Goal: Contribute content: Add original content to the website for others to see

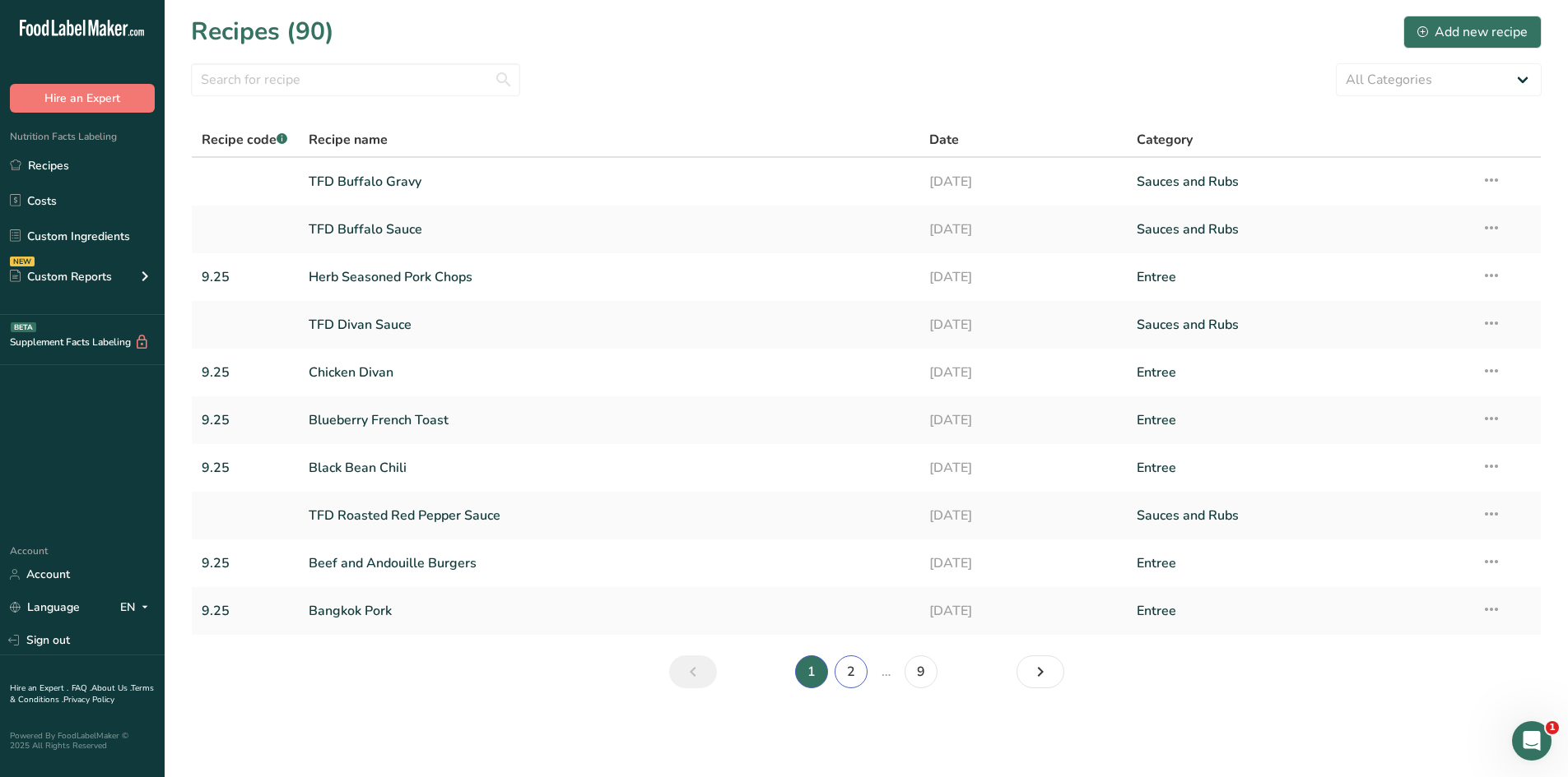
click at [845, 672] on link "2" at bounding box center [851, 672] width 33 height 33
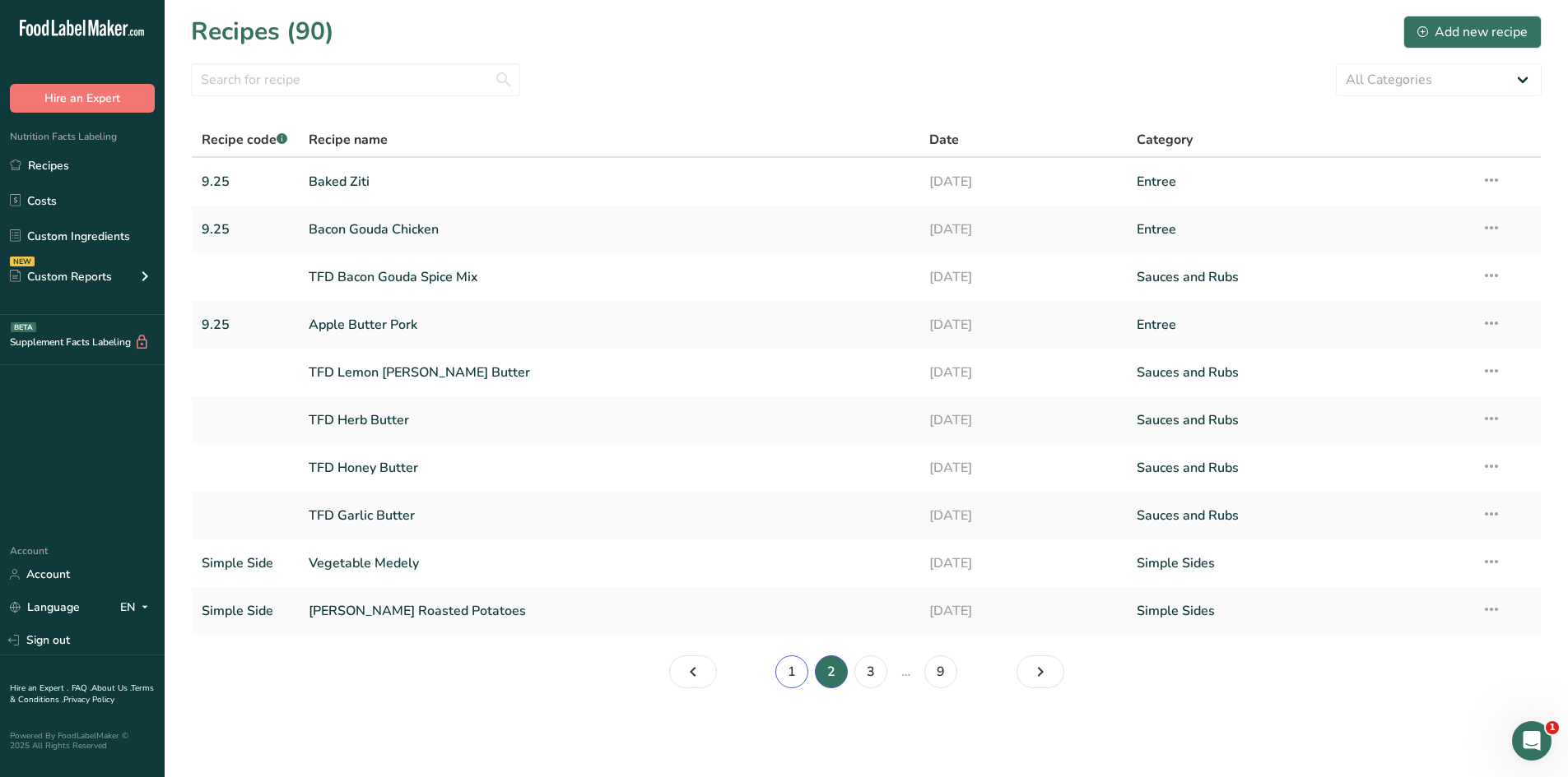
click at [788, 676] on link "1" at bounding box center [792, 672] width 33 height 33
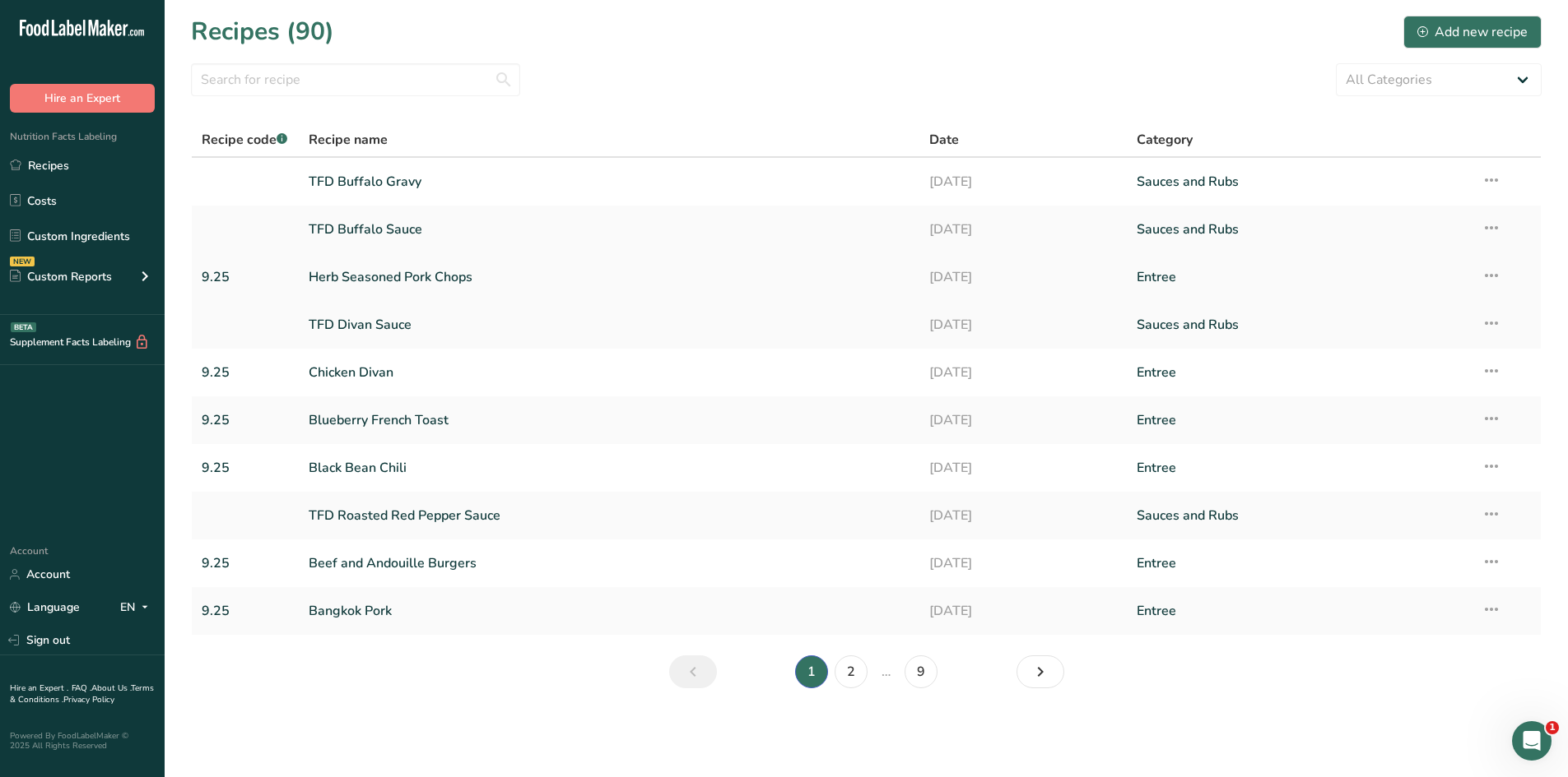
click at [370, 273] on link "Herb Seasoned Pork Chops" at bounding box center [609, 277] width 602 height 34
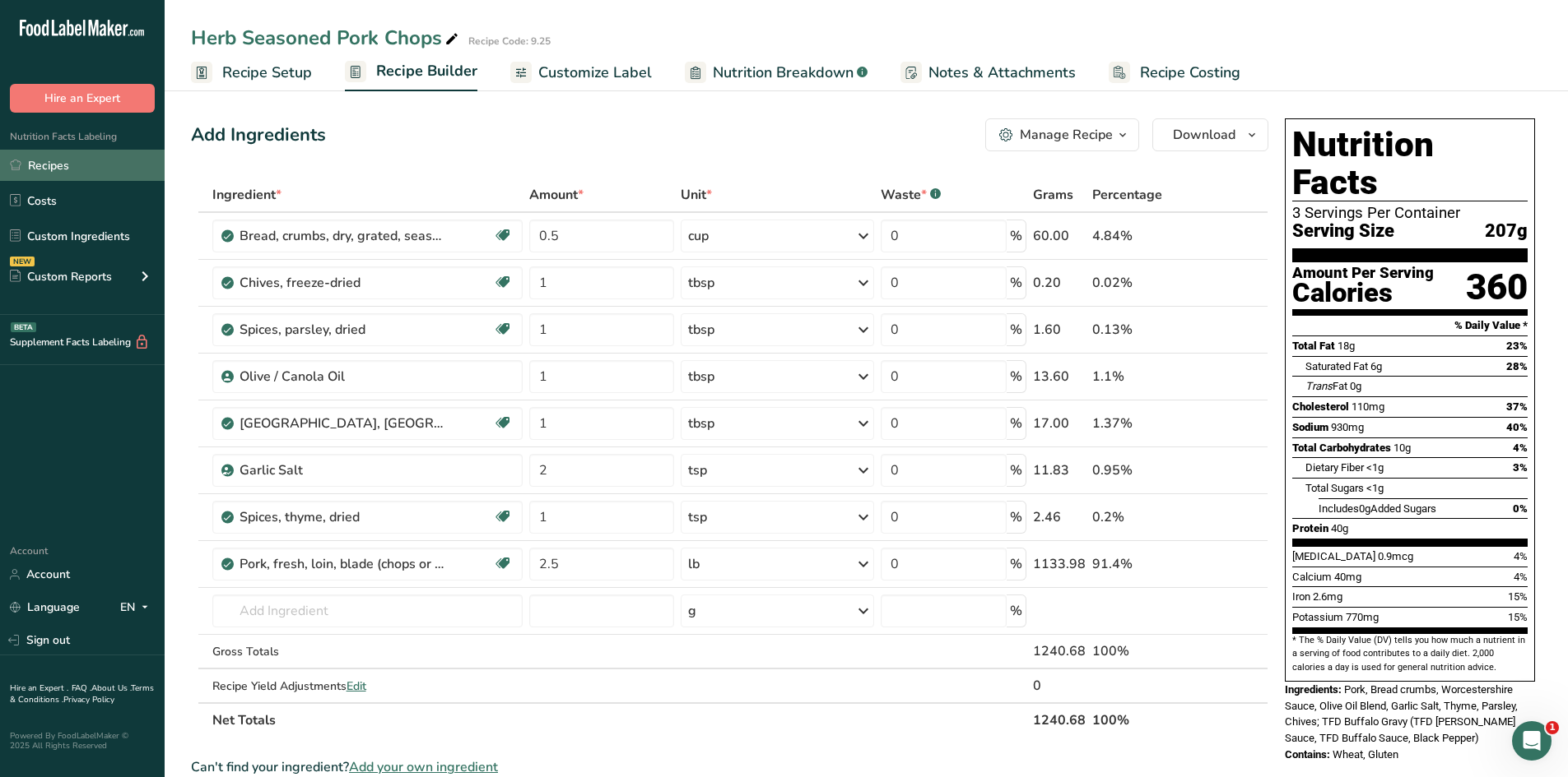
click at [66, 172] on link "Recipes" at bounding box center [82, 165] width 164 height 31
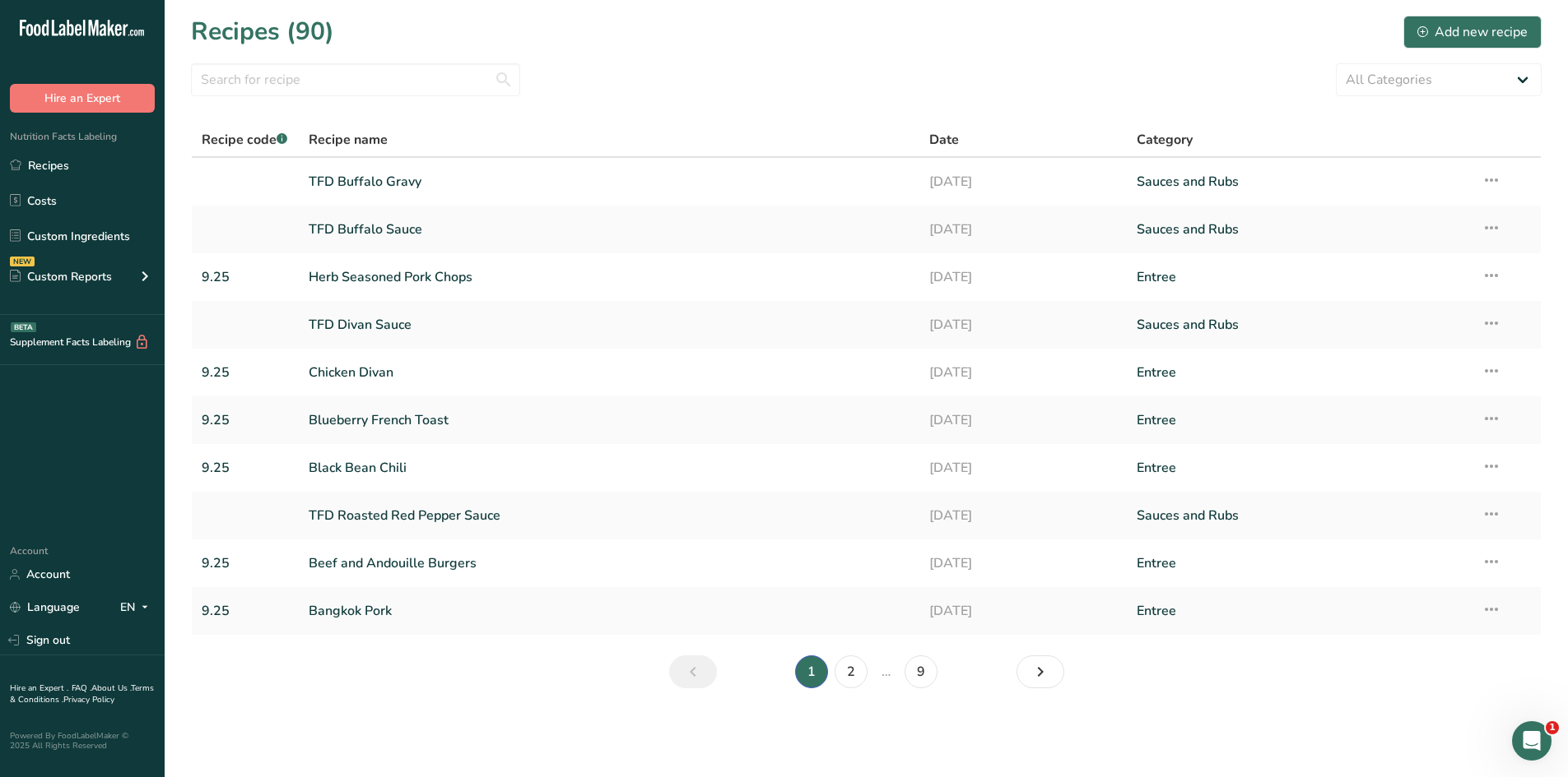
click at [892, 56] on section "Recipes (90) Add new recipe All Categories Baked Goods [GEOGRAPHIC_DATA] Confec…" at bounding box center [865, 357] width 1403 height 715
click at [1446, 36] on div "Add new recipe" at bounding box center [1472, 32] width 111 height 20
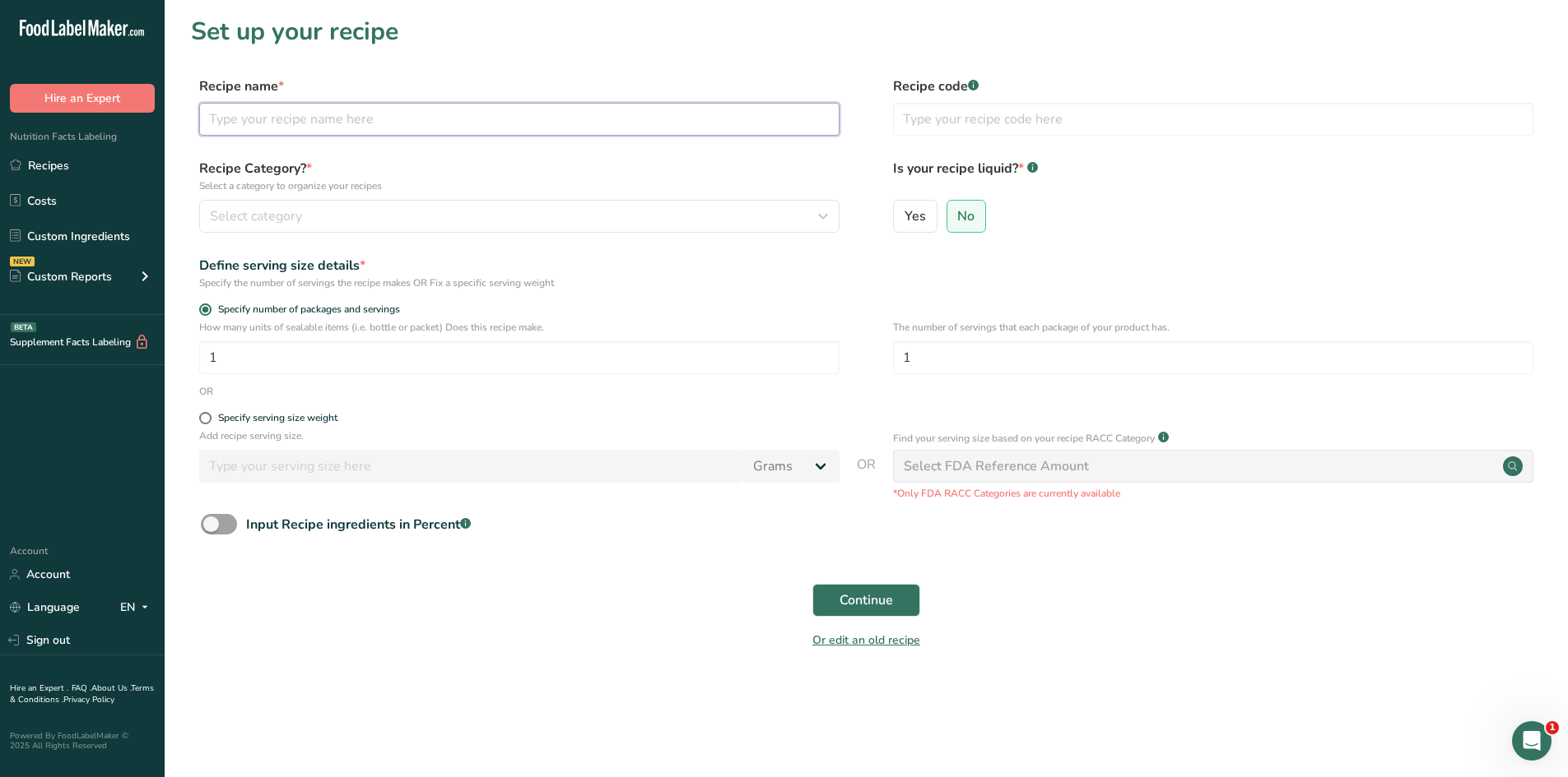
click at [332, 123] on input "text" at bounding box center [519, 119] width 640 height 33
type input "Korean Steak Bites"
click at [939, 117] on input "text" at bounding box center [1213, 119] width 640 height 33
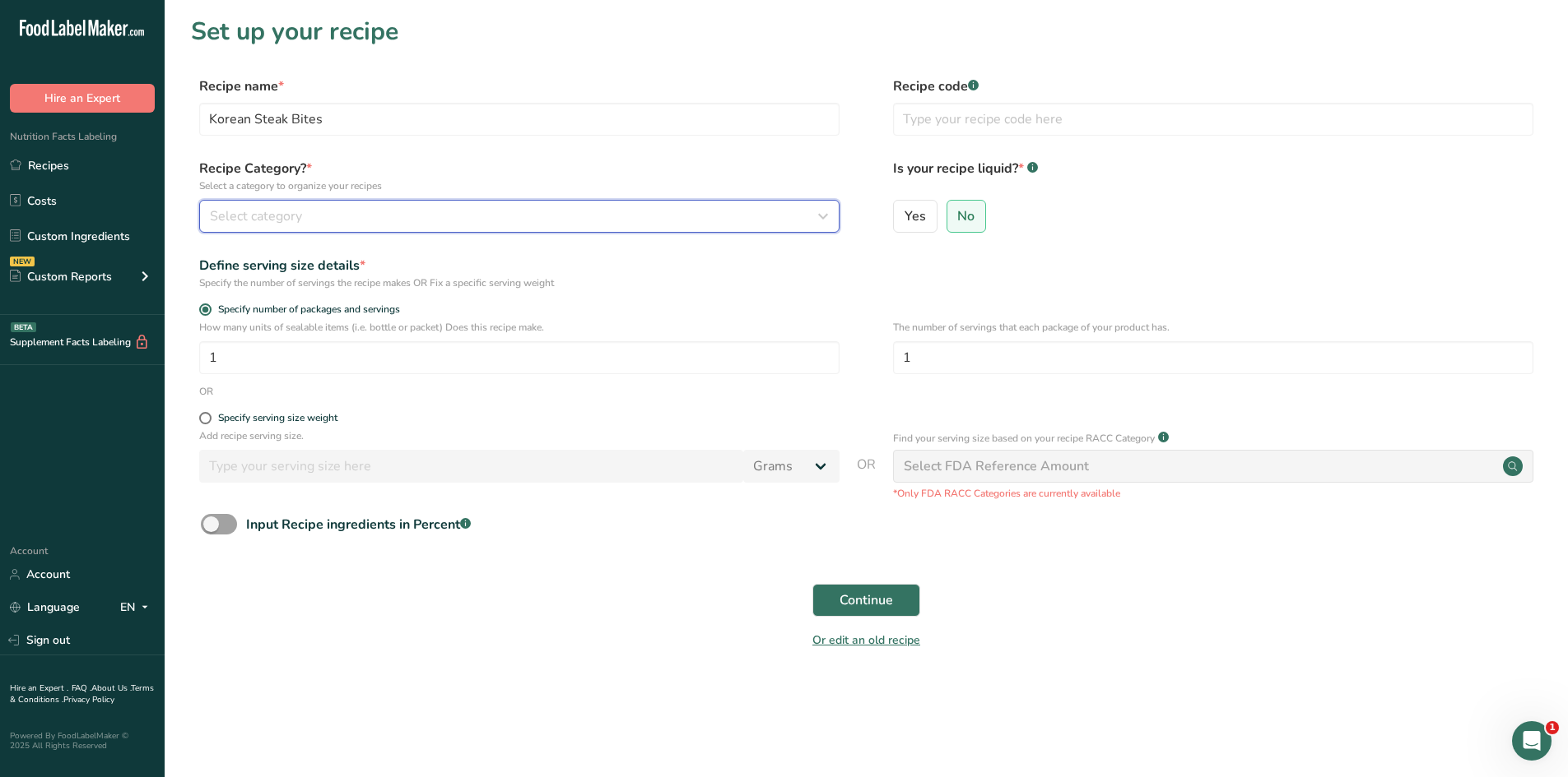
drag, startPoint x: 485, startPoint y: 224, endPoint x: 494, endPoint y: 219, distance: 10.3
click at [485, 225] on div "Select category" at bounding box center [514, 216] width 609 height 20
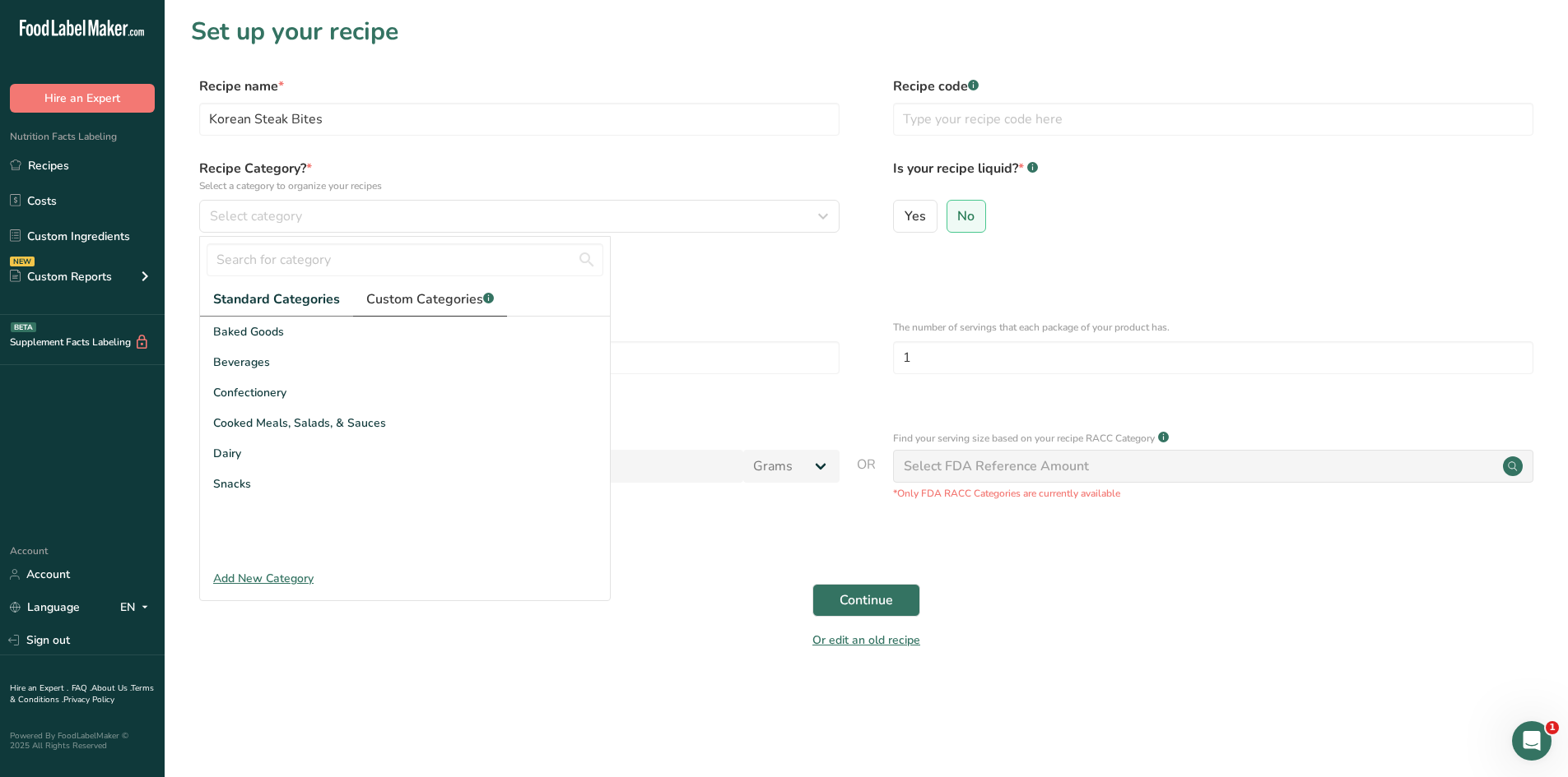
click at [418, 307] on span "Custom Categories .a-a{fill:#347362;}.b-a{fill:#fff;}" at bounding box center [430, 299] width 127 height 20
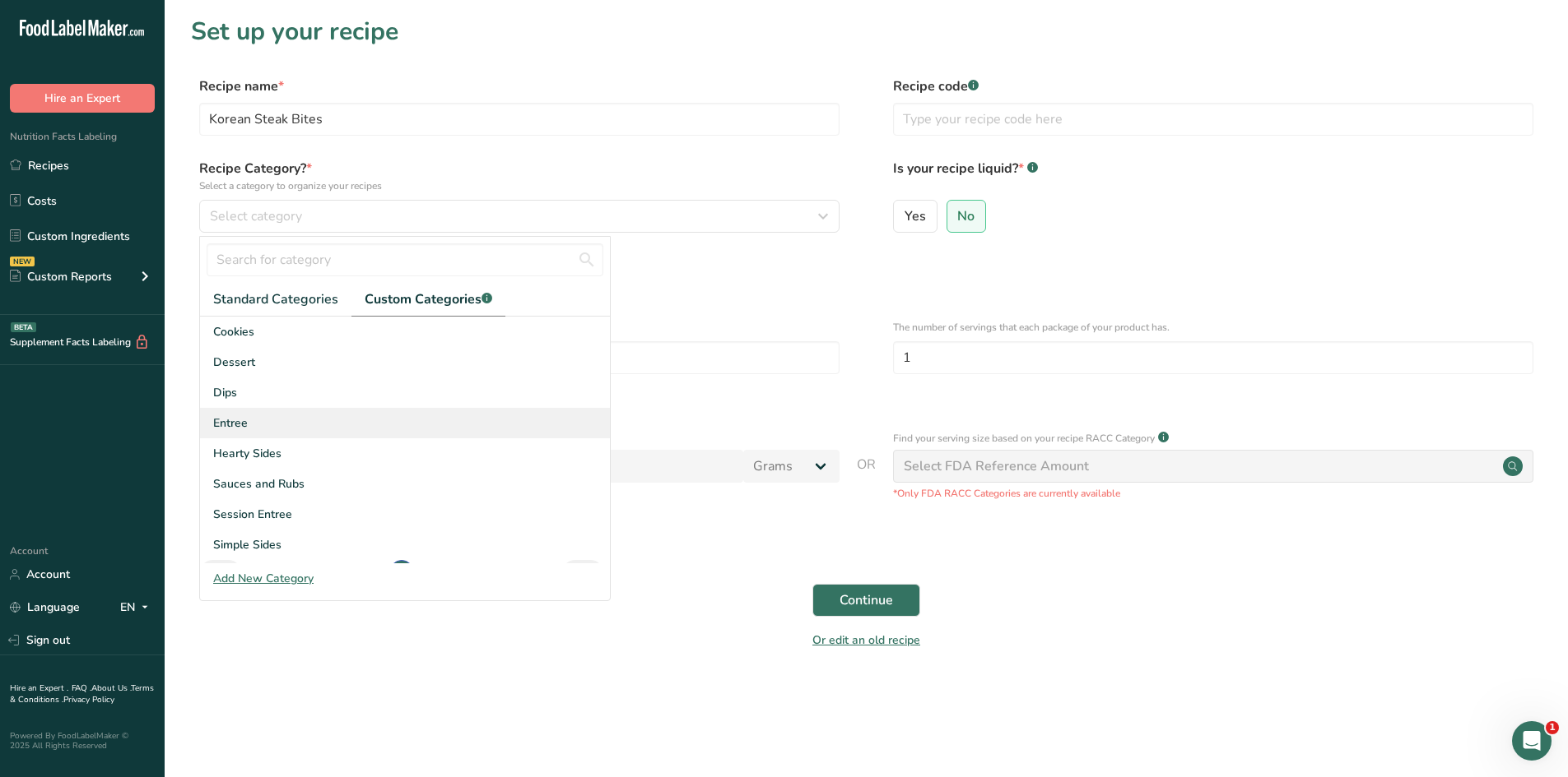
click at [256, 421] on div "Entree" at bounding box center [404, 423] width 410 height 30
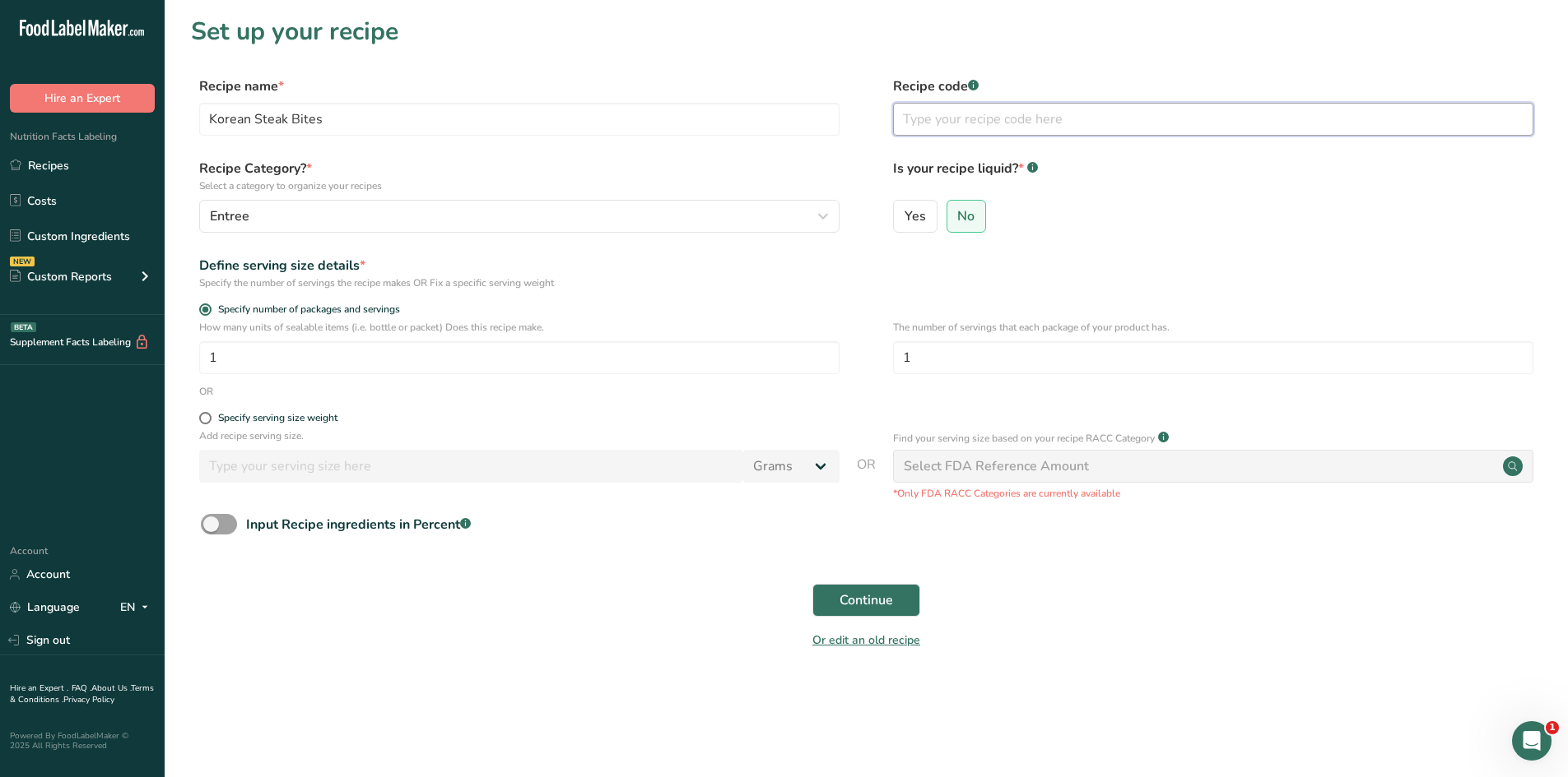
click at [994, 117] on input "text" at bounding box center [1213, 119] width 640 height 33
type input "9.25"
drag, startPoint x: 246, startPoint y: 357, endPoint x: 142, endPoint y: 361, distance: 104.1
click at [142, 361] on div ".a-20{fill:#fff;} Hire an Expert Nutrition Facts Labeling Recipes Costs Custom …" at bounding box center [784, 388] width 1568 height 777
type input "2"
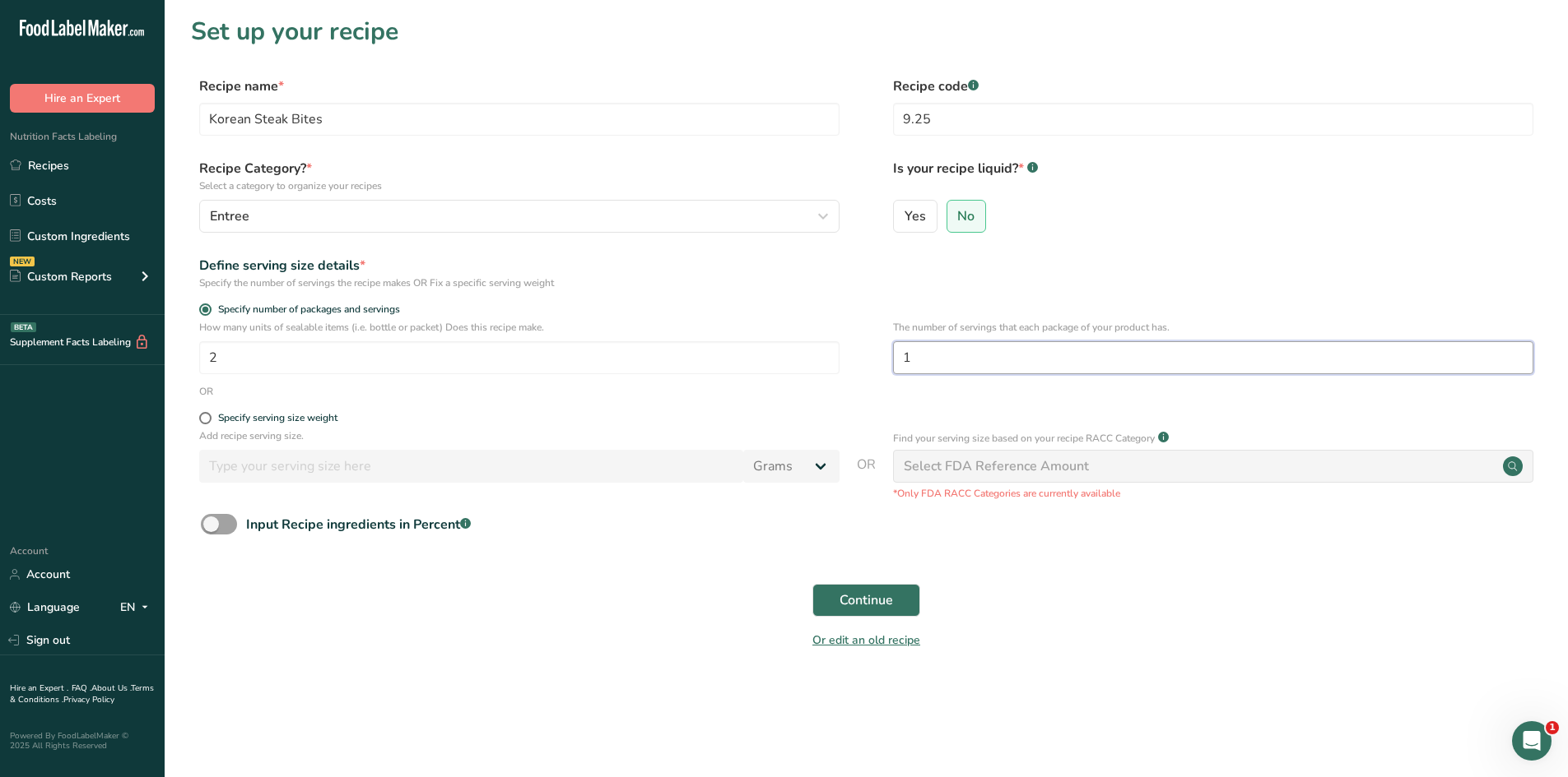
drag, startPoint x: 994, startPoint y: 366, endPoint x: 772, endPoint y: 395, distance: 223.9
click at [772, 395] on form "Recipe name * Korean Steak Bites Recipe code .a-a{fill:#347362;}.b-a{fill:#fff;…" at bounding box center [866, 368] width 1351 height 583
type input "3"
click at [852, 612] on button "Continue" at bounding box center [866, 601] width 108 height 33
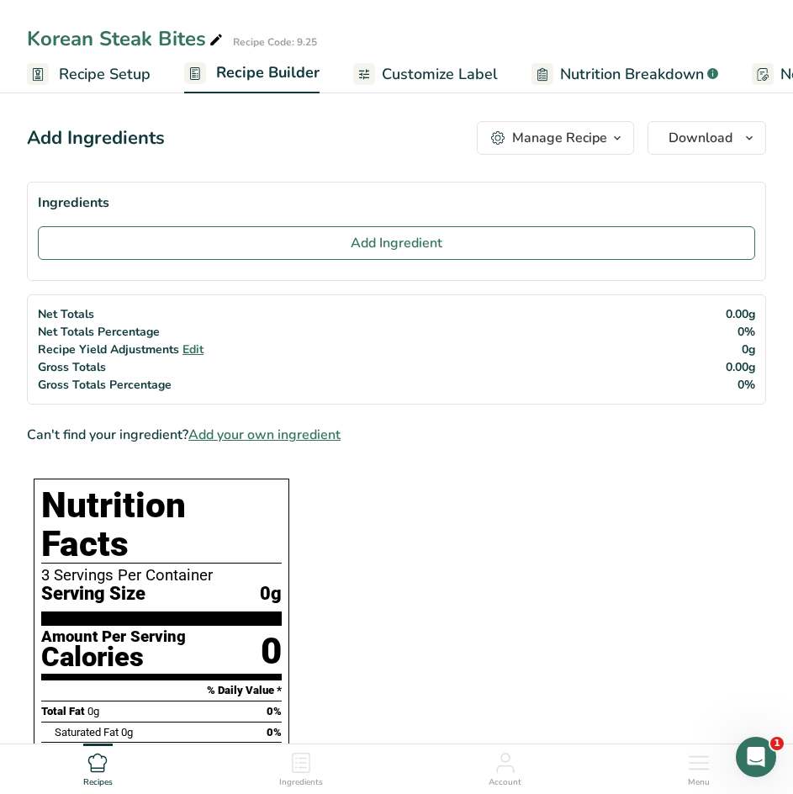
click at [214, 39] on icon at bounding box center [215, 41] width 15 height 24
click at [96, 40] on input "Korean Steak Bites" at bounding box center [351, 39] width 648 height 30
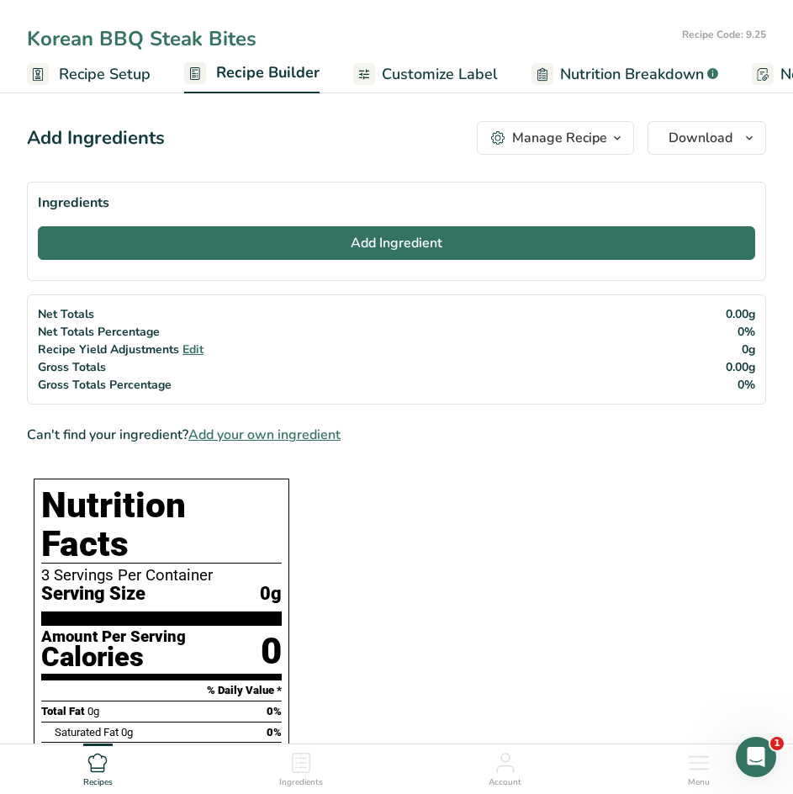
type input "Korean BBQ Steak Bites"
click at [319, 240] on button "Add Ingredient" at bounding box center [396, 243] width 717 height 34
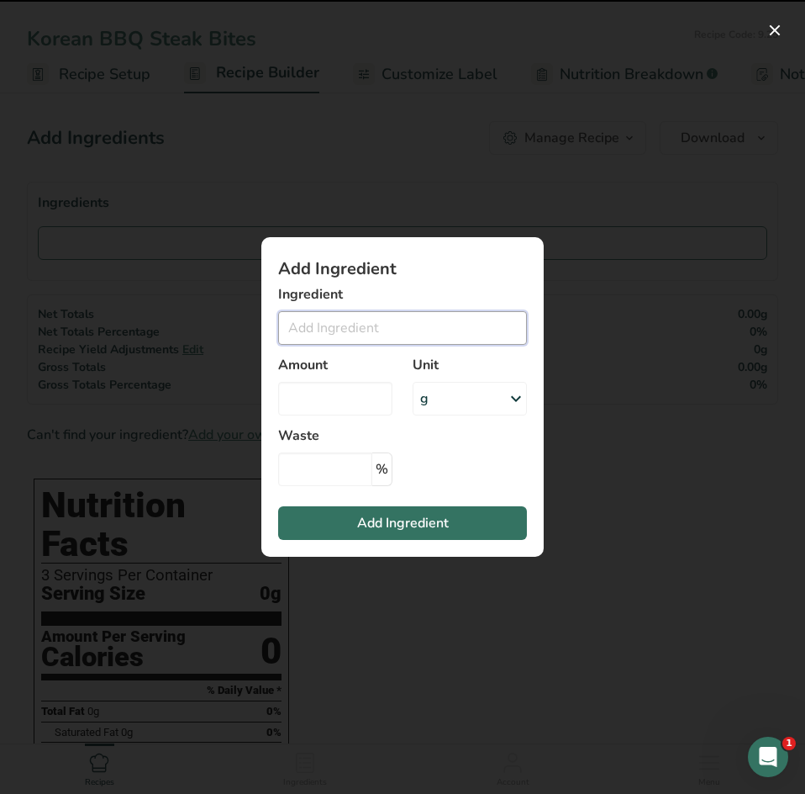
click at [337, 324] on input "Add ingredient modal" at bounding box center [402, 328] width 249 height 34
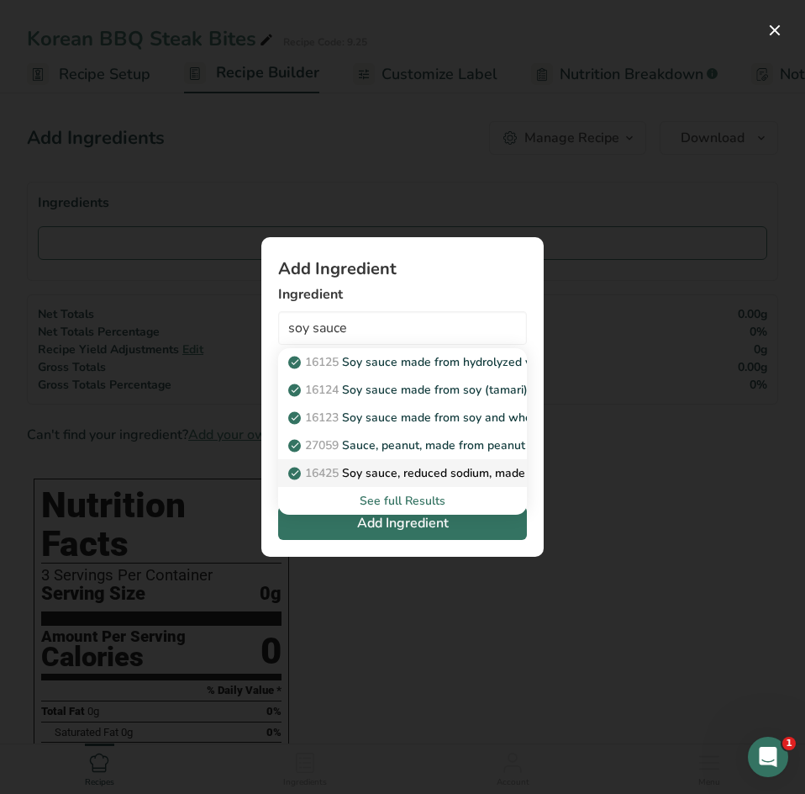
click at [393, 478] on p "16425 Soy sauce, reduced sodium, made from hydrolyzed vegetable protein" at bounding box center [503, 473] width 423 height 18
type input "Soy sauce, reduced sodium, made from hydrolyzed vegetable protein"
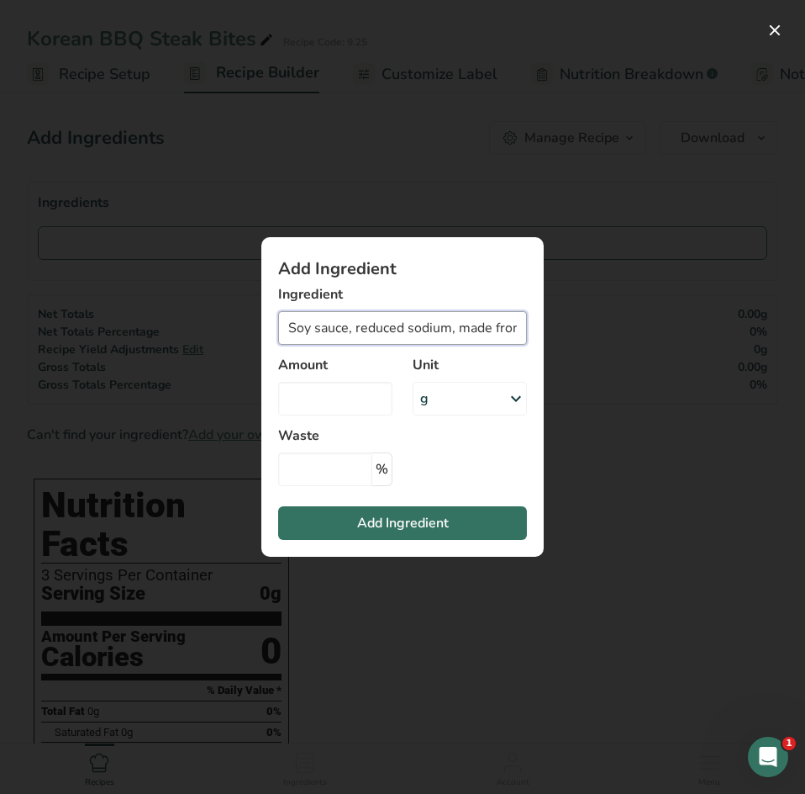
click at [478, 332] on input "Soy sauce, reduced sodium, made from hydrolyzed vegetable protein" at bounding box center [402, 328] width 249 height 34
click at [332, 388] on input "Add ingredient modal" at bounding box center [335, 399] width 114 height 34
type input "0"
type input "0.25"
click at [461, 396] on div "g" at bounding box center [470, 399] width 114 height 34
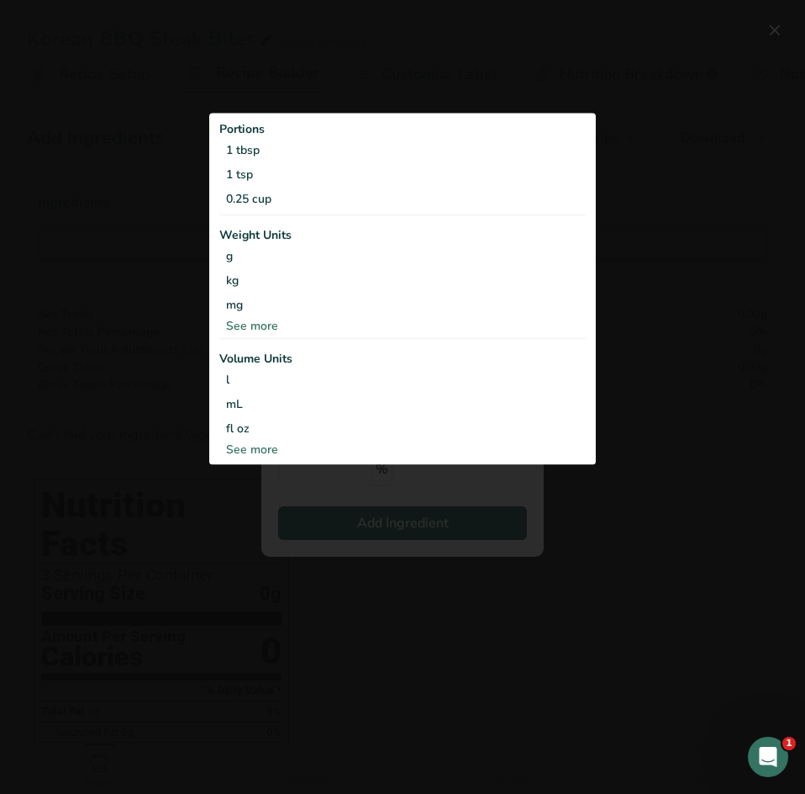
click at [266, 326] on div "See more" at bounding box center [402, 326] width 367 height 18
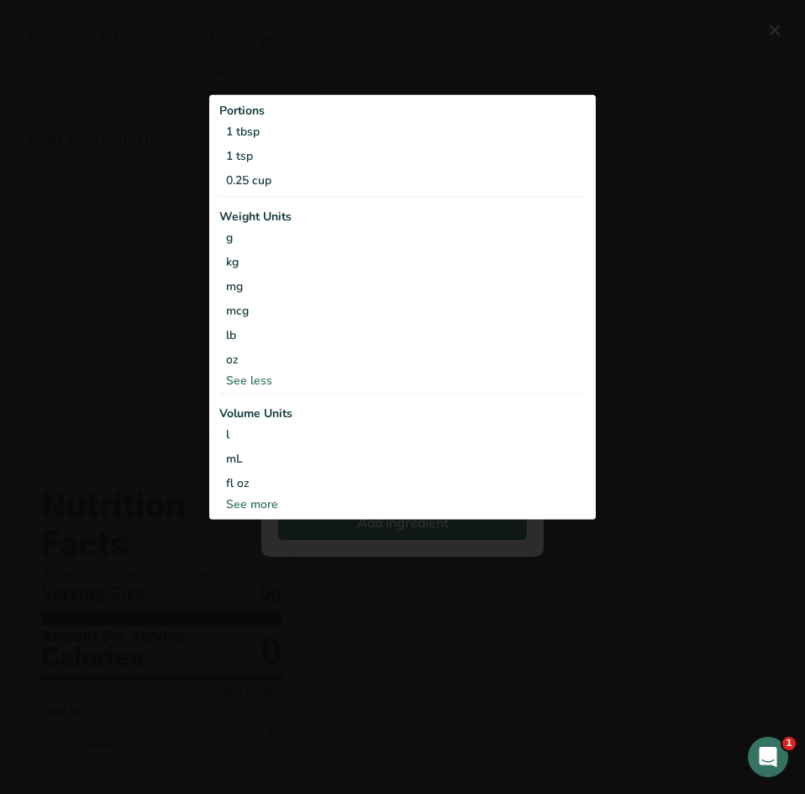
click at [255, 499] on div "See more" at bounding box center [402, 504] width 367 height 18
select select "22"
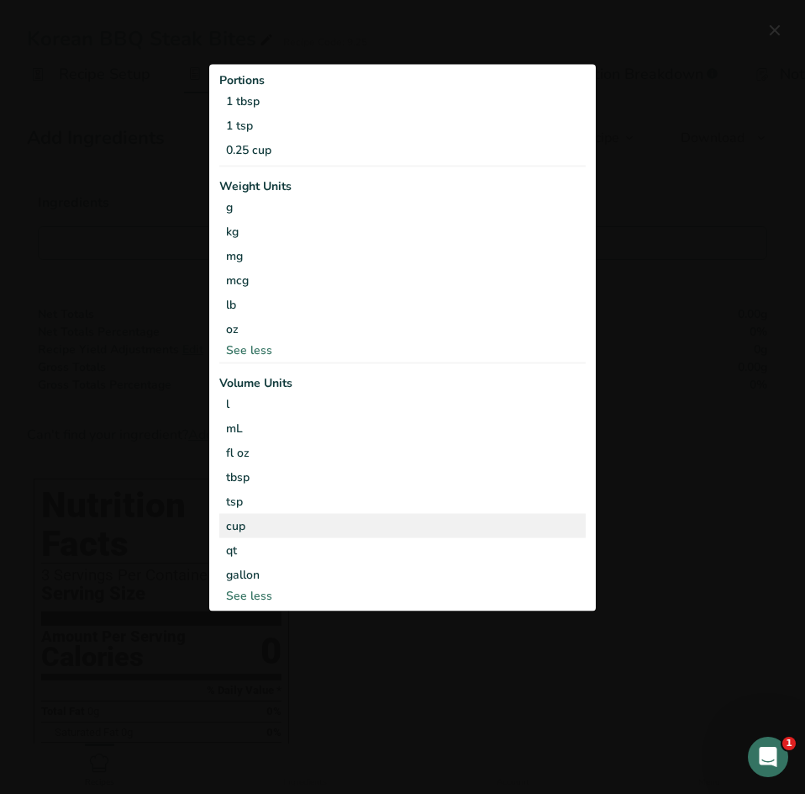
click at [250, 527] on div "cup" at bounding box center [402, 526] width 353 height 18
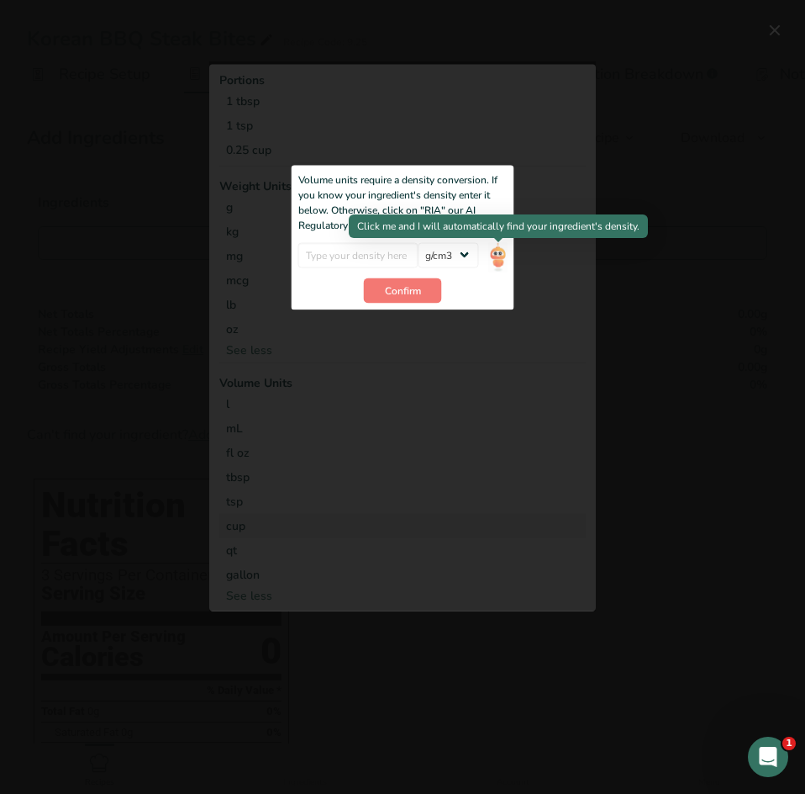
click at [499, 251] on img "Add ingredient modal" at bounding box center [497, 256] width 18 height 29
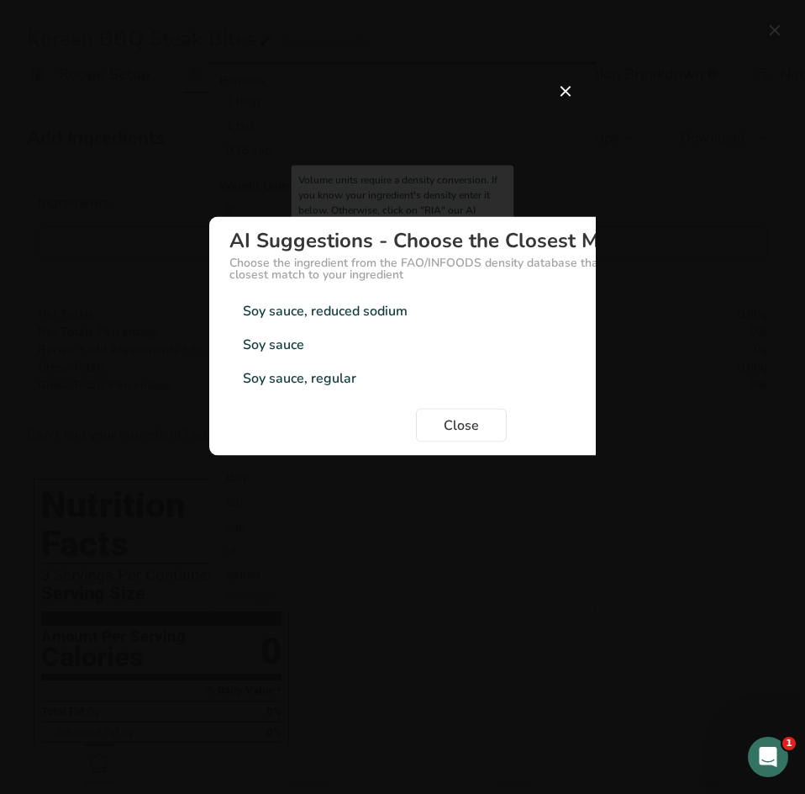
click at [330, 311] on div "Soy sauce, reduced sodium" at bounding box center [325, 311] width 165 height 20
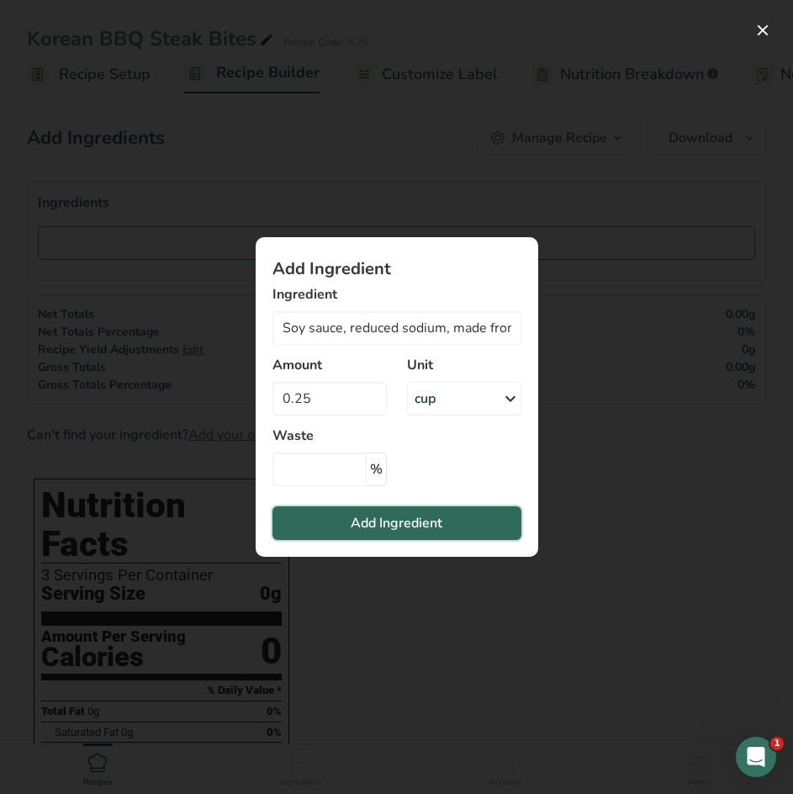
click at [393, 528] on span "Add Ingredient" at bounding box center [397, 523] width 92 height 20
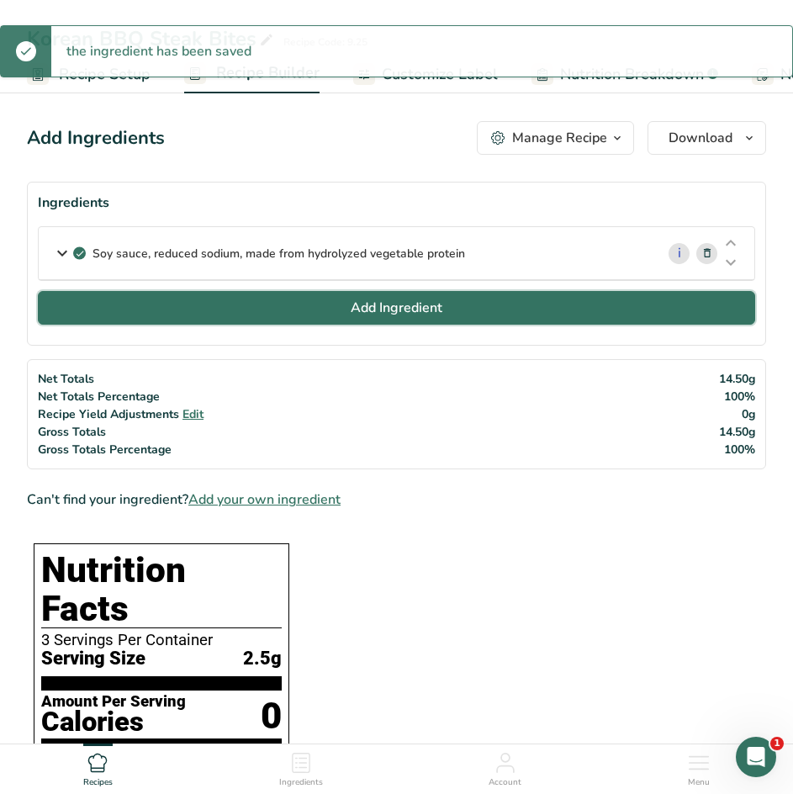
click at [375, 311] on span "Add Ingredient" at bounding box center [397, 308] width 92 height 20
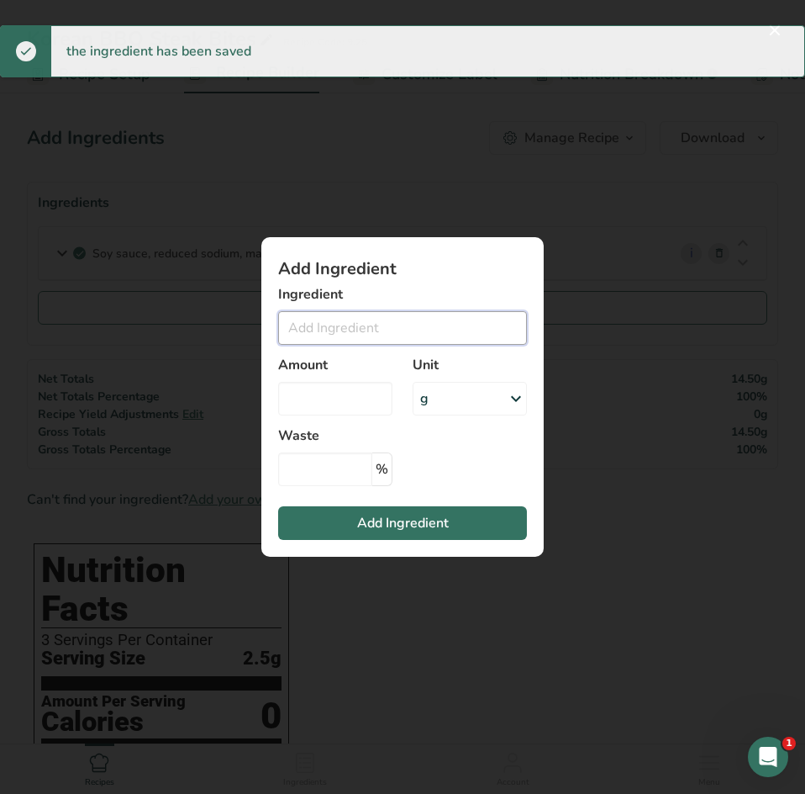
click at [369, 335] on input "Add ingredient modal" at bounding box center [402, 328] width 249 height 34
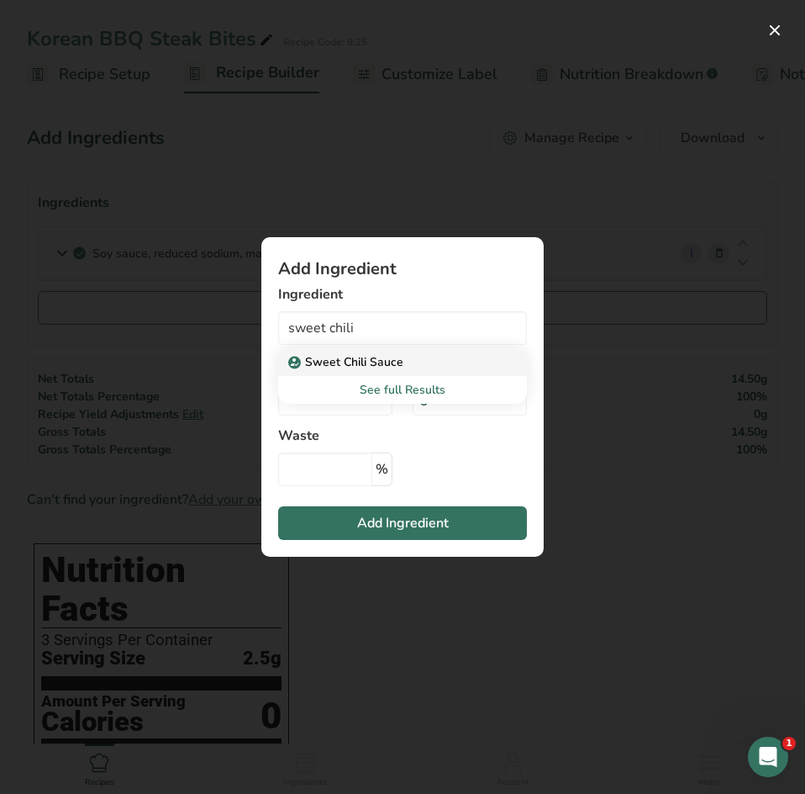
click at [362, 362] on p "Sweet Chili Sauce" at bounding box center [348, 362] width 112 height 18
type input "Sweet Chili Sauce"
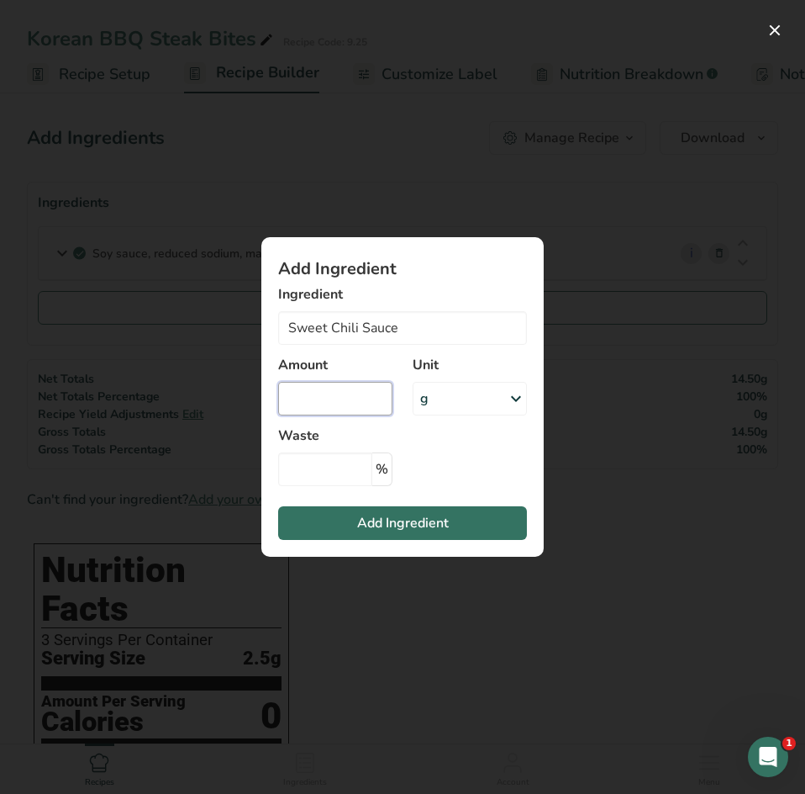
click at [338, 405] on input "Add ingredient modal" at bounding box center [335, 399] width 114 height 34
type input "0.25"
click at [441, 402] on div "g" at bounding box center [470, 399] width 114 height 34
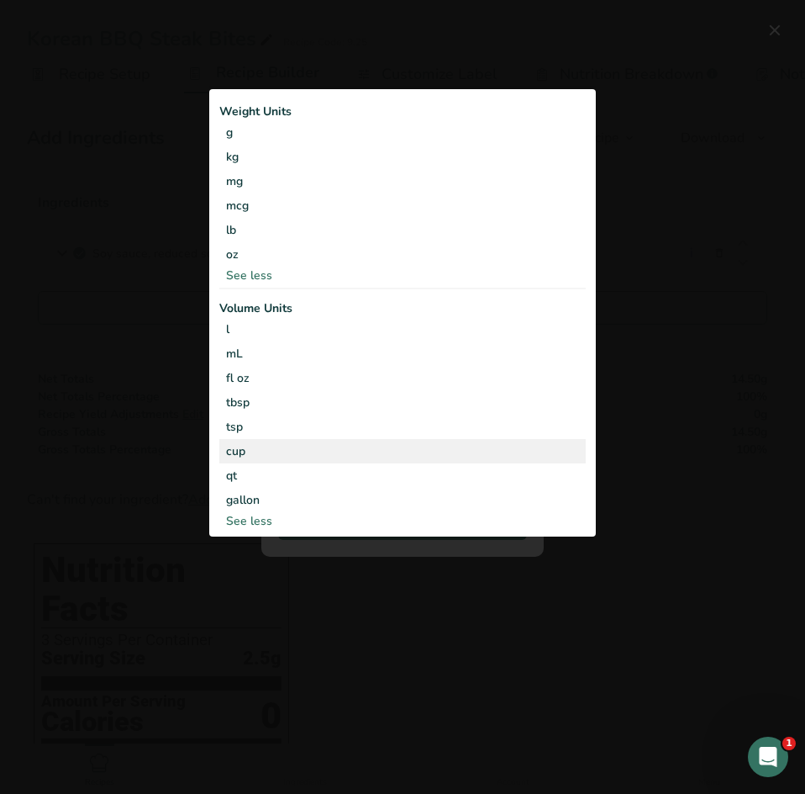
click at [314, 441] on div "cup Volume units require a density conversion. If you know your ingredient's de…" at bounding box center [402, 451] width 367 height 24
click at [295, 452] on div "cup" at bounding box center [402, 451] width 353 height 18
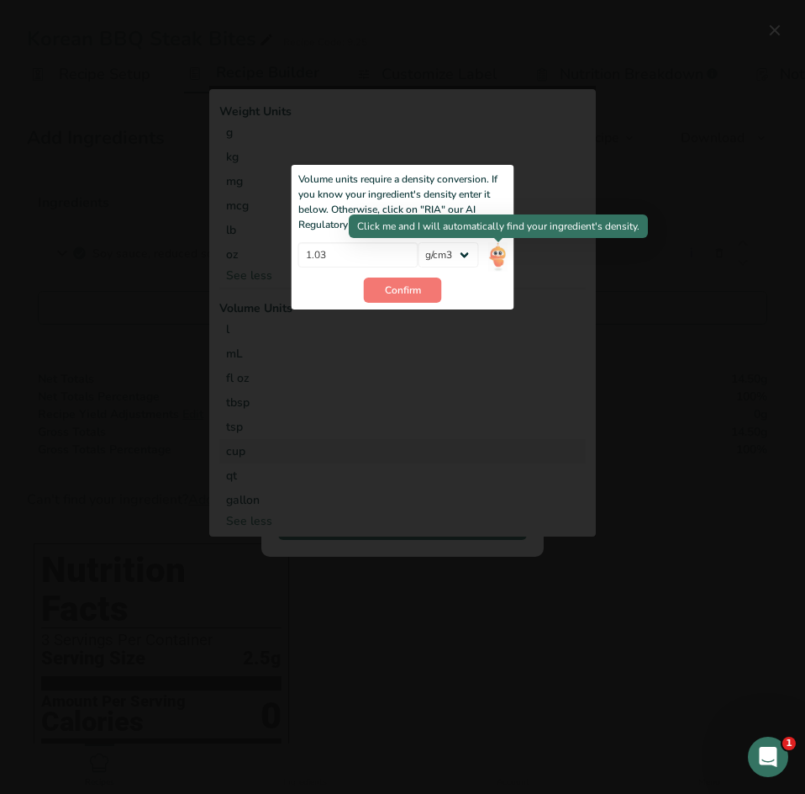
click at [496, 260] on img "Add ingredient modal" at bounding box center [497, 256] width 18 height 29
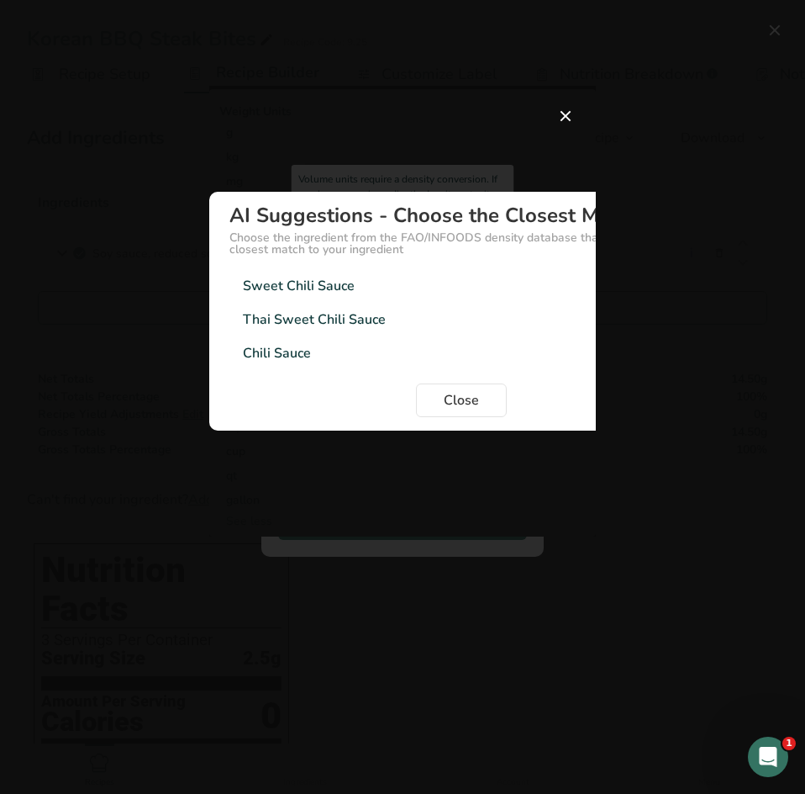
click at [325, 315] on div "Thai Sweet Chili Sauce" at bounding box center [314, 319] width 143 height 20
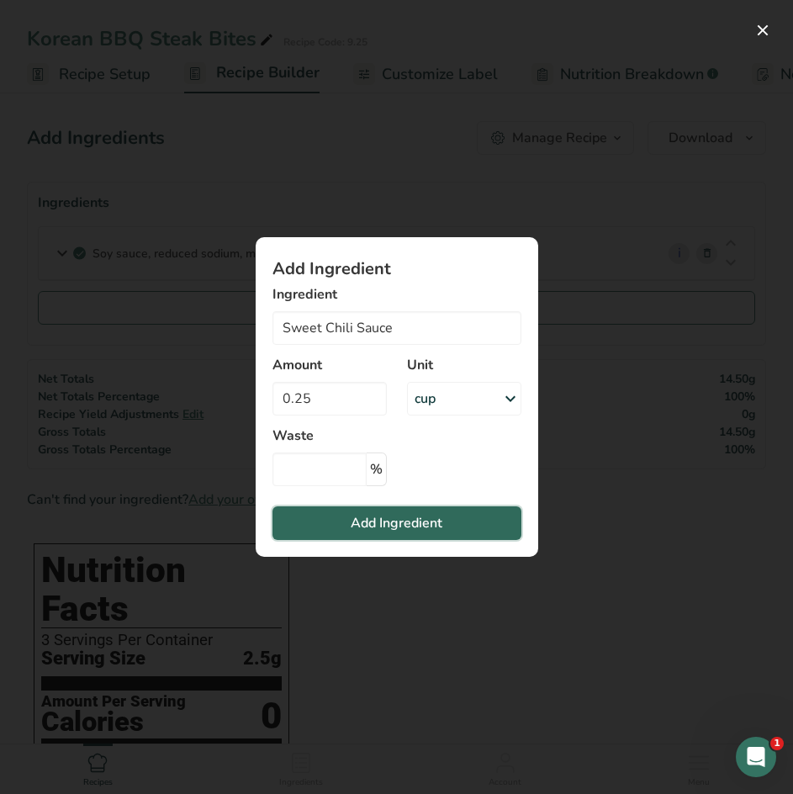
click at [393, 530] on span "Add Ingredient" at bounding box center [397, 523] width 92 height 20
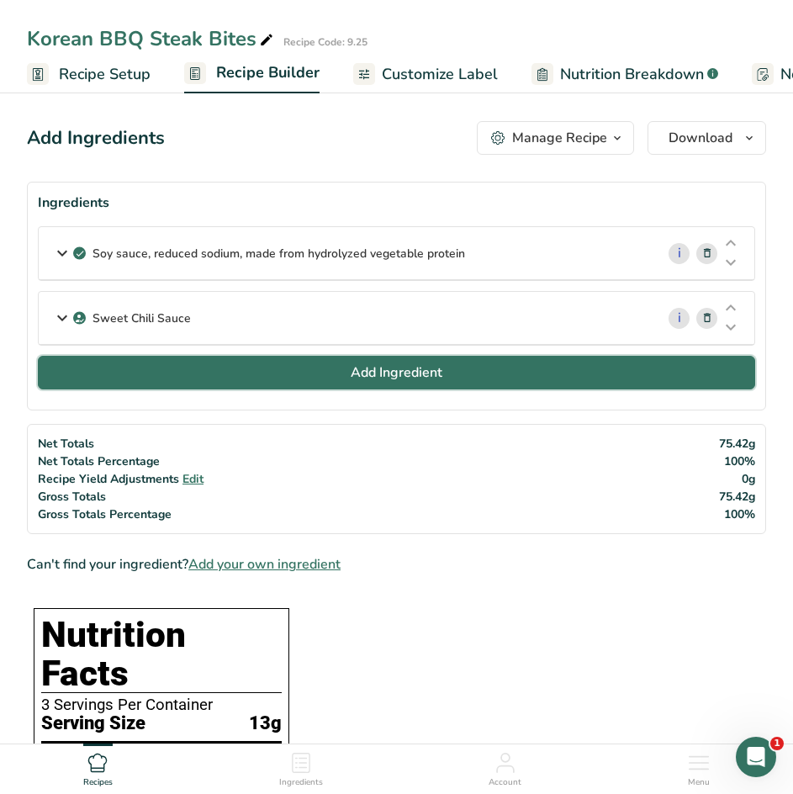
click at [432, 379] on span "Add Ingredient" at bounding box center [397, 372] width 92 height 20
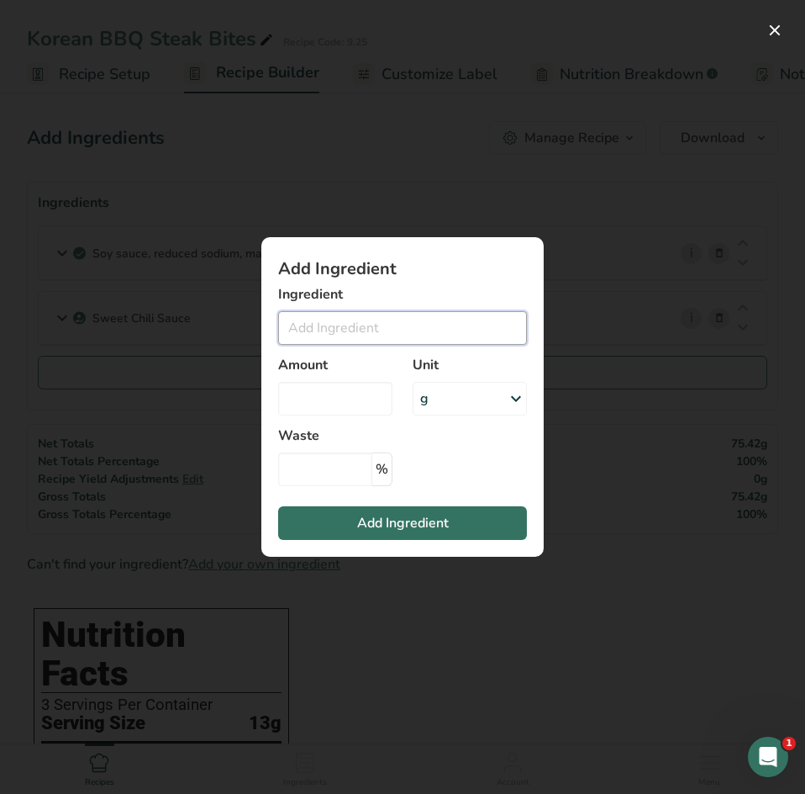
click at [356, 335] on input "Add ingredient modal" at bounding box center [402, 328] width 249 height 34
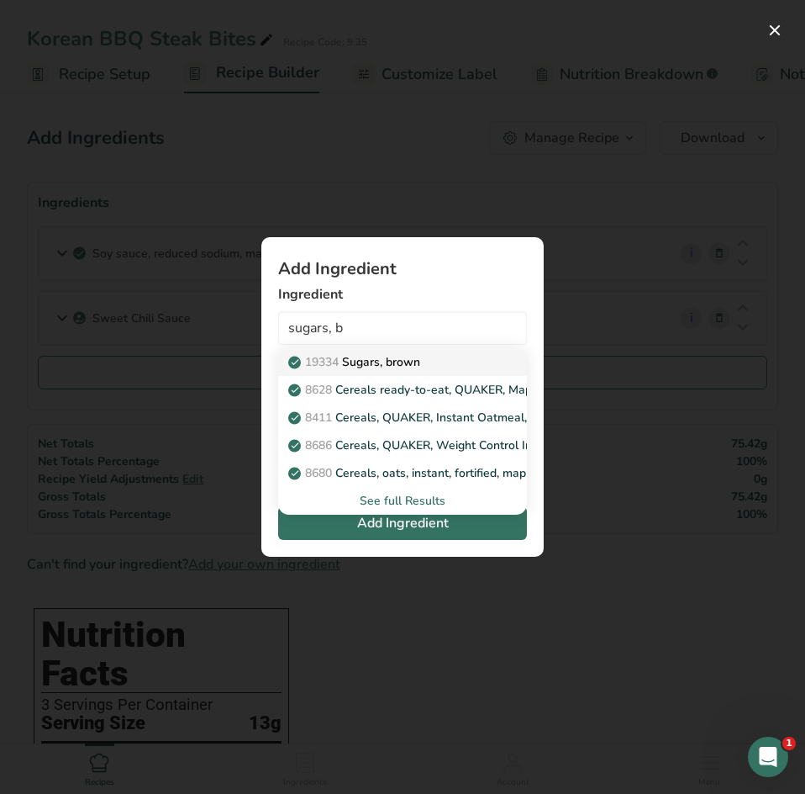
click at [350, 357] on p "19334 Sugars, brown" at bounding box center [356, 362] width 129 height 18
type input "Sugars, brown"
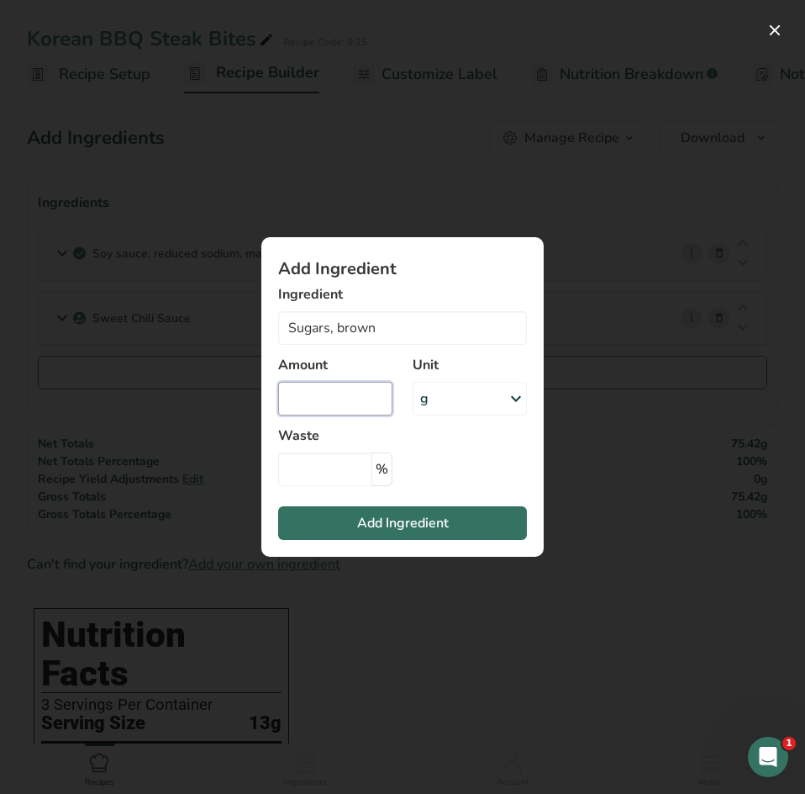
click at [354, 402] on input "Add ingredient modal" at bounding box center [335, 399] width 114 height 34
type input "2"
click at [483, 400] on div "g" at bounding box center [470, 399] width 114 height 34
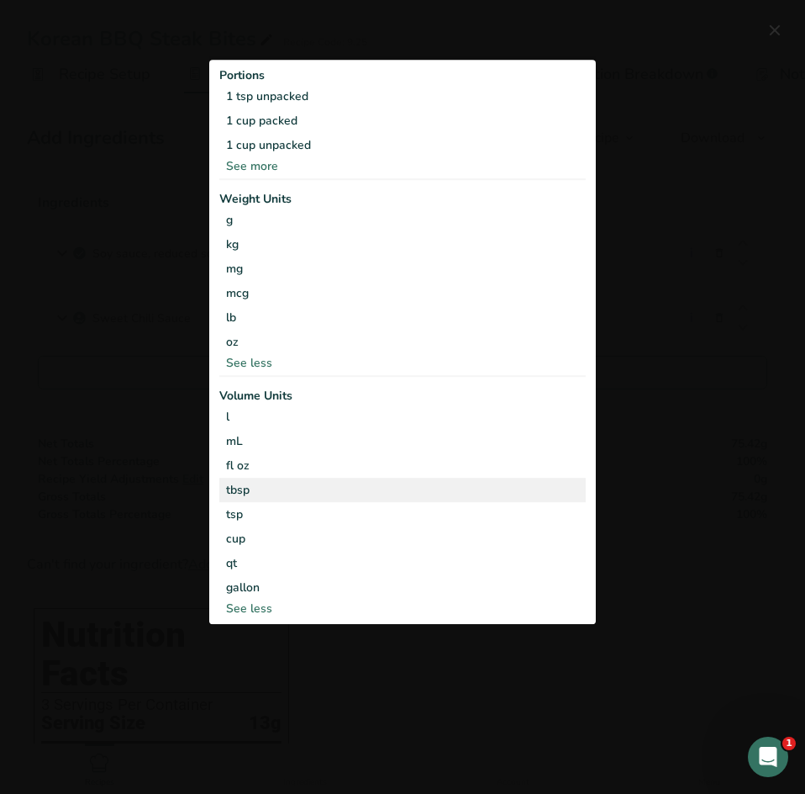
click at [293, 493] on div "tbsp" at bounding box center [402, 490] width 353 height 18
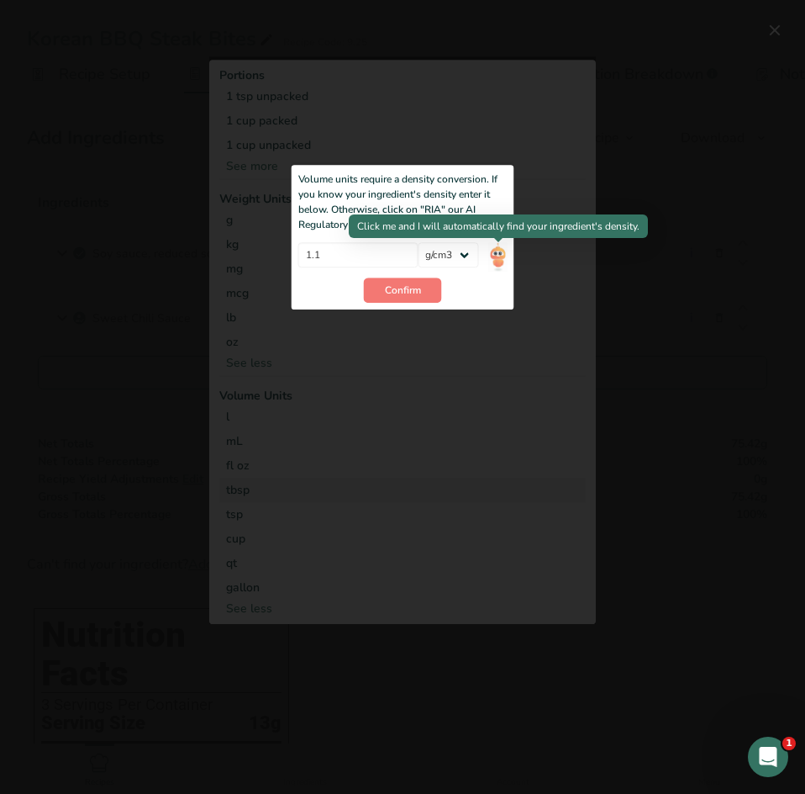
click at [493, 259] on img "Add ingredient modal" at bounding box center [497, 256] width 18 height 29
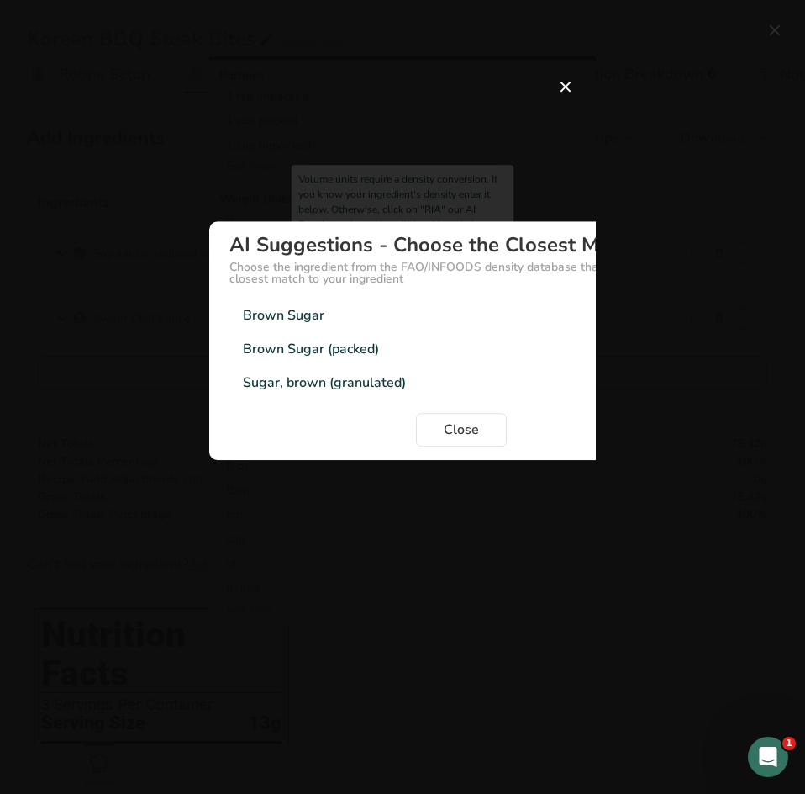
drag, startPoint x: 351, startPoint y: 356, endPoint x: 359, endPoint y: 350, distance: 10.8
click at [351, 355] on div "Brown Sugar (packed)" at bounding box center [311, 349] width 136 height 20
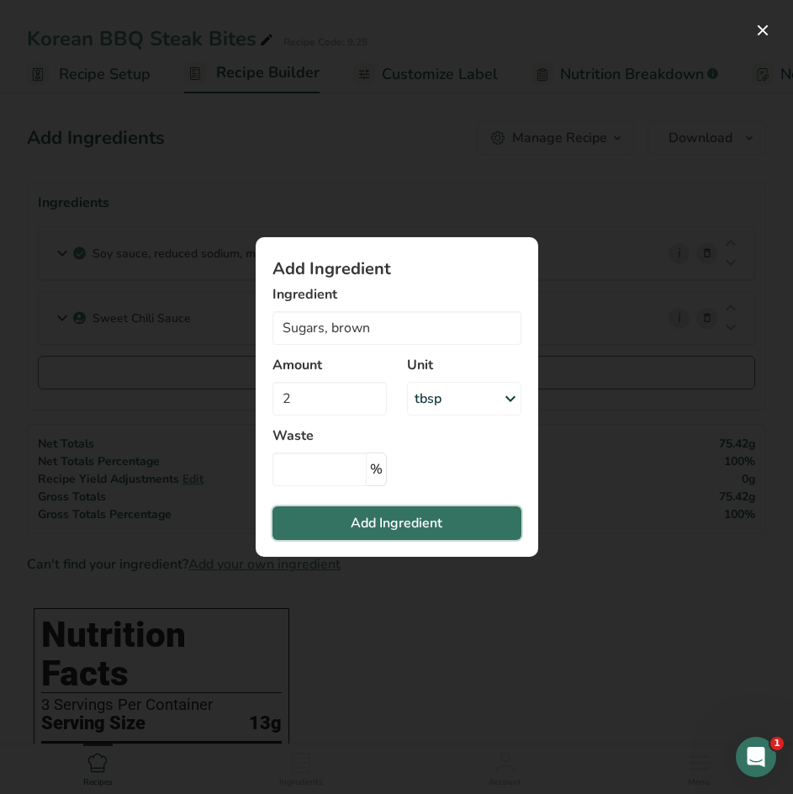
click at [419, 524] on span "Add Ingredient" at bounding box center [397, 523] width 92 height 20
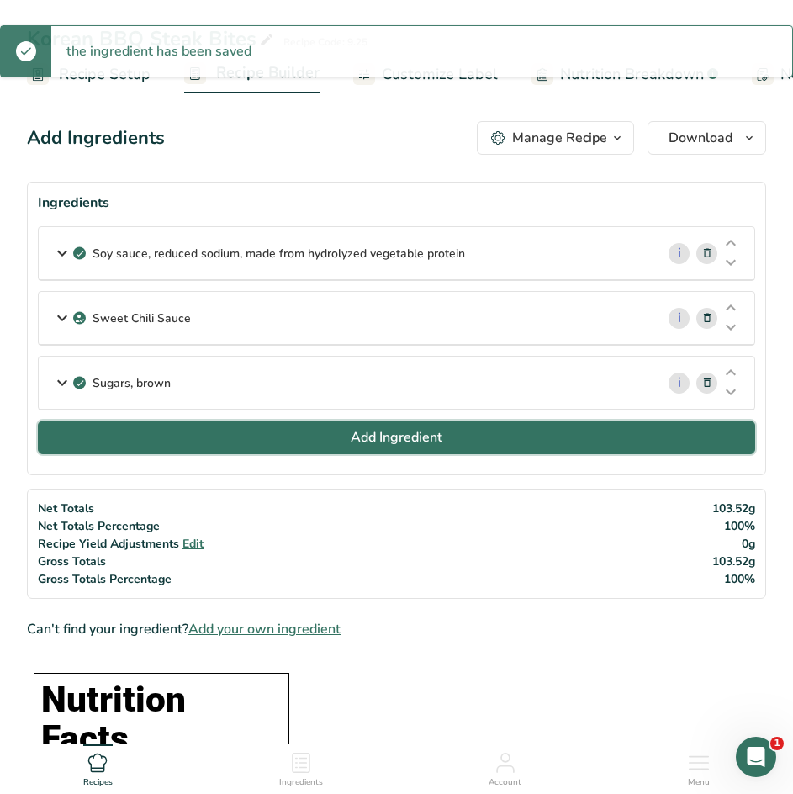
click at [413, 442] on span "Add Ingredient" at bounding box center [397, 437] width 92 height 20
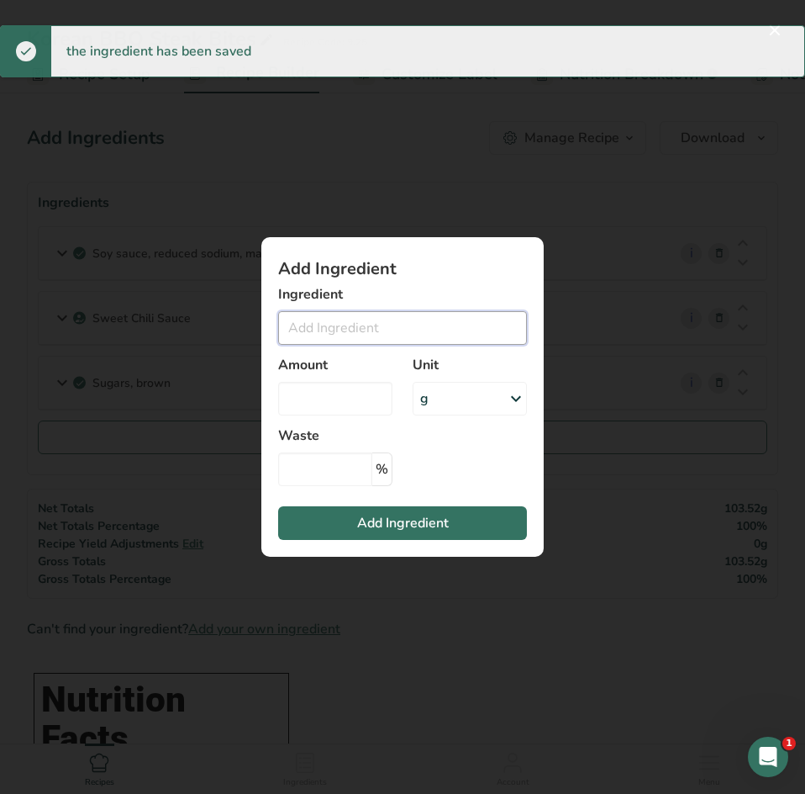
click at [372, 340] on input "Add ingredient modal" at bounding box center [402, 328] width 249 height 34
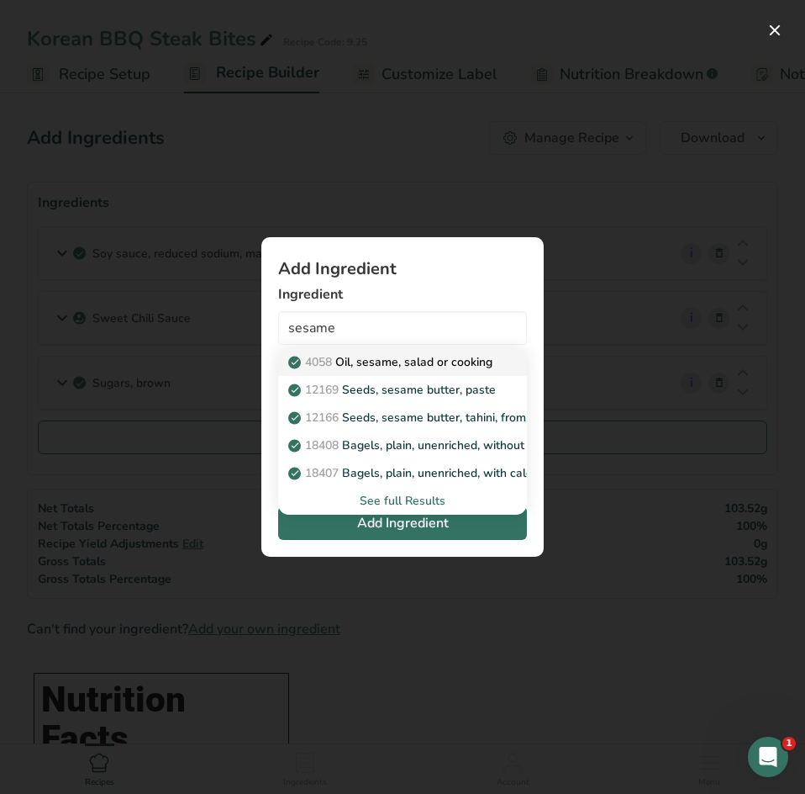
click at [385, 361] on p "4058 Oil, sesame, salad or cooking" at bounding box center [392, 362] width 201 height 18
type input "Oil, sesame, salad or cooking"
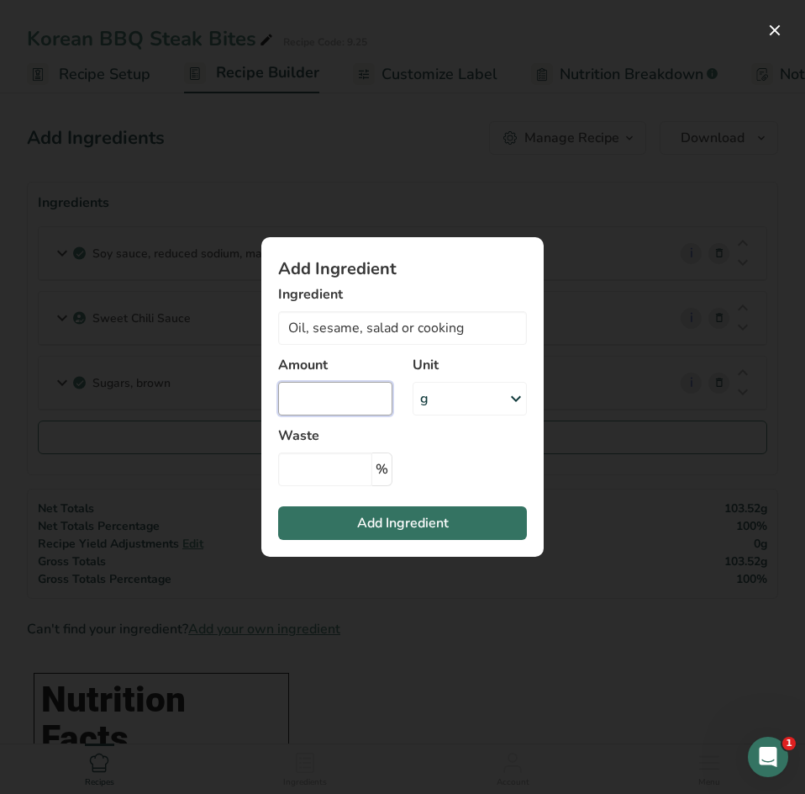
click at [354, 391] on input "Add ingredient modal" at bounding box center [335, 399] width 114 height 34
type input "2"
click at [482, 397] on div "g" at bounding box center [470, 399] width 114 height 34
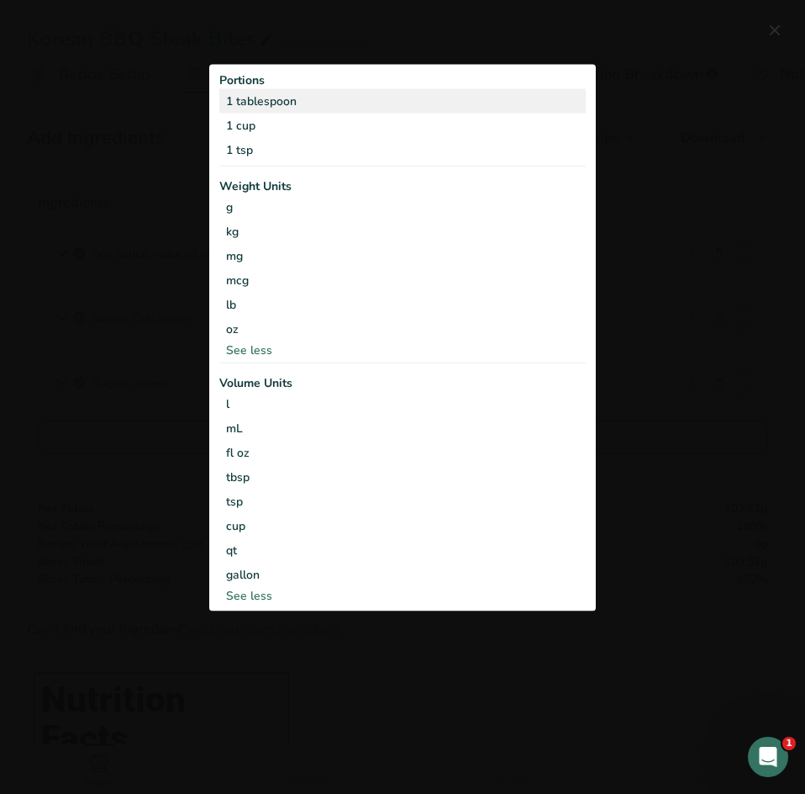
click at [319, 101] on div "1 tablespoon" at bounding box center [402, 101] width 367 height 24
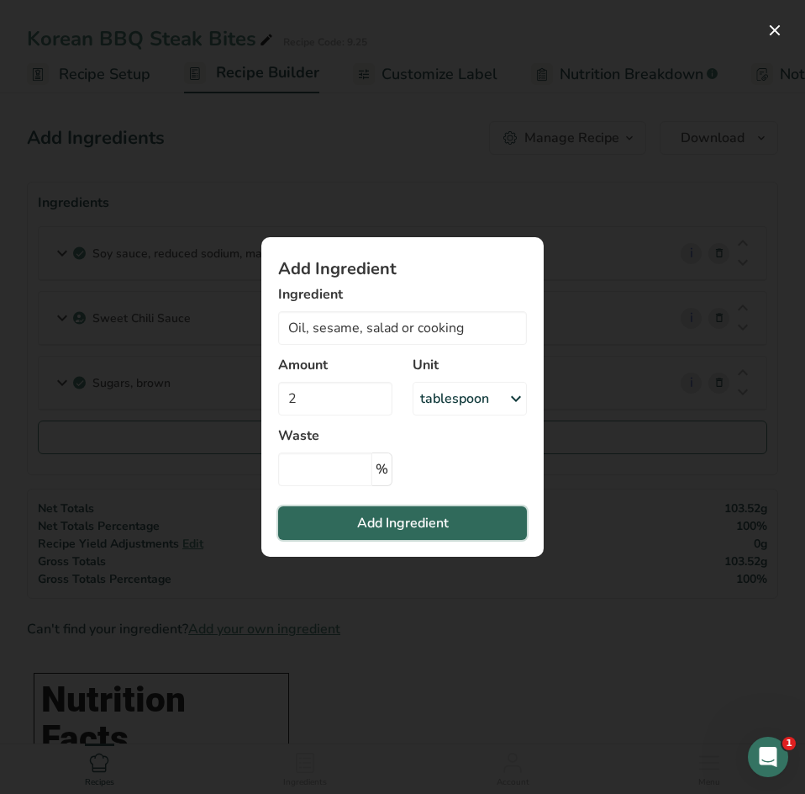
click at [394, 525] on span "Add Ingredient" at bounding box center [403, 523] width 92 height 20
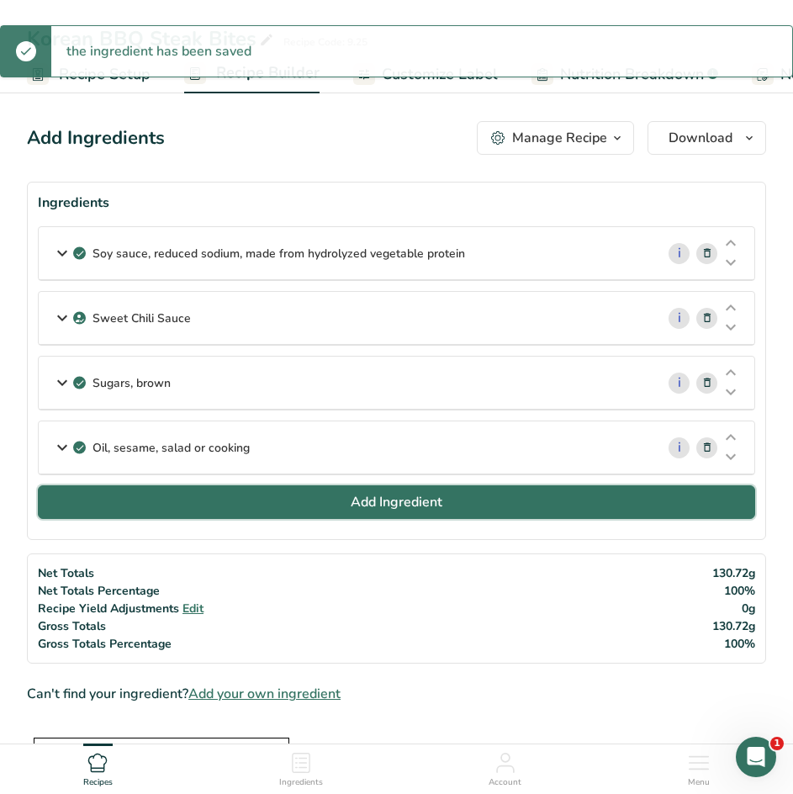
click at [353, 499] on span "Add Ingredient" at bounding box center [397, 502] width 92 height 20
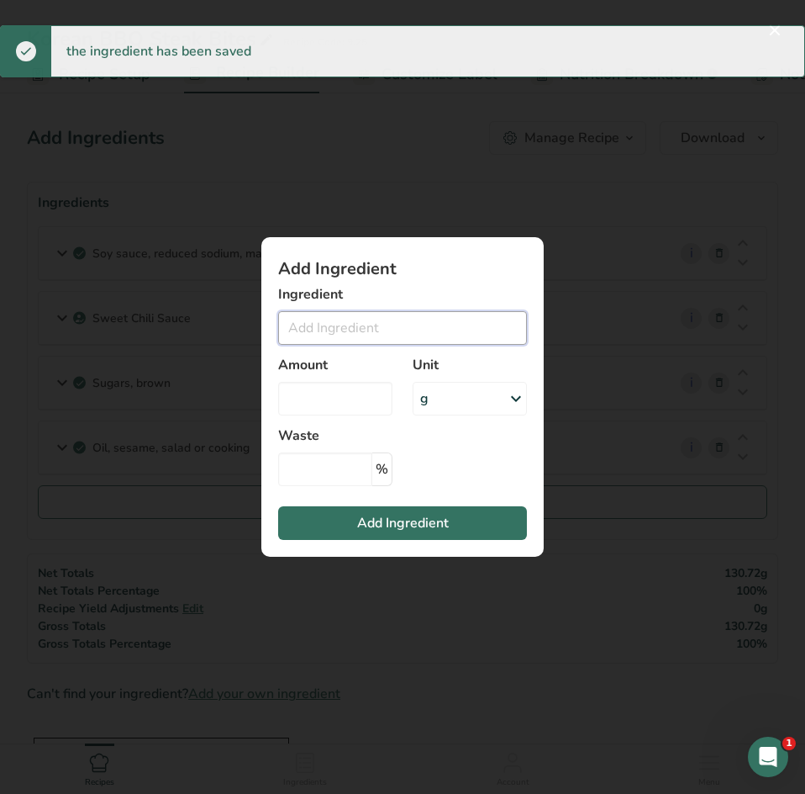
click at [330, 326] on input "Add ingredient modal" at bounding box center [402, 328] width 249 height 34
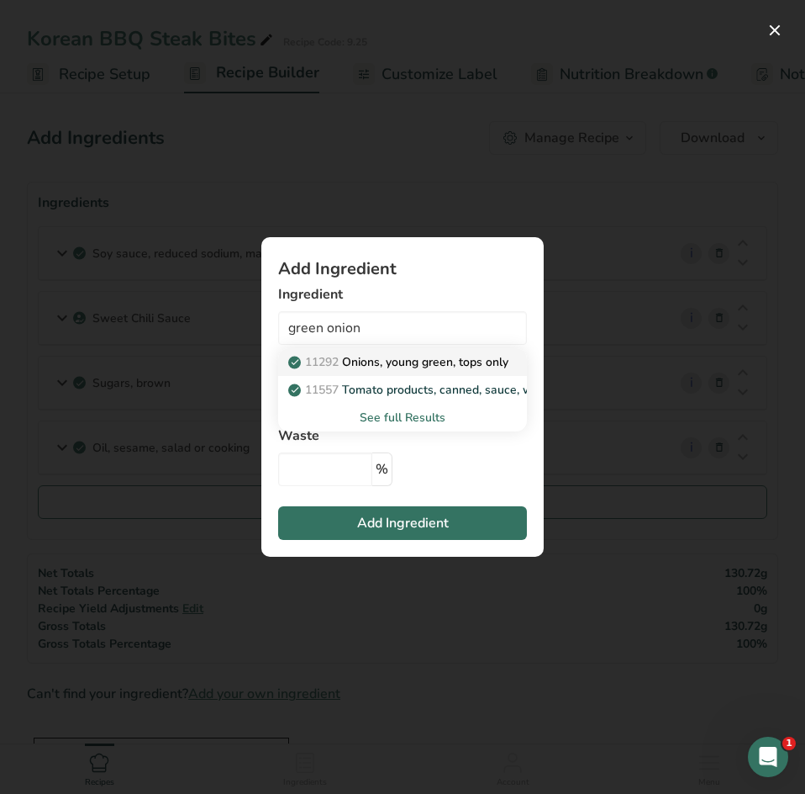
click at [345, 356] on p "11292 Onions, young green, tops only" at bounding box center [400, 362] width 217 height 18
type input "Onions, young green, tops only"
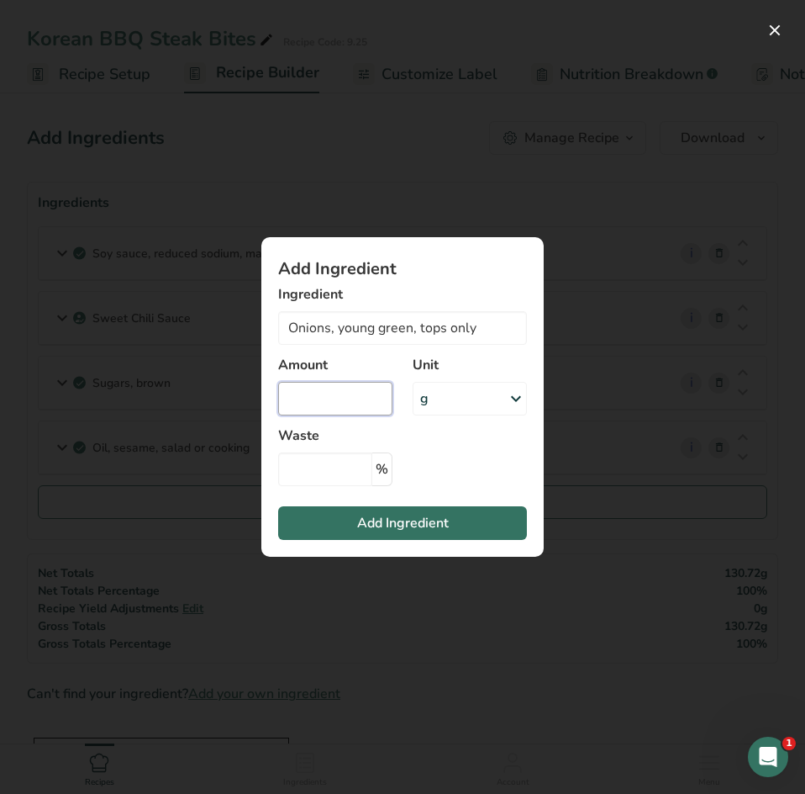
click at [359, 396] on input "Add ingredient modal" at bounding box center [335, 399] width 114 height 34
type input "2"
drag, startPoint x: 439, startPoint y: 410, endPoint x: 433, endPoint y: 404, distance: 8.9
click at [436, 414] on div "g" at bounding box center [470, 399] width 114 height 34
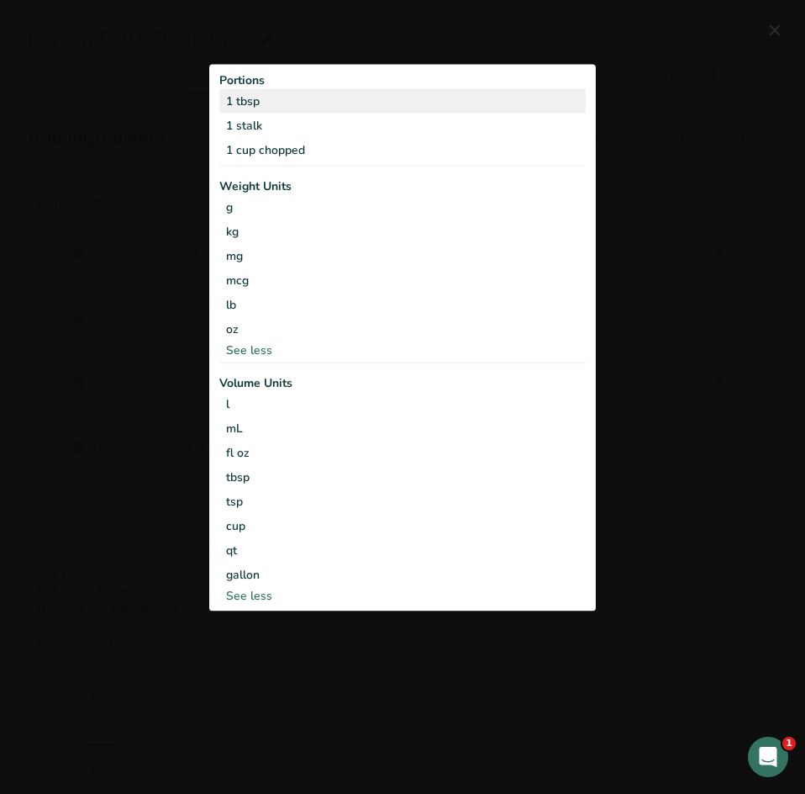
click at [316, 101] on div "1 tbsp" at bounding box center [402, 101] width 367 height 24
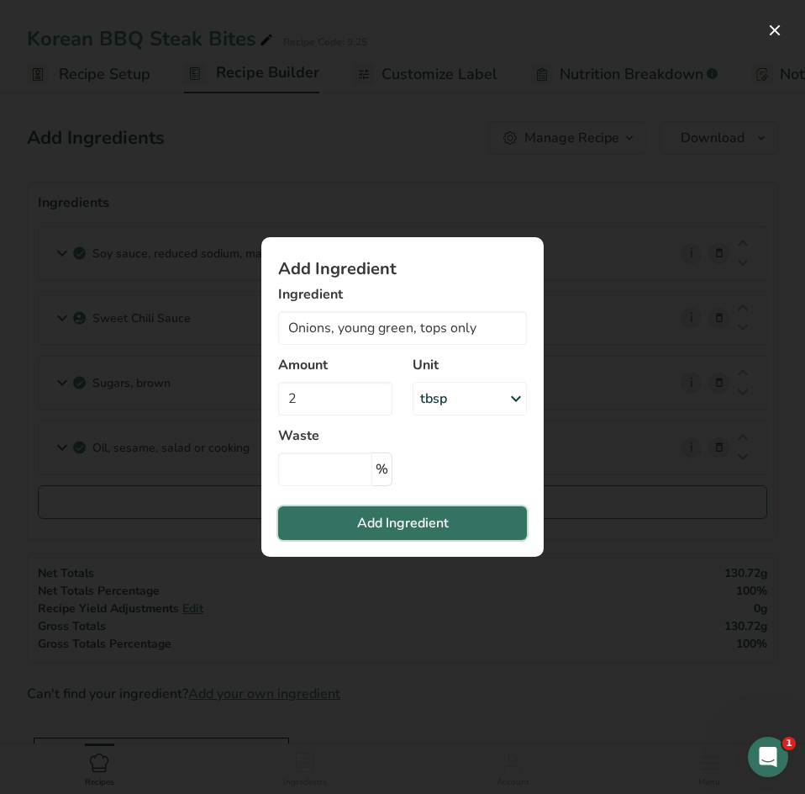
click at [397, 528] on span "Add Ingredient" at bounding box center [403, 523] width 92 height 20
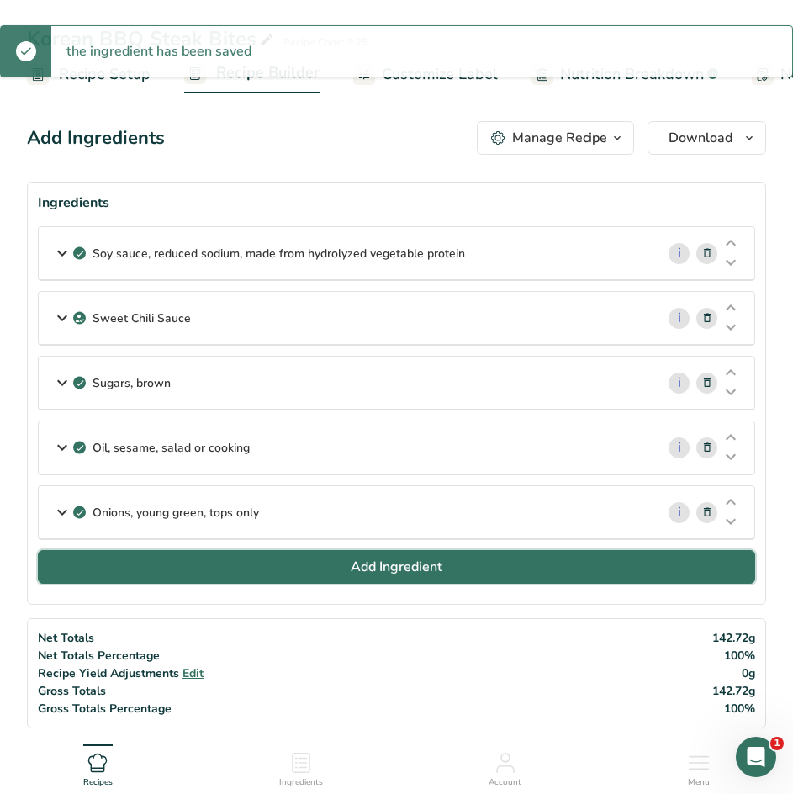
click at [370, 564] on span "Add Ingredient" at bounding box center [397, 567] width 92 height 20
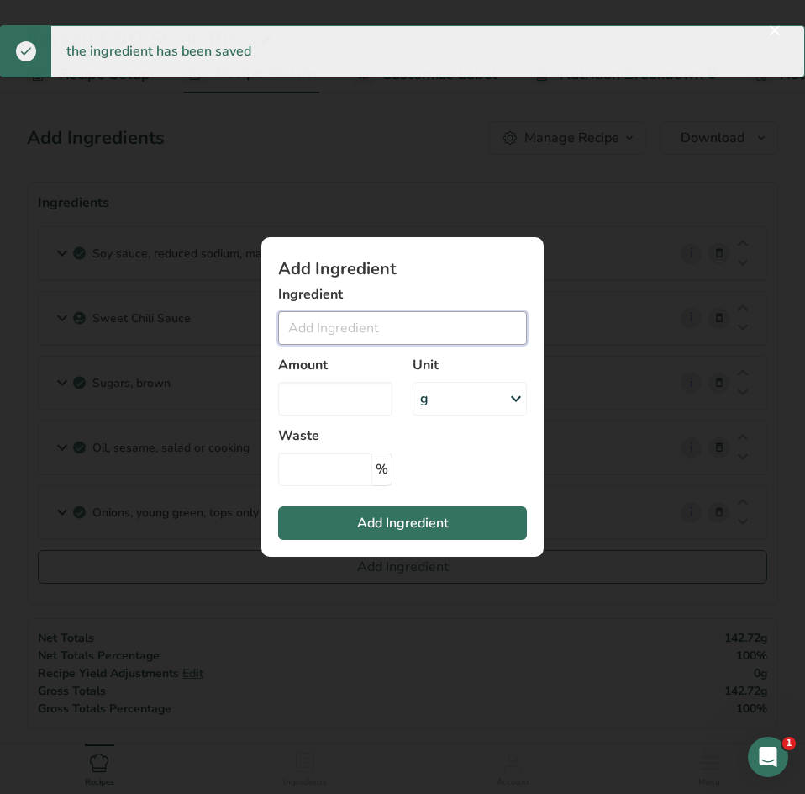
click at [373, 319] on input "Add ingredient modal" at bounding box center [402, 328] width 249 height 34
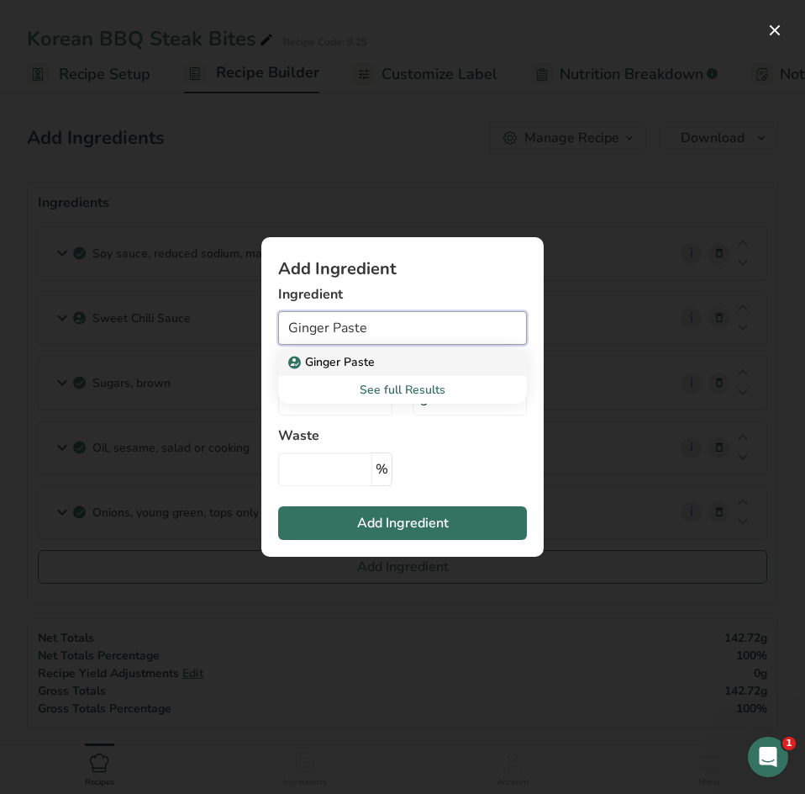
type input "Ginger Paste"
click at [345, 365] on p "Ginger Paste" at bounding box center [333, 362] width 83 height 18
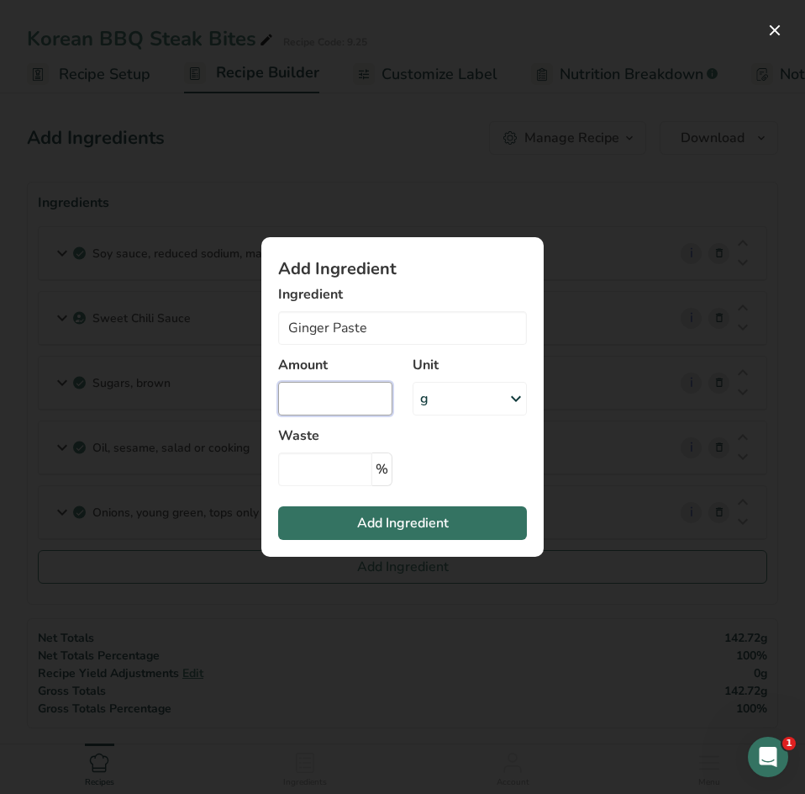
click at [345, 393] on input "Add ingredient modal" at bounding box center [335, 399] width 114 height 34
type input "2"
click at [472, 400] on div "g" at bounding box center [470, 399] width 114 height 34
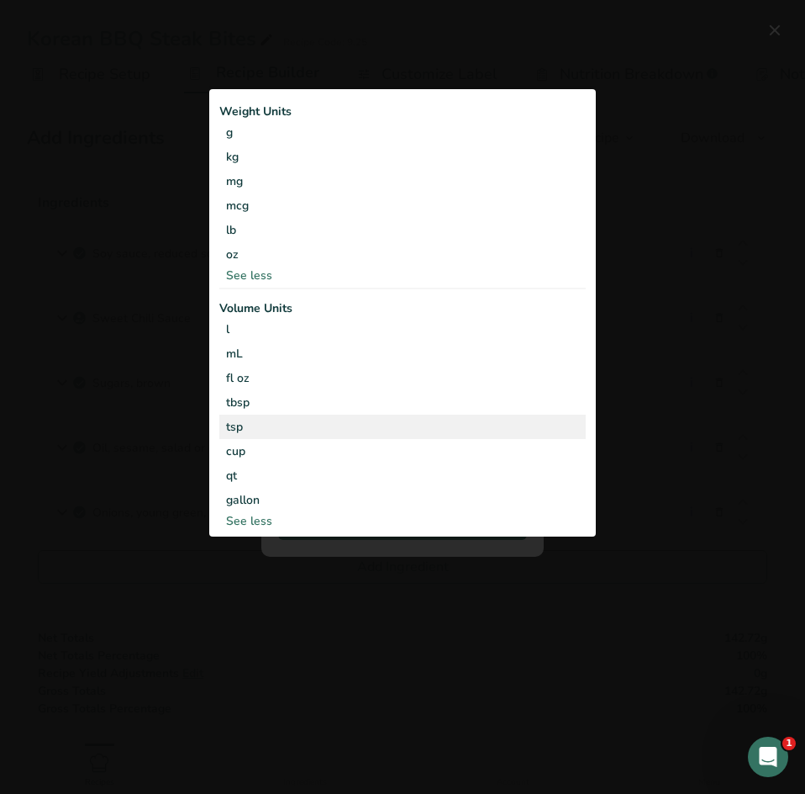
click at [249, 426] on div "tsp" at bounding box center [402, 427] width 353 height 18
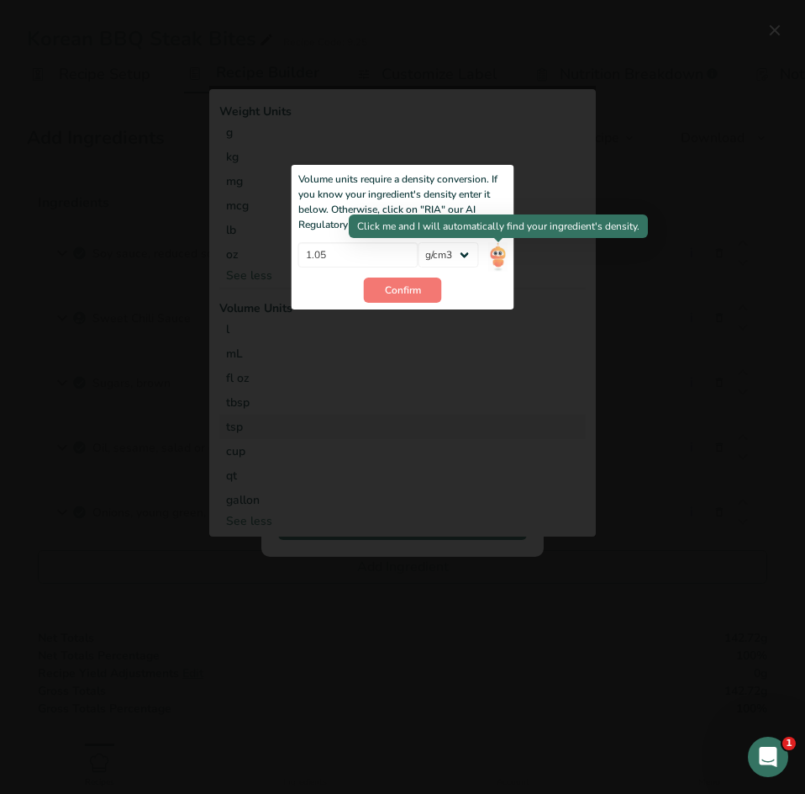
click at [497, 258] on img "Add ingredient modal" at bounding box center [497, 256] width 18 height 29
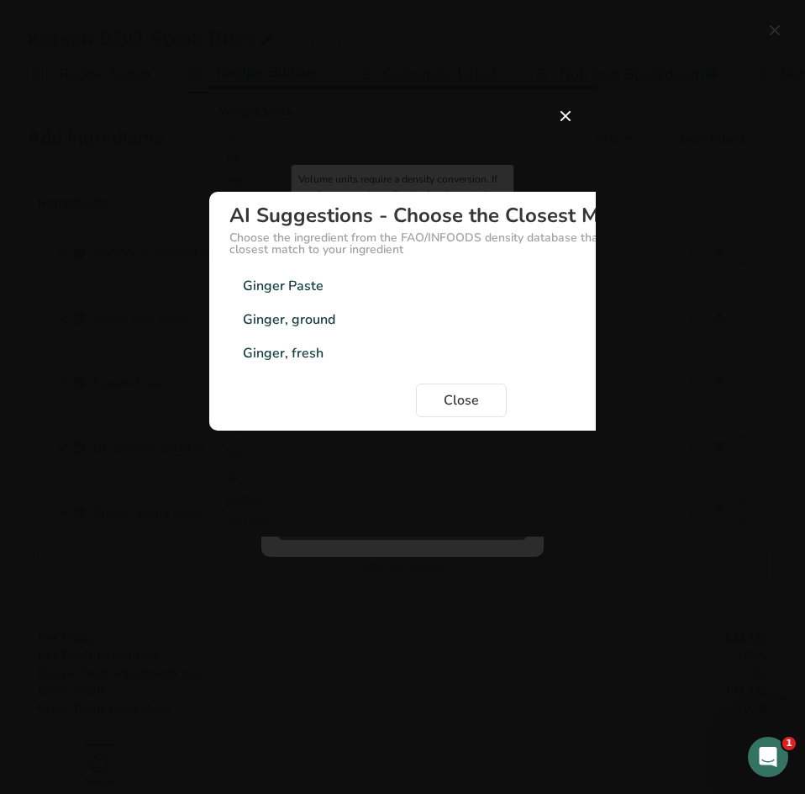
click at [303, 295] on div "Ginger Paste" at bounding box center [283, 286] width 81 height 20
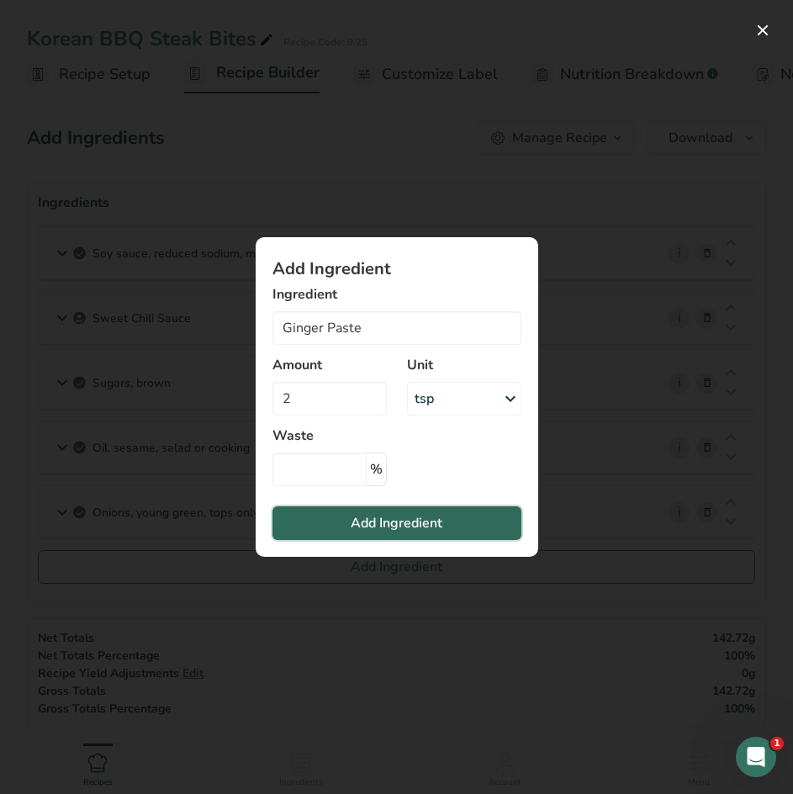
click at [389, 524] on span "Add Ingredient" at bounding box center [397, 523] width 92 height 20
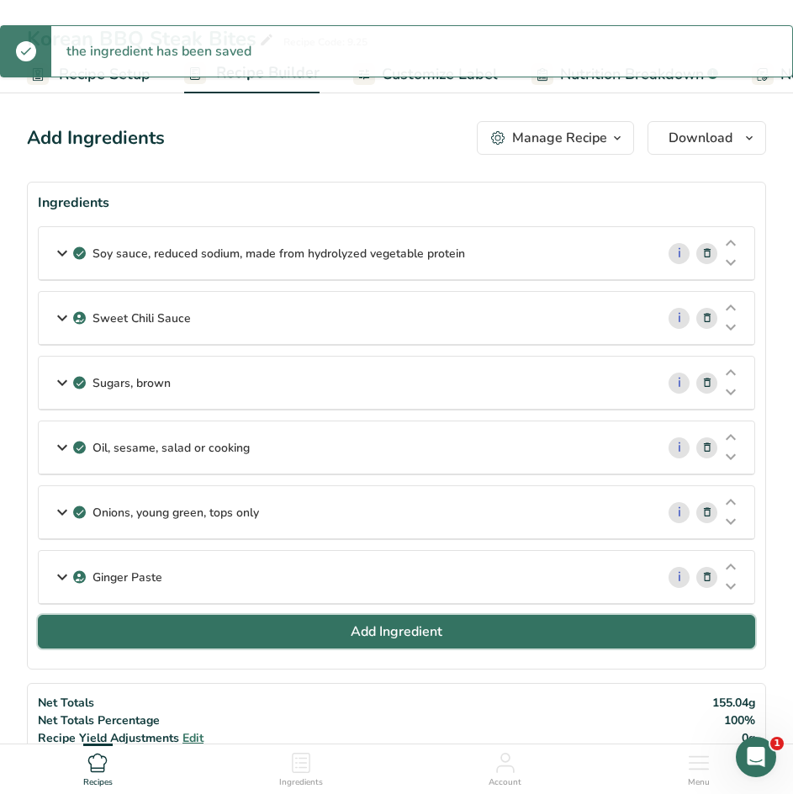
click at [383, 630] on span "Add Ingredient" at bounding box center [397, 631] width 92 height 20
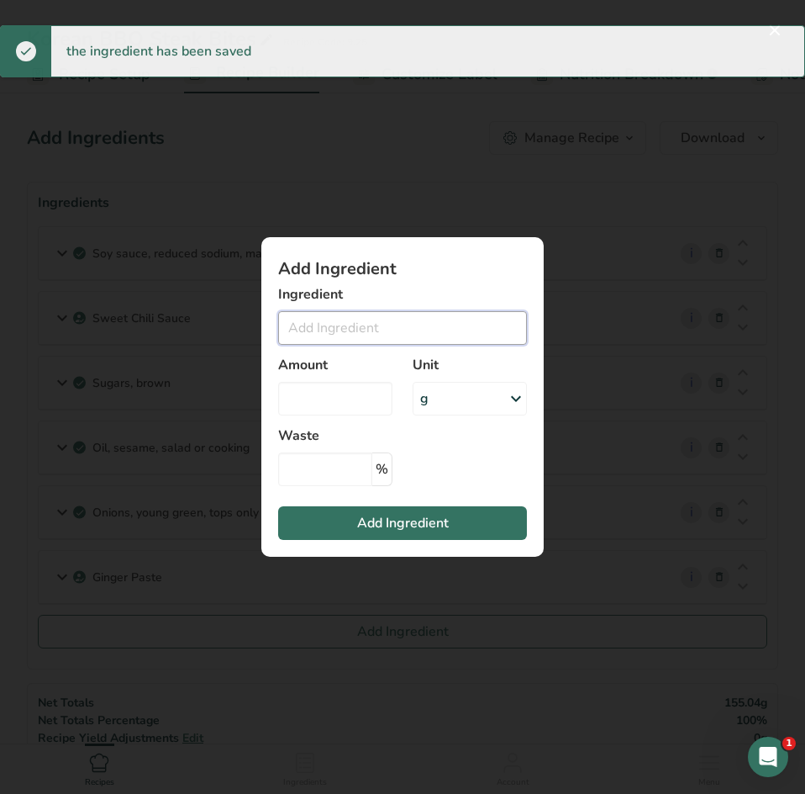
click at [357, 328] on input "Add ingredient modal" at bounding box center [402, 328] width 249 height 34
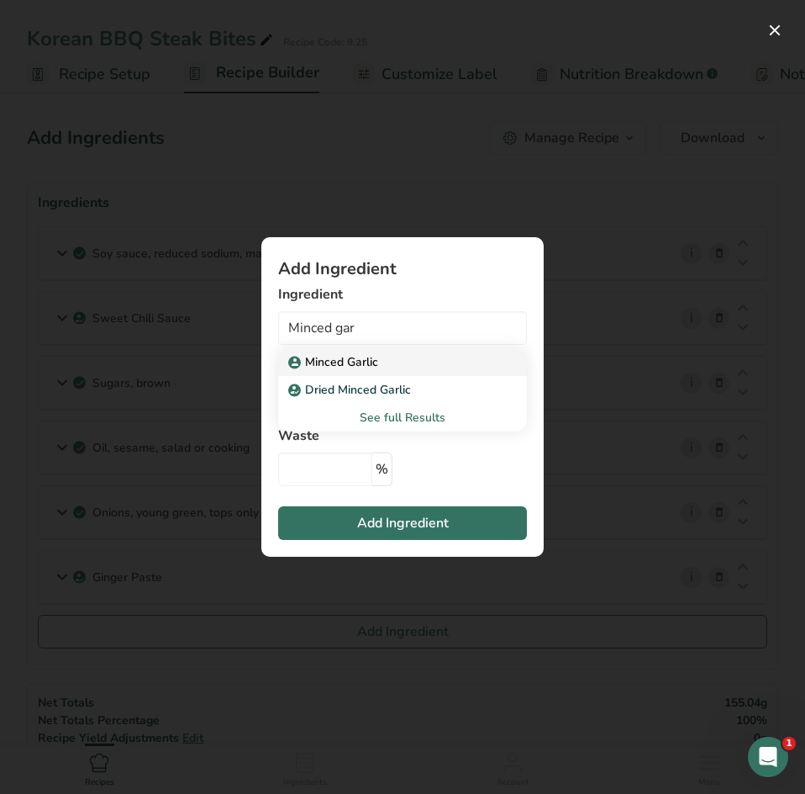
click at [365, 368] on p "Minced Garlic" at bounding box center [335, 362] width 87 height 18
type input "Minced Garlic"
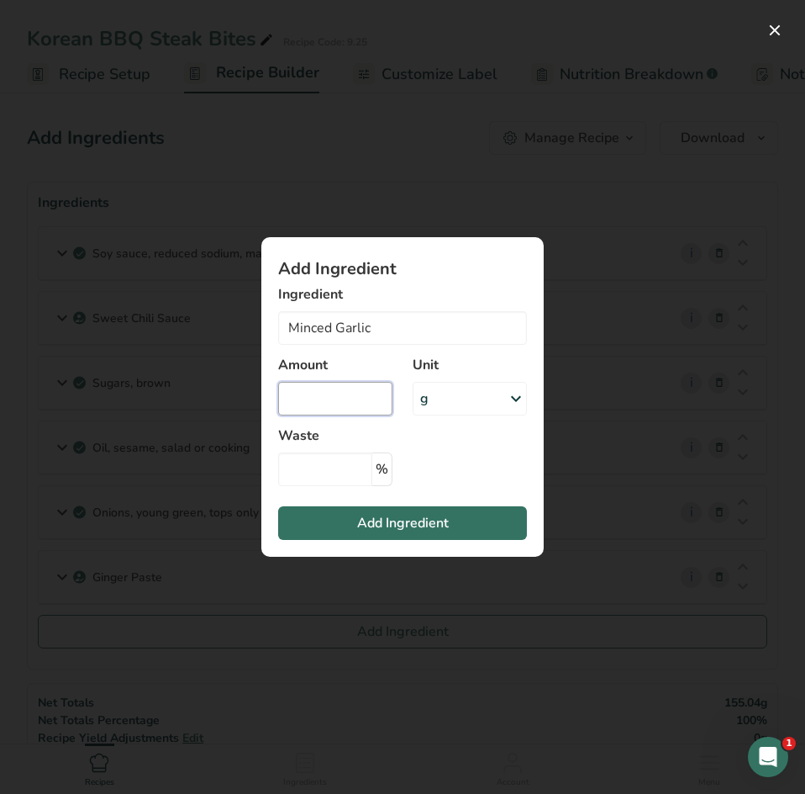
click at [356, 402] on input "Add ingredient modal" at bounding box center [335, 399] width 114 height 34
type input "2"
click at [451, 398] on div "g" at bounding box center [470, 399] width 114 height 34
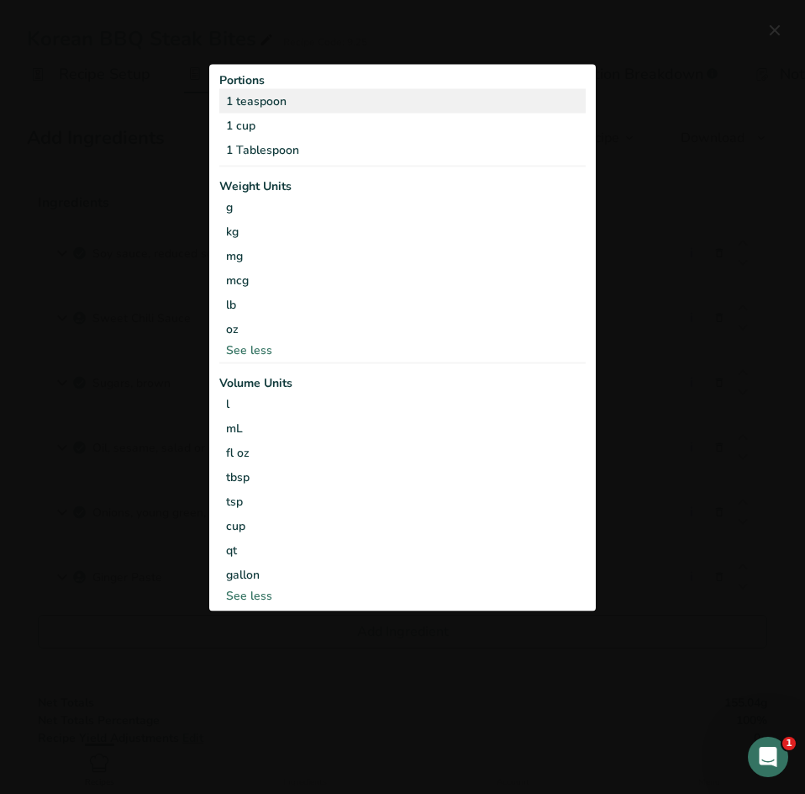
click at [308, 97] on div "1 teaspoon" at bounding box center [402, 101] width 367 height 24
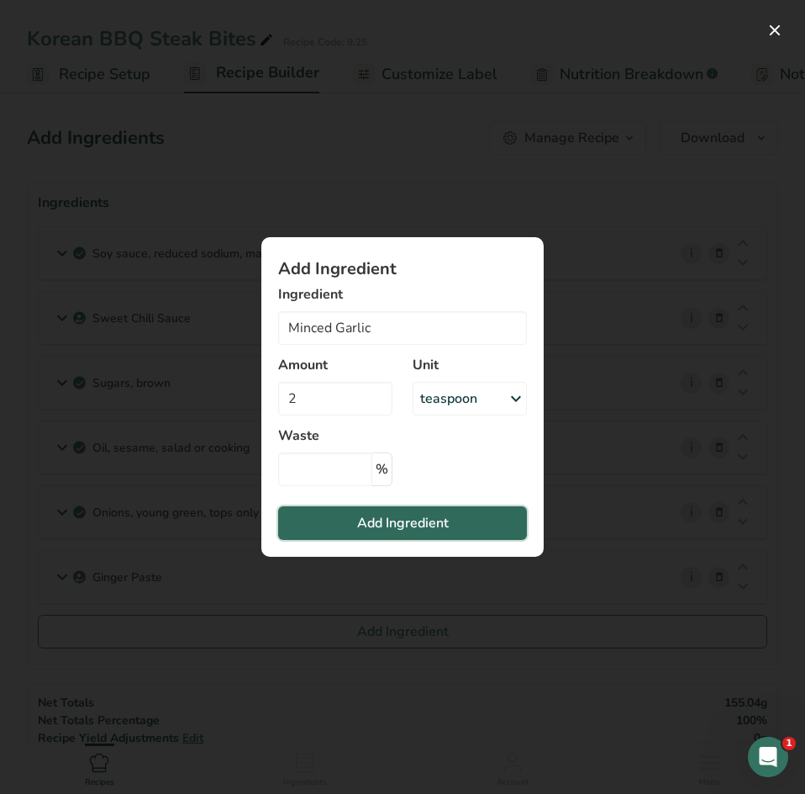
click at [369, 516] on span "Add Ingredient" at bounding box center [403, 523] width 92 height 20
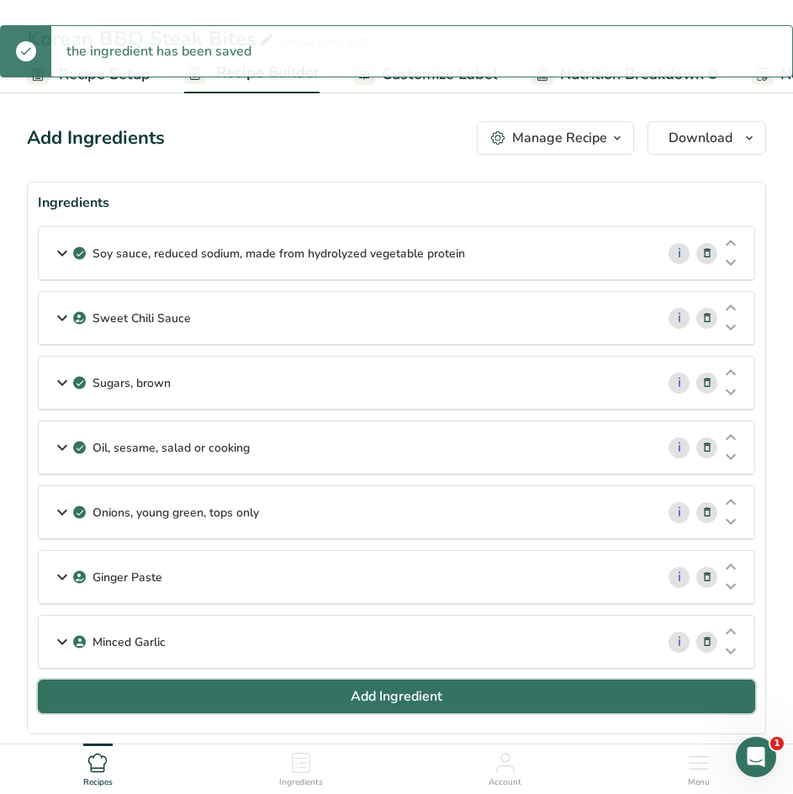
click at [420, 693] on span "Add Ingredient" at bounding box center [397, 696] width 92 height 20
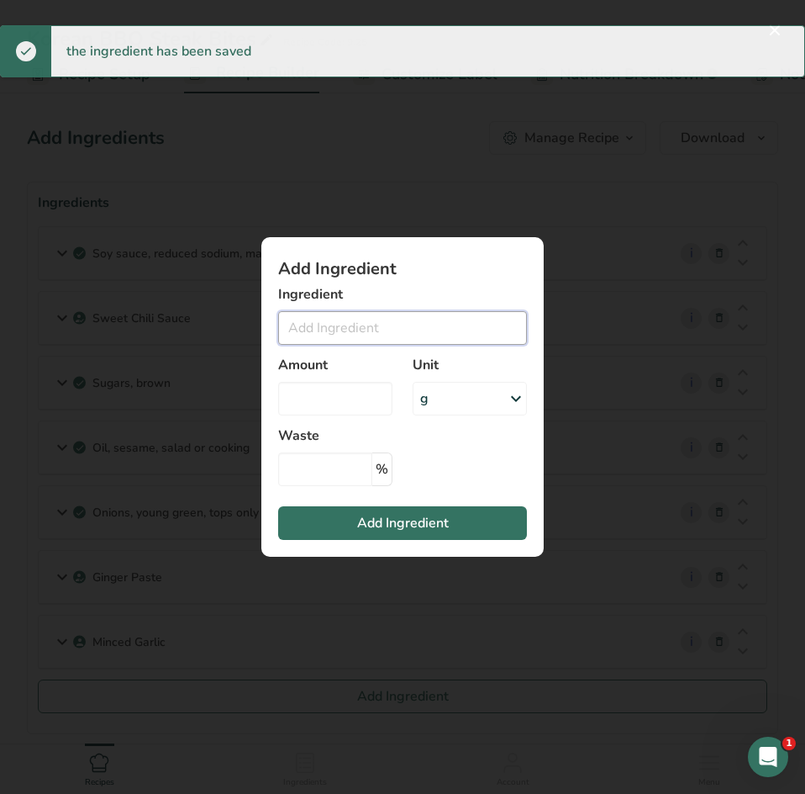
click at [355, 326] on input "Add ingredient modal" at bounding box center [402, 328] width 249 height 34
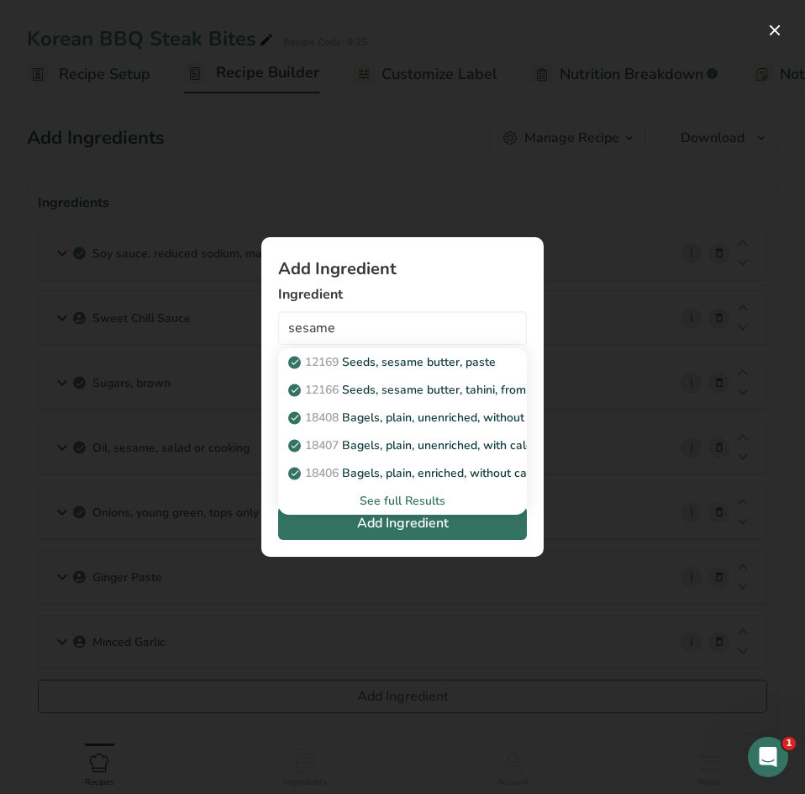
click at [424, 502] on div "See full Results" at bounding box center [403, 501] width 222 height 18
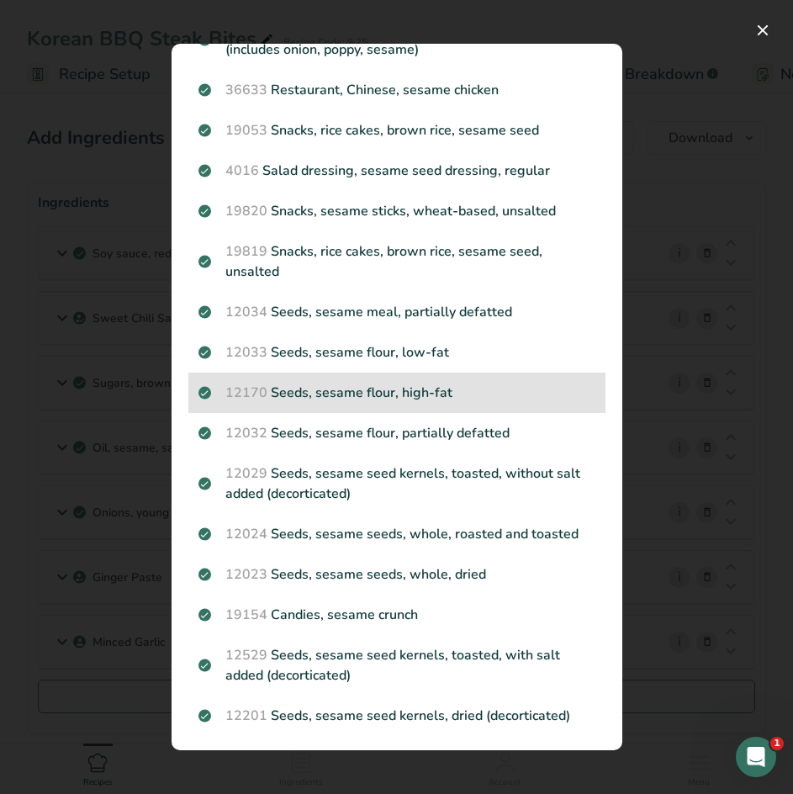
scroll to position [504, 0]
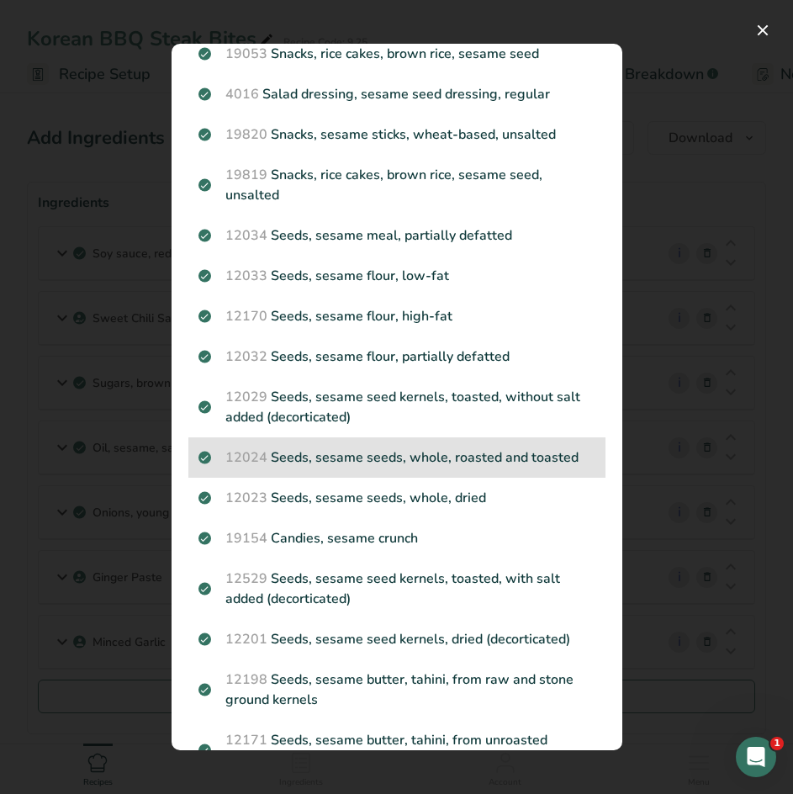
click at [390, 462] on p "12024 Seeds, sesame seeds, whole, roasted and toasted" at bounding box center [396, 457] width 397 height 20
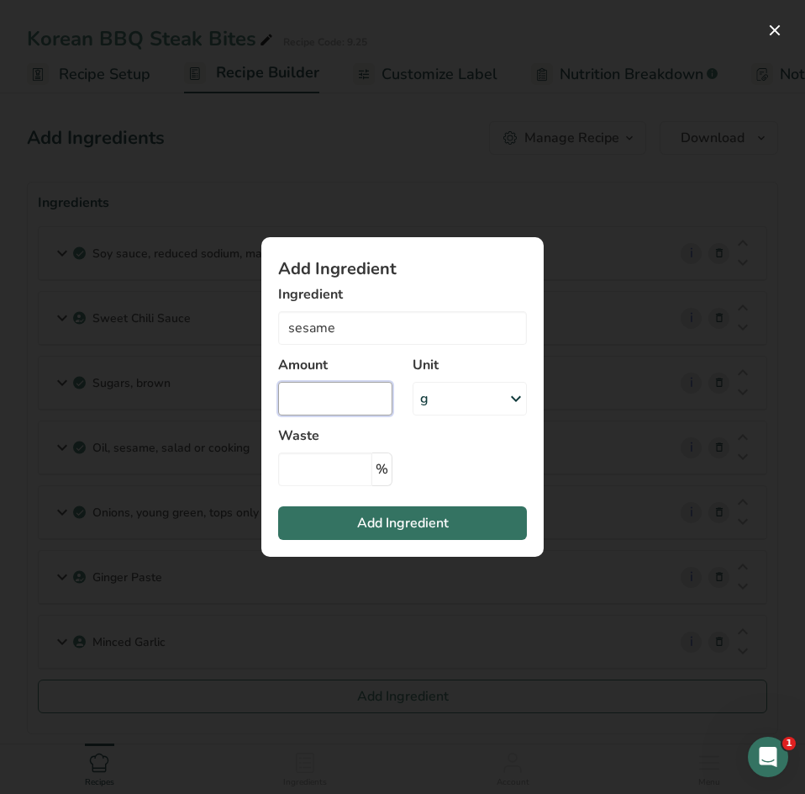
click at [355, 401] on input "Add ingredient modal" at bounding box center [335, 399] width 114 height 34
type input "Seeds, sesame seeds, whole, roasted and toasted"
type input "2"
click at [462, 398] on div "g" at bounding box center [470, 399] width 114 height 34
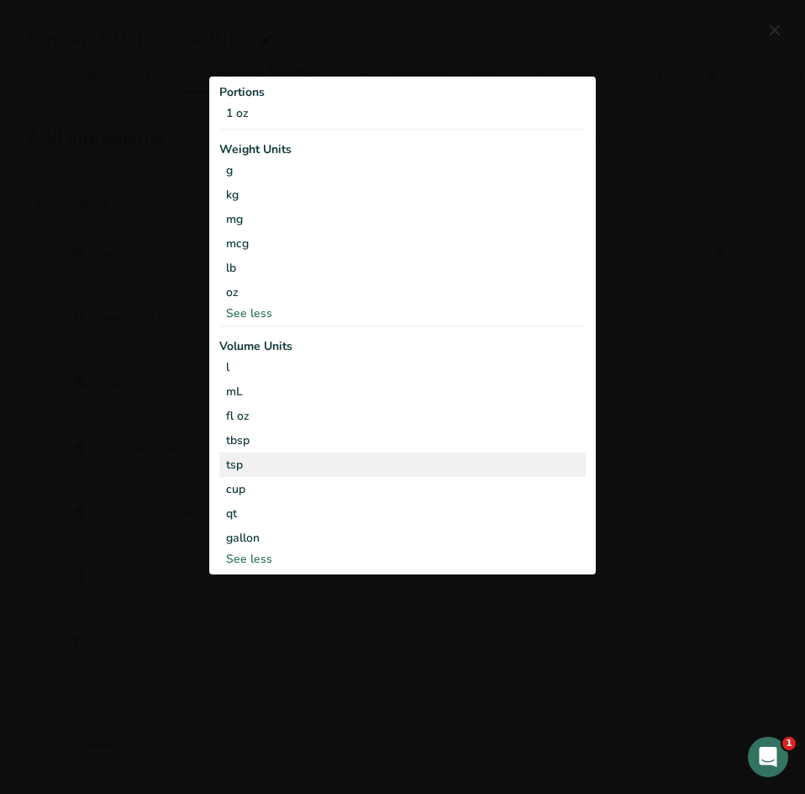
click at [277, 466] on div "tsp" at bounding box center [402, 465] width 353 height 18
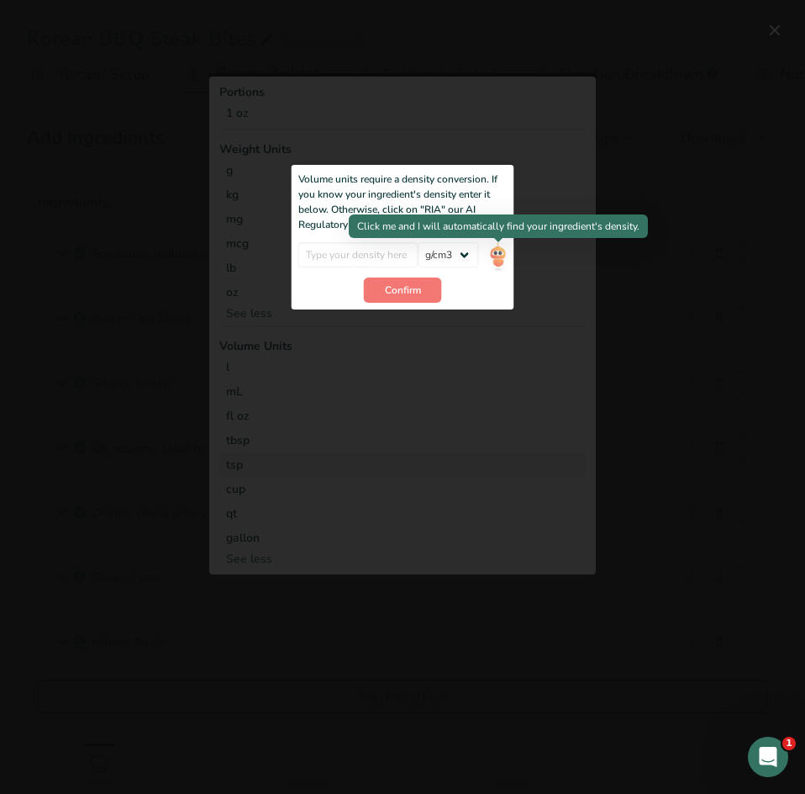
click at [495, 248] on img "Add ingredient modal" at bounding box center [497, 256] width 18 height 29
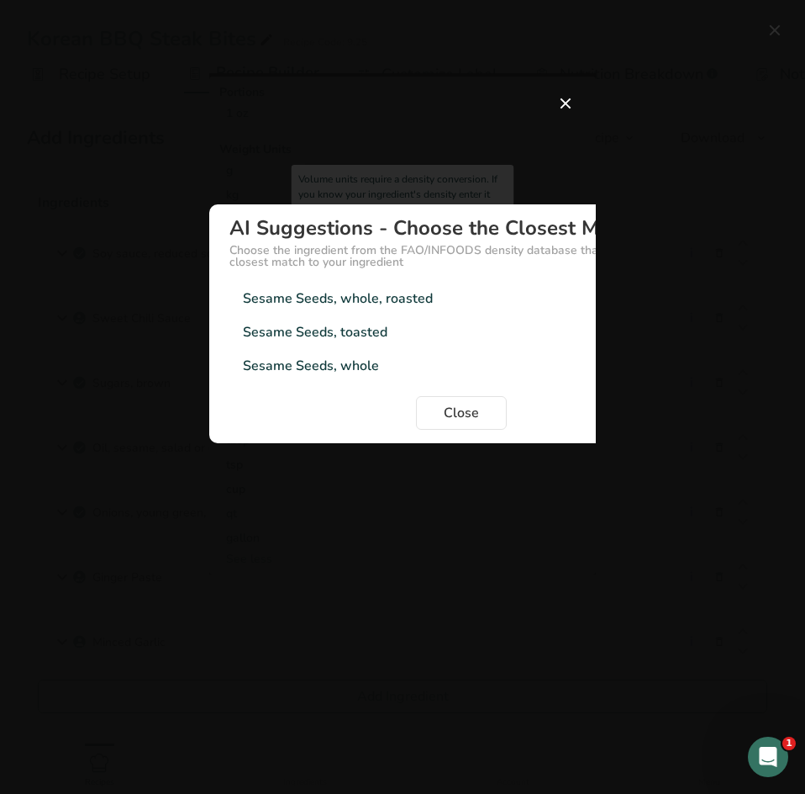
click at [367, 332] on div "Sesame Seeds, toasted" at bounding box center [315, 332] width 145 height 20
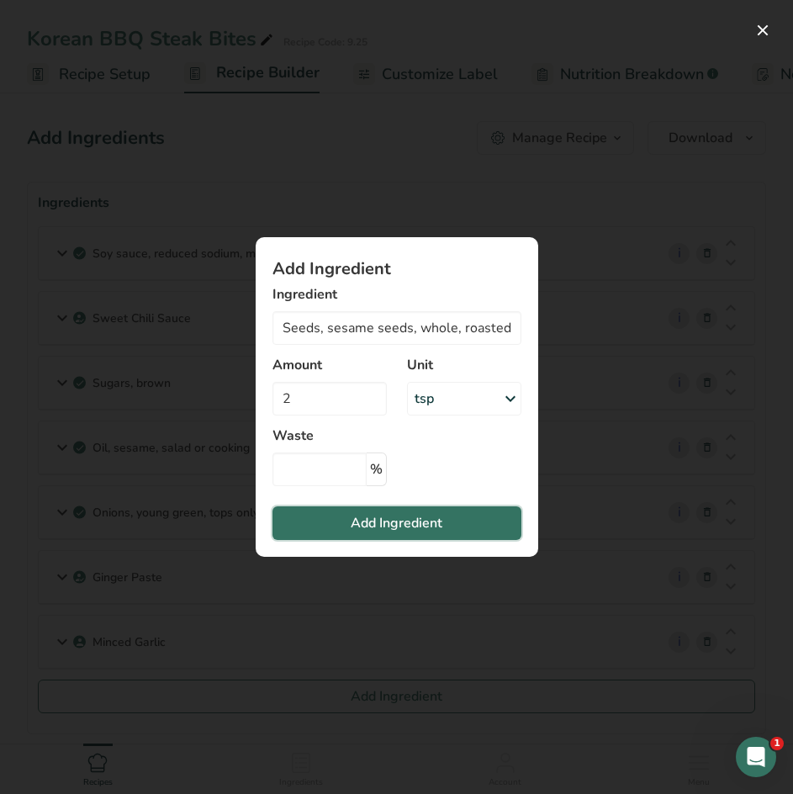
click at [407, 520] on span "Add Ingredient" at bounding box center [397, 523] width 92 height 20
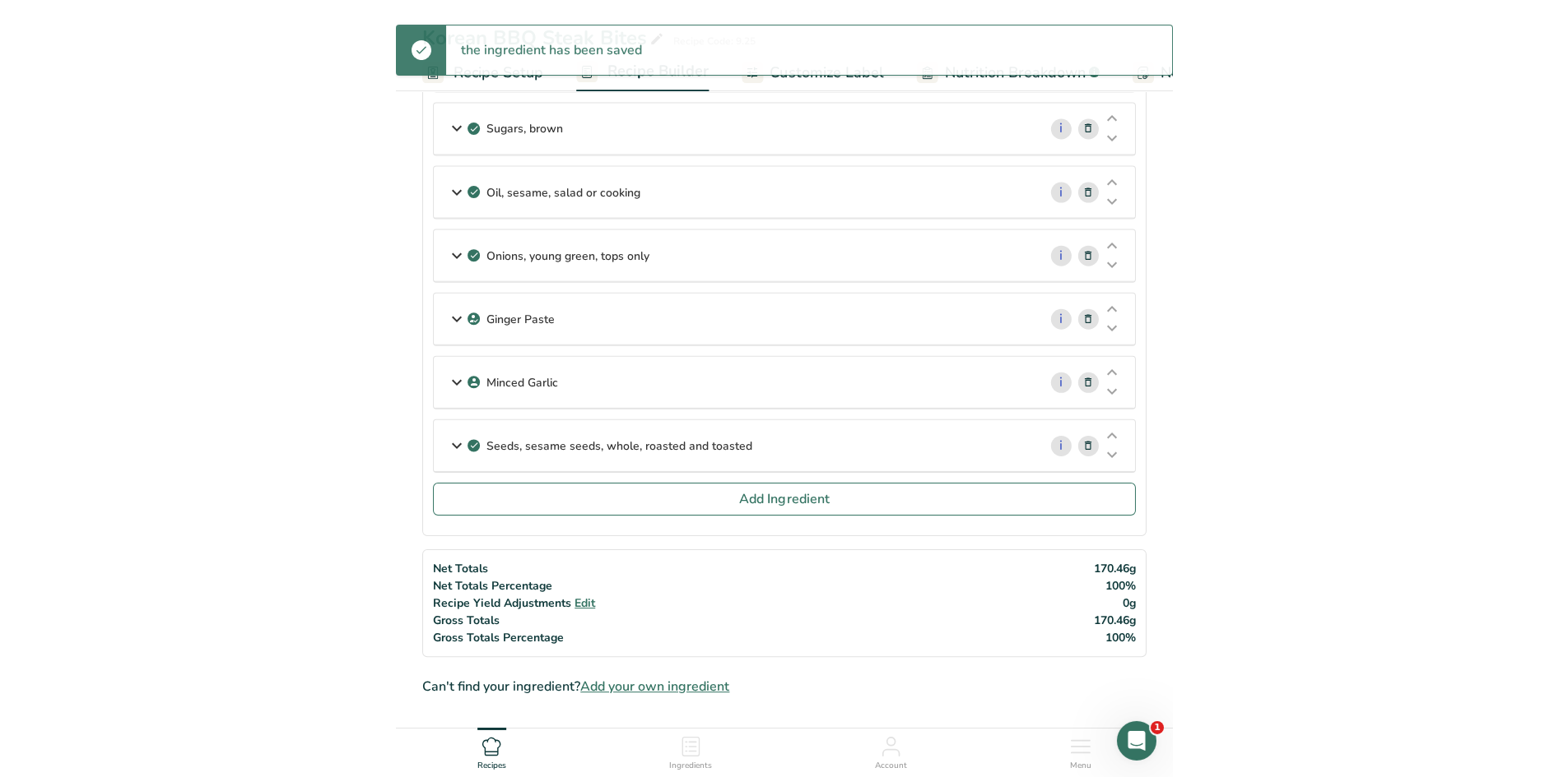
scroll to position [247, 0]
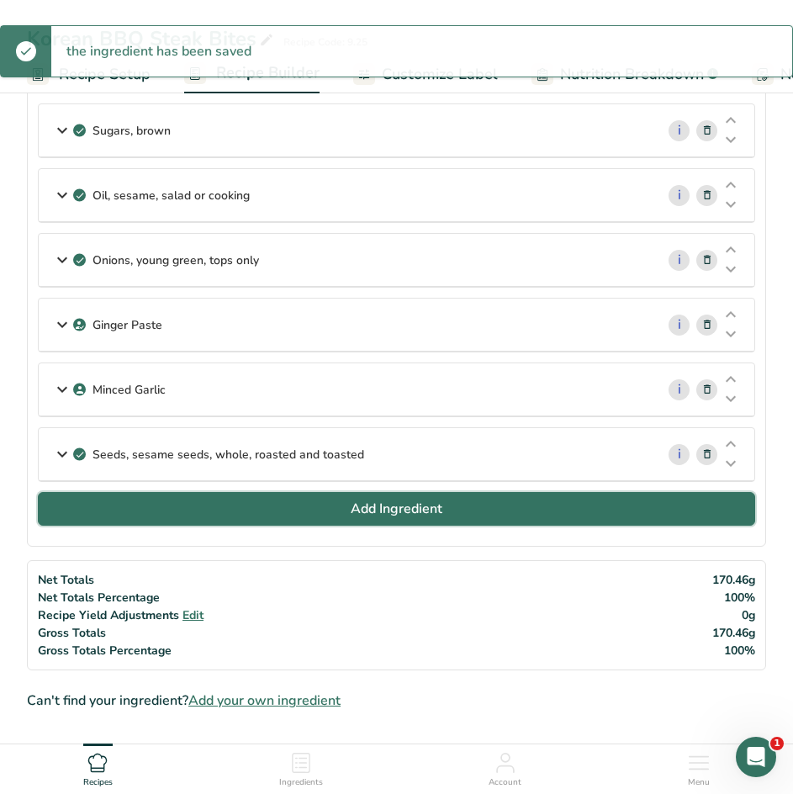
click at [414, 510] on span "Add Ingredient" at bounding box center [397, 509] width 92 height 20
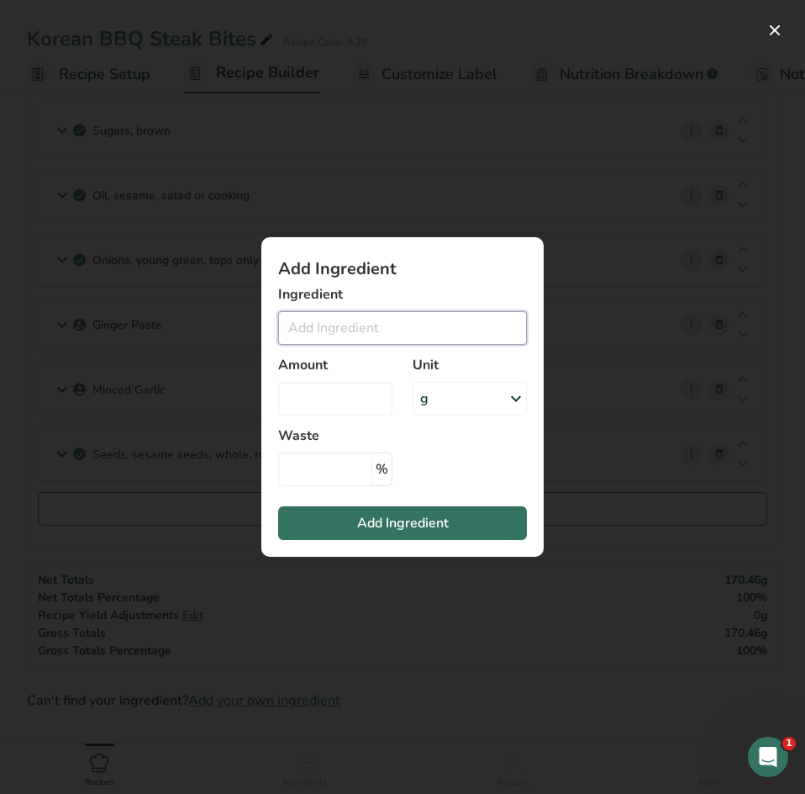
click at [336, 320] on input "Add ingredient modal" at bounding box center [402, 328] width 249 height 34
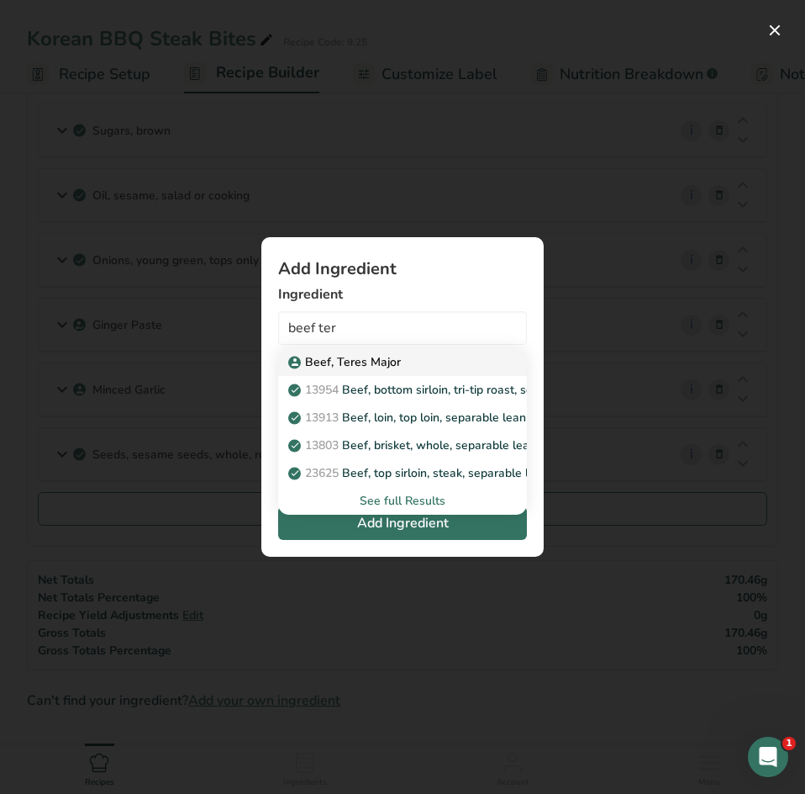
click at [342, 366] on p "Beef, Teres Major" at bounding box center [346, 362] width 109 height 18
type input "Beef, Teres Major"
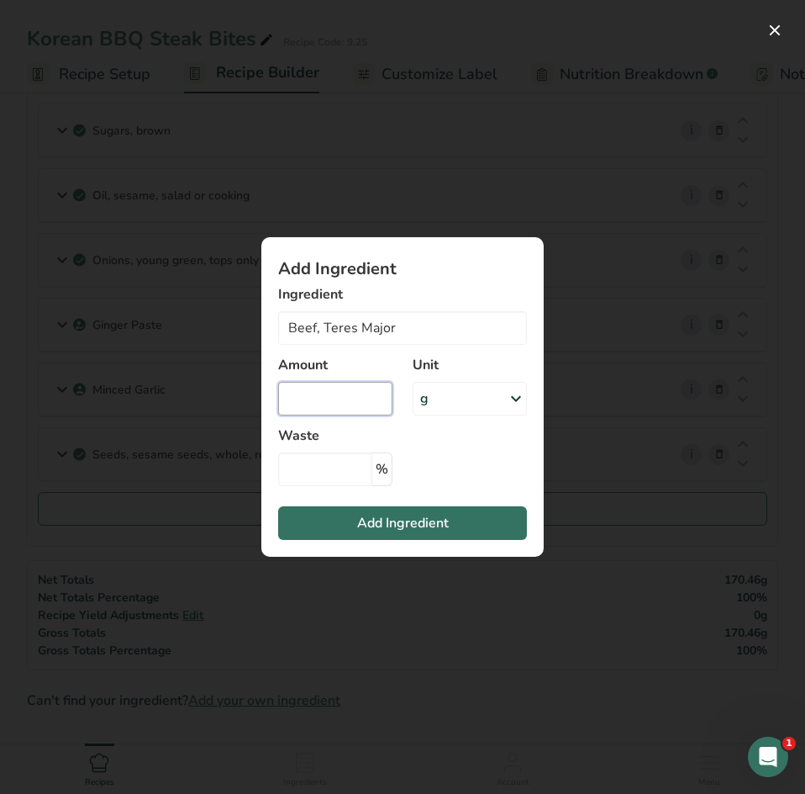
click at [343, 414] on input "Add ingredient modal" at bounding box center [335, 399] width 114 height 34
type input "1.5"
click at [449, 402] on div "g" at bounding box center [470, 399] width 114 height 34
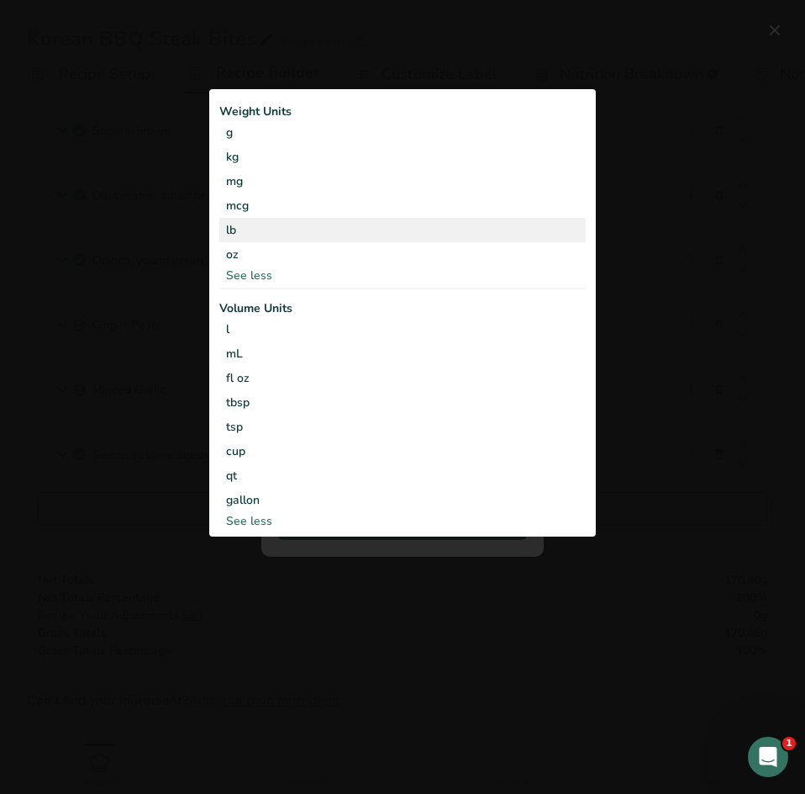
click at [300, 227] on div "lb" at bounding box center [402, 230] width 367 height 24
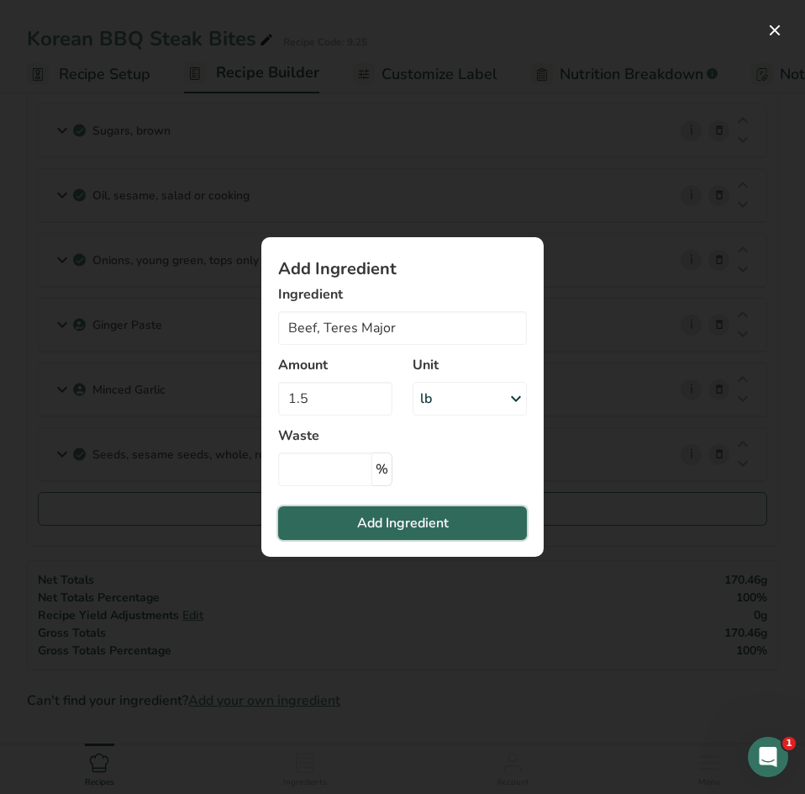
click at [397, 516] on span "Add Ingredient" at bounding box center [403, 523] width 92 height 20
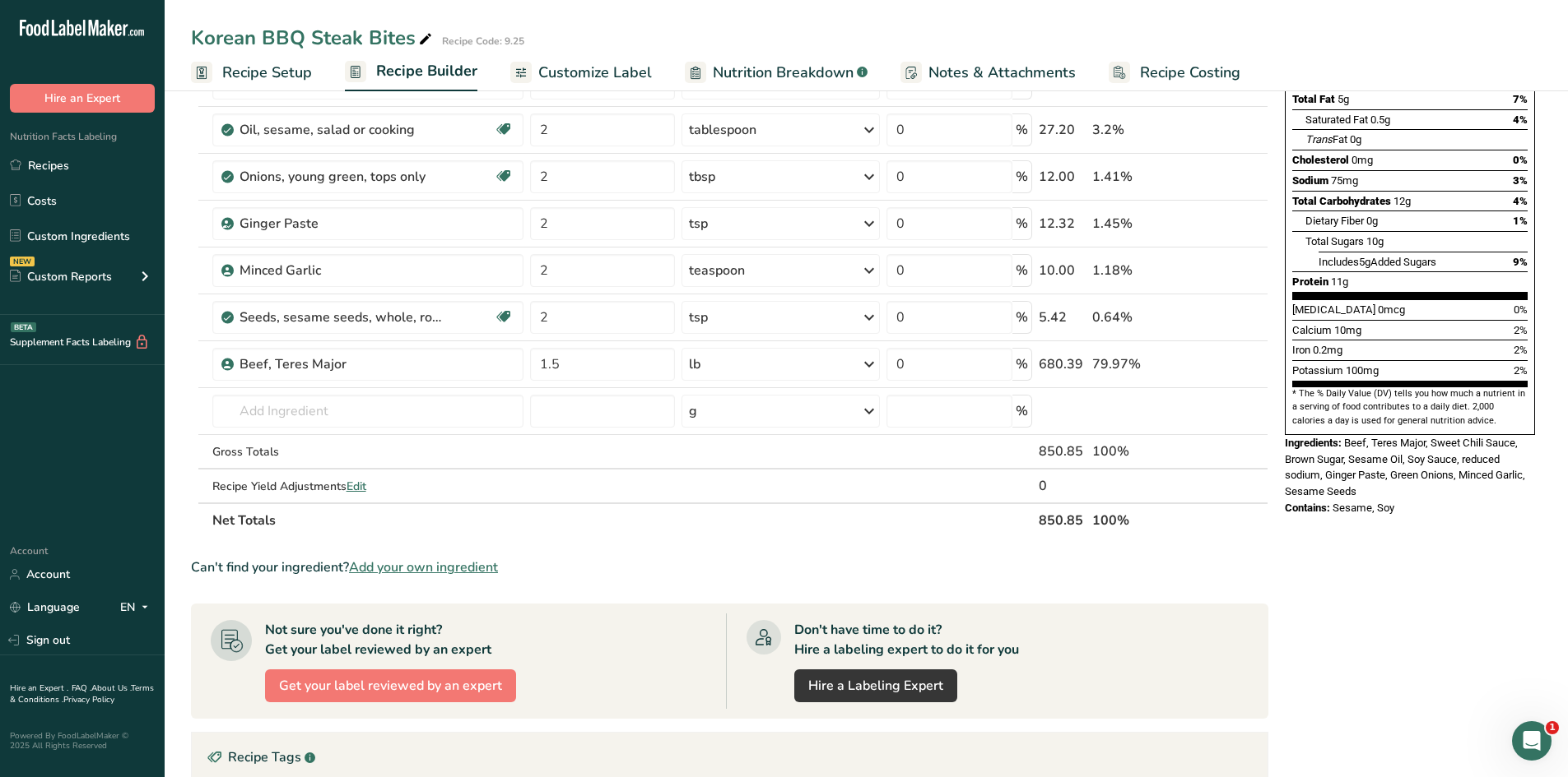
scroll to position [0, 0]
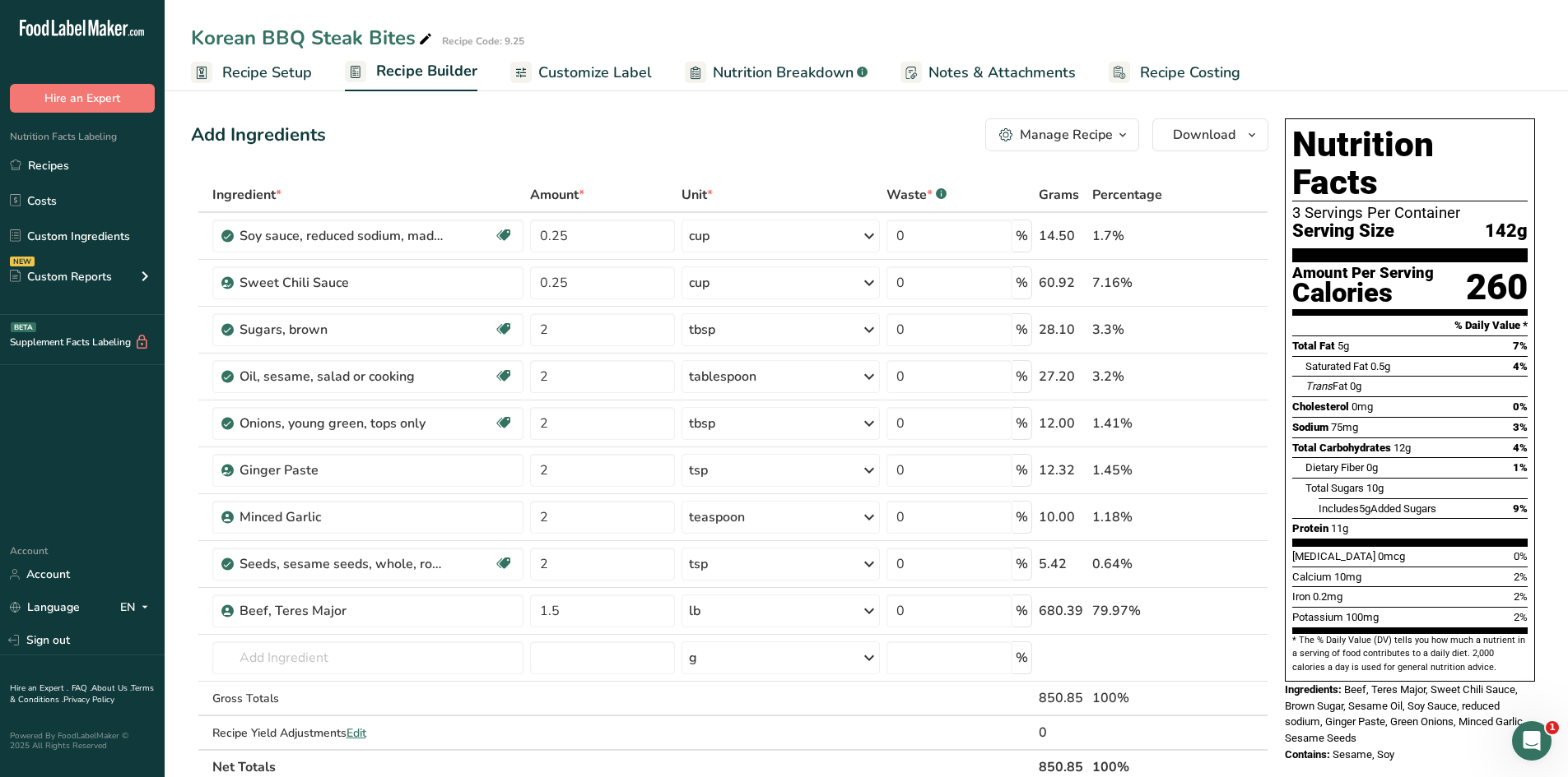
click at [585, 68] on span "Customize Label" at bounding box center [595, 72] width 114 height 23
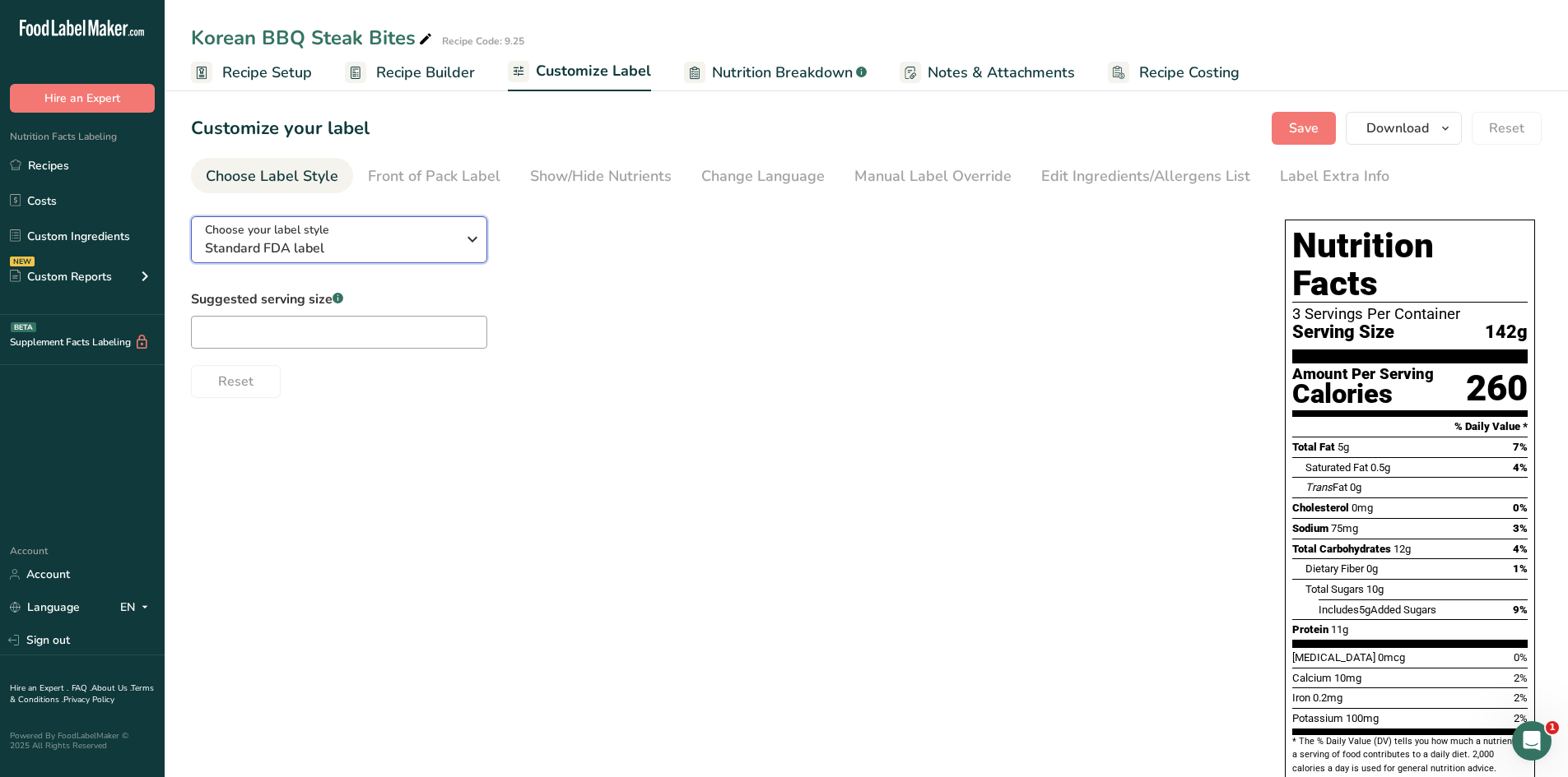
click at [424, 233] on div "Choose your label style Standard FDA label" at bounding box center [330, 240] width 251 height 37
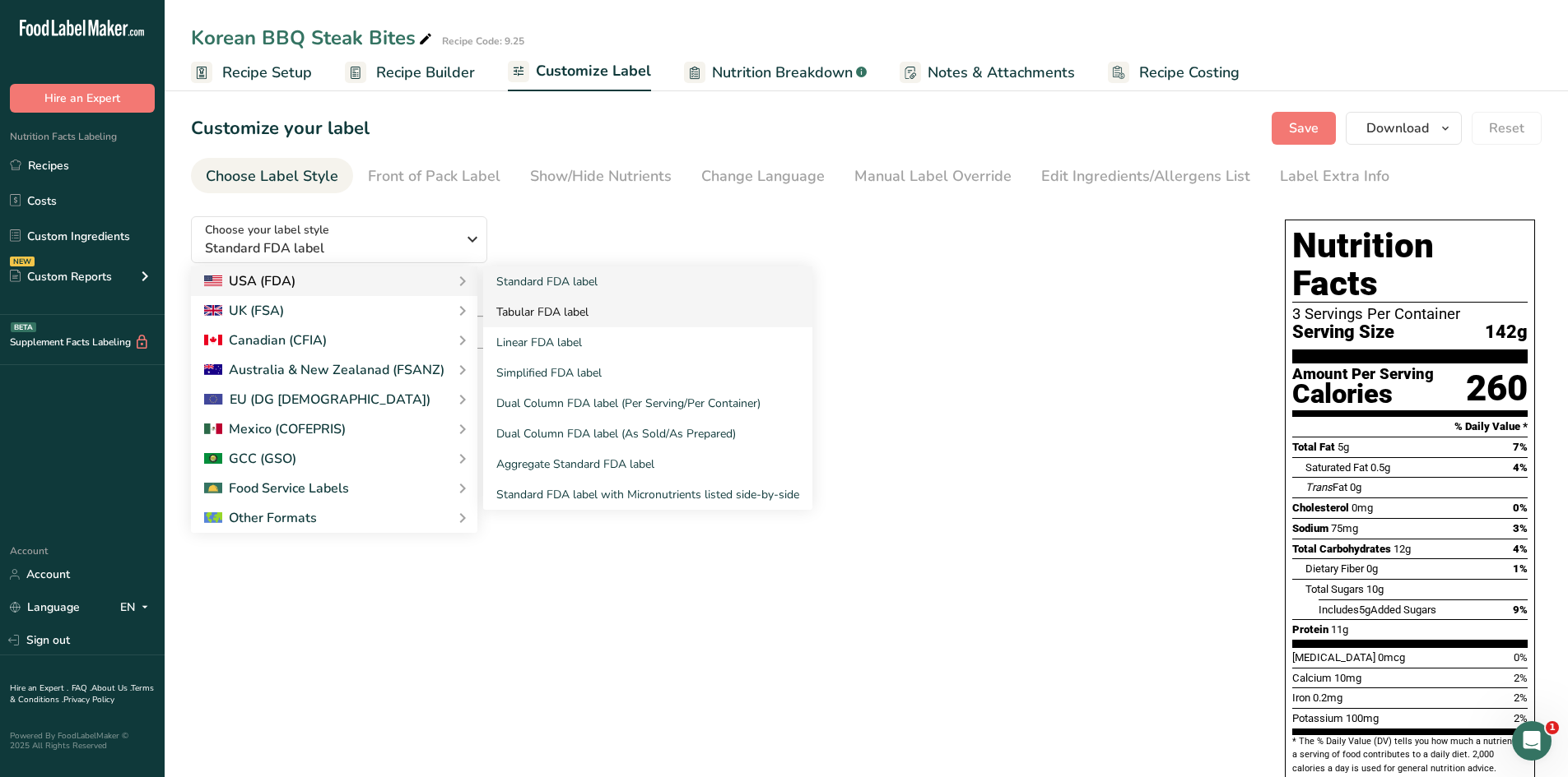
click at [526, 324] on link "Tabular FDA label" at bounding box center [647, 311] width 329 height 30
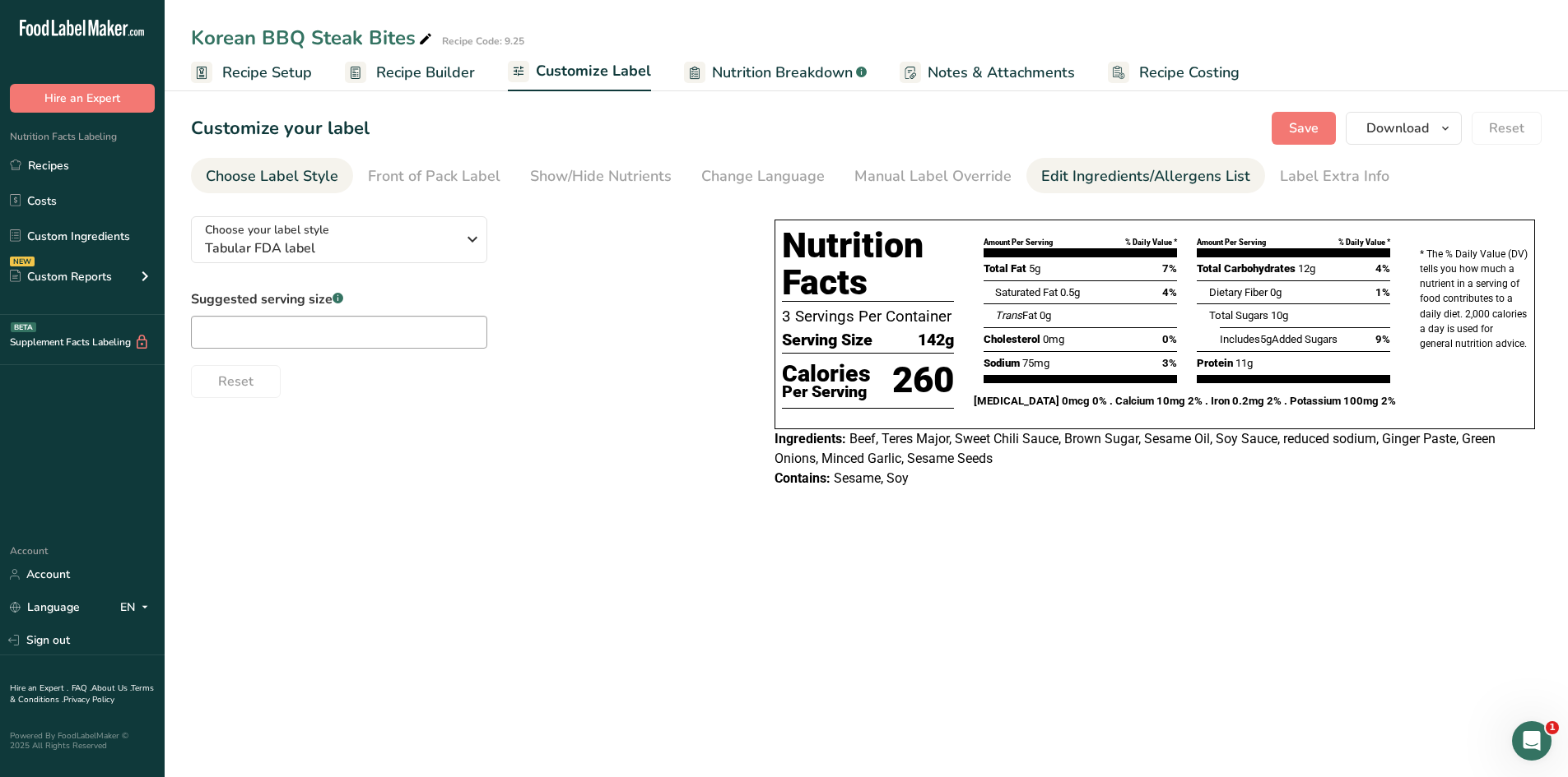
click at [1108, 184] on div "Edit Ingredients/Allergens List" at bounding box center [1145, 176] width 209 height 23
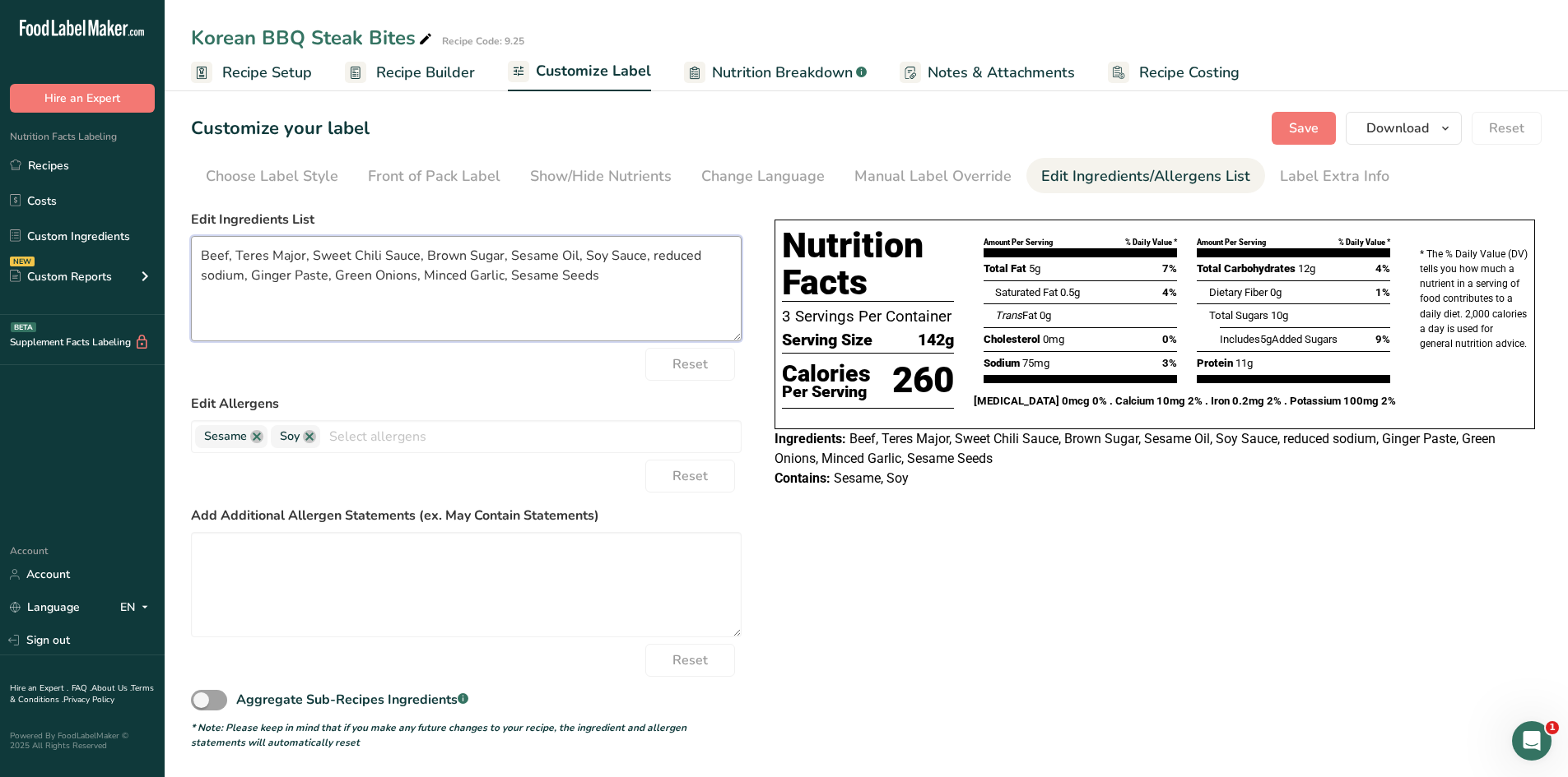
drag, startPoint x: 302, startPoint y: 255, endPoint x: 227, endPoint y: 255, distance: 75.0
click at [227, 255] on textarea "Beef, Teres Major, Sweet Chili Sauce, Brown Sugar, Sesame Oil, Soy Sauce, reduc…" at bounding box center [466, 289] width 550 height 106
click at [571, 254] on textarea "Beef, Sweet Chili Sauce, Brown Sugar, Sesame Oil, Soy Sauce, reduced sodium, Gi…" at bounding box center [466, 289] width 550 height 106
click at [671, 253] on textarea "Beef, Sweet Chili Sauce, Brown Sugar, Sesame Oil, Soy Sauce (reduced sodium, Gi…" at bounding box center [466, 289] width 550 height 106
drag, startPoint x: 234, startPoint y: 279, endPoint x: 202, endPoint y: 283, distance: 32.2
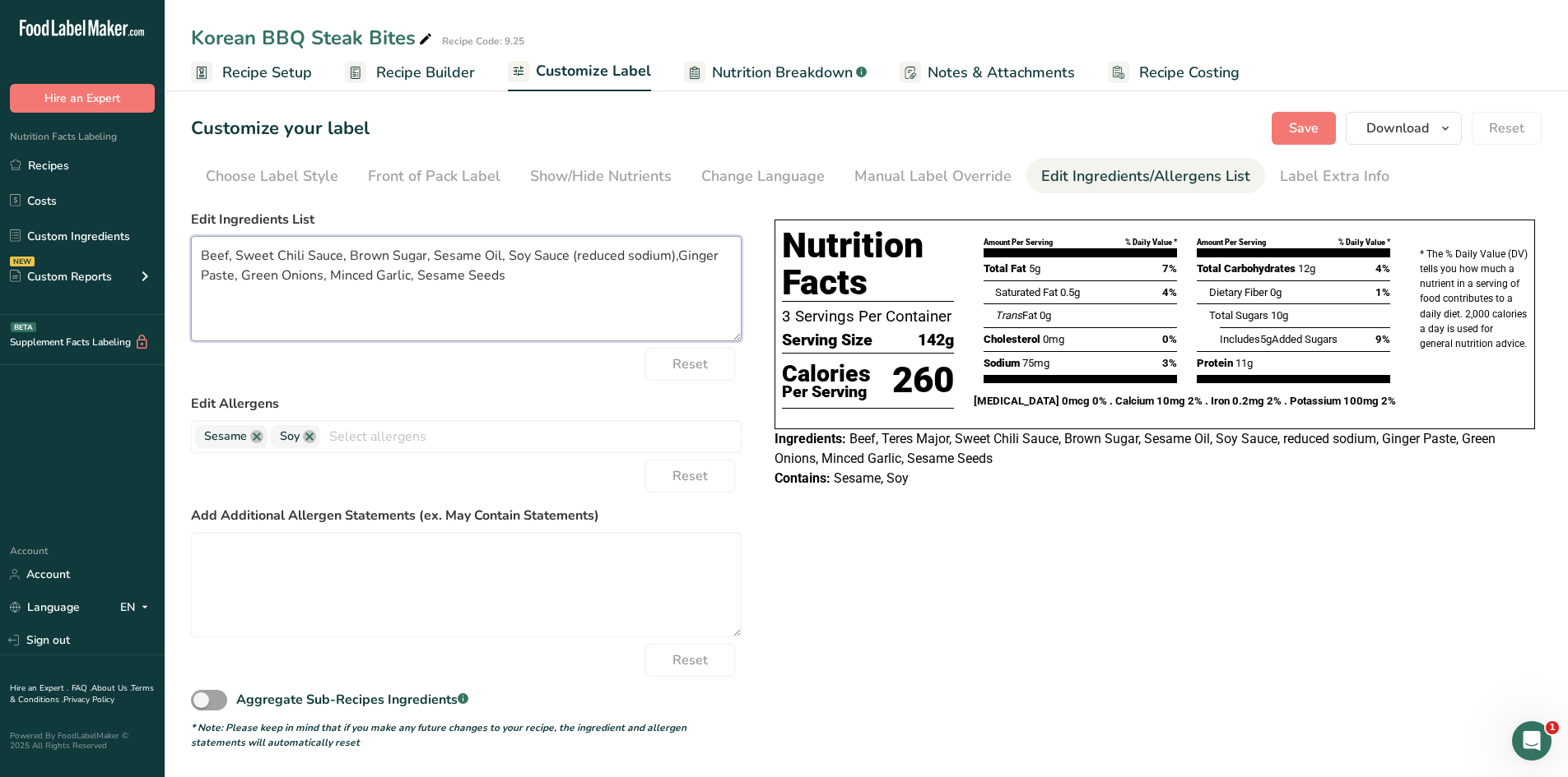
click at [202, 283] on textarea "Beef, Sweet Chili Sauce, Brown Sugar, Sesame Oil, Soy Sauce (reduced sodium),Gi…" at bounding box center [466, 289] width 550 height 106
drag, startPoint x: 335, startPoint y: 275, endPoint x: 289, endPoint y: 276, distance: 46.0
click at [289, 276] on textarea "Beef, Sweet Chili Sauce, Brown Sugar, Sesame Oil, Soy Sauce (reduced sodium),Gi…" at bounding box center [466, 289] width 550 height 106
click at [1303, 133] on span "Save" at bounding box center [1304, 128] width 29 height 20
click at [673, 255] on textarea "Beef, Sweet Chili Sauce, Brown Sugar, Sesame Oil, Soy Sauce (reduced sodium),Gi…" at bounding box center [466, 289] width 550 height 106
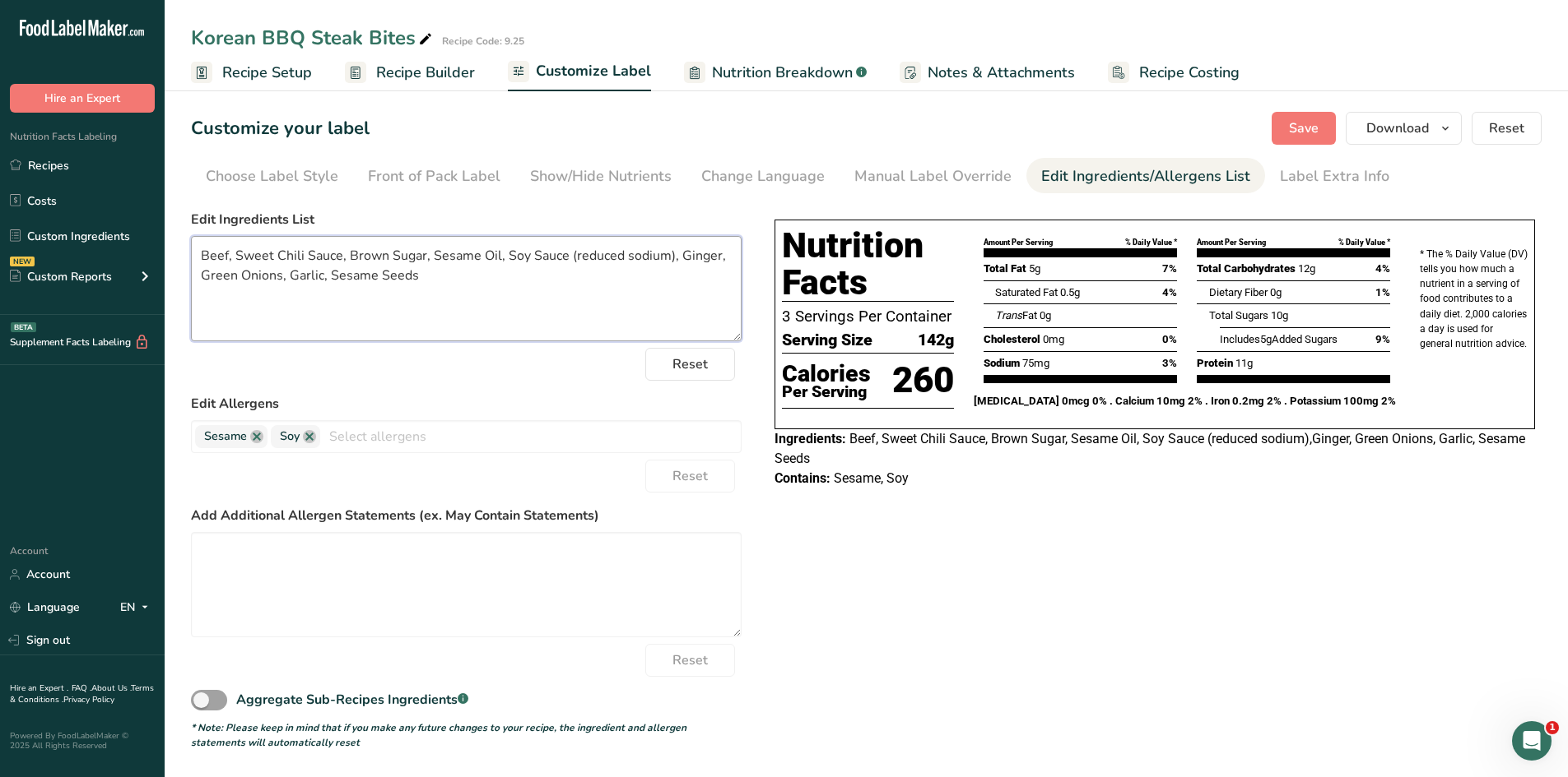
click at [719, 253] on textarea "Beef, Sweet Chili Sauce, Brown Sugar, Sesame Oil, Soy Sauce (reduced sodium), G…" at bounding box center [466, 289] width 550 height 106
type textarea "Beef, Sweet Chili Sauce, Brown Sugar, Sesame Oil, Soy Sauce (reduced sodium), G…"
click at [1307, 120] on span "Save" at bounding box center [1304, 128] width 29 height 20
click at [1311, 181] on div "Label Extra Info" at bounding box center [1334, 176] width 110 height 23
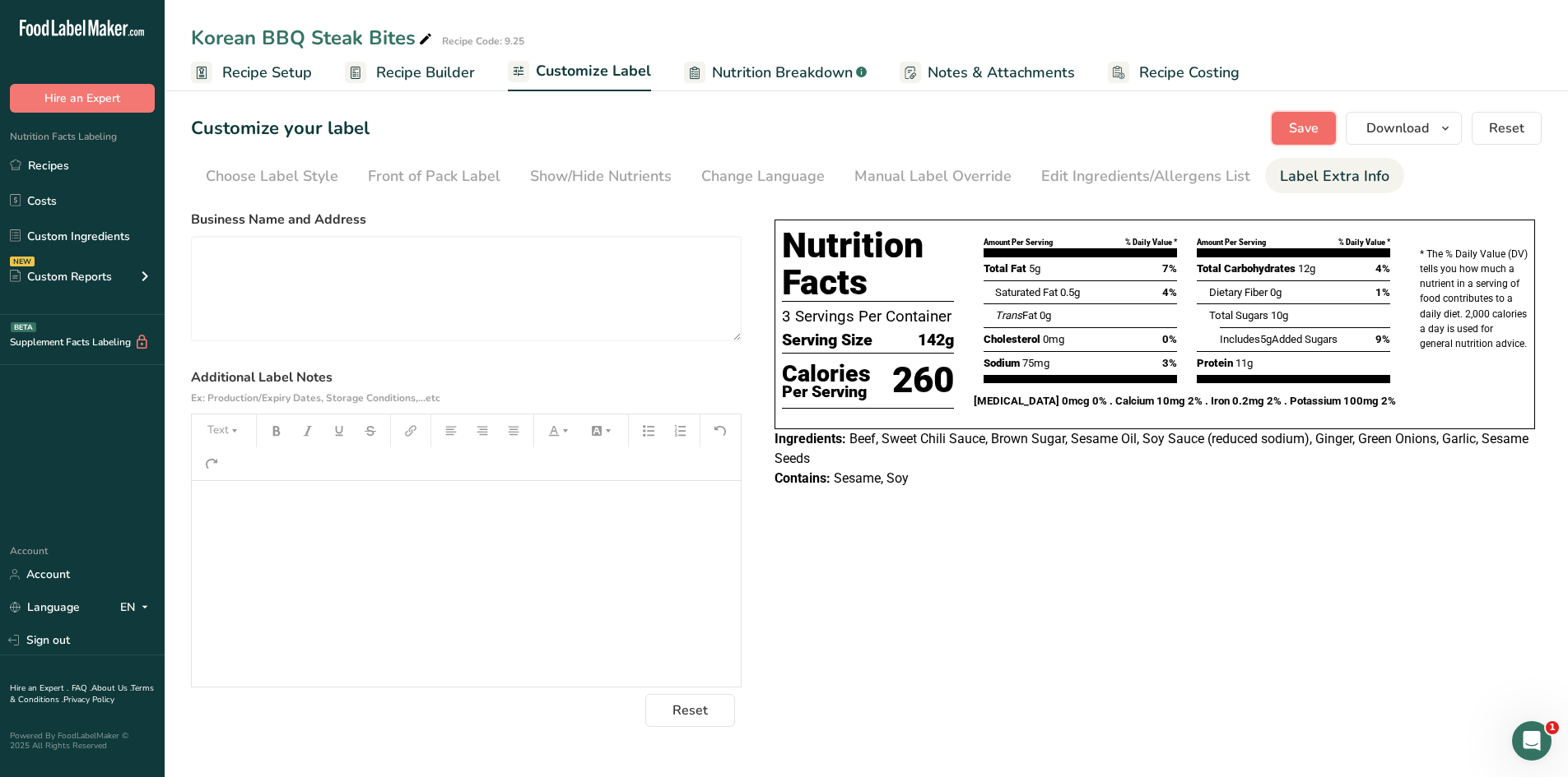
click at [1296, 127] on span "Save" at bounding box center [1304, 128] width 29 height 20
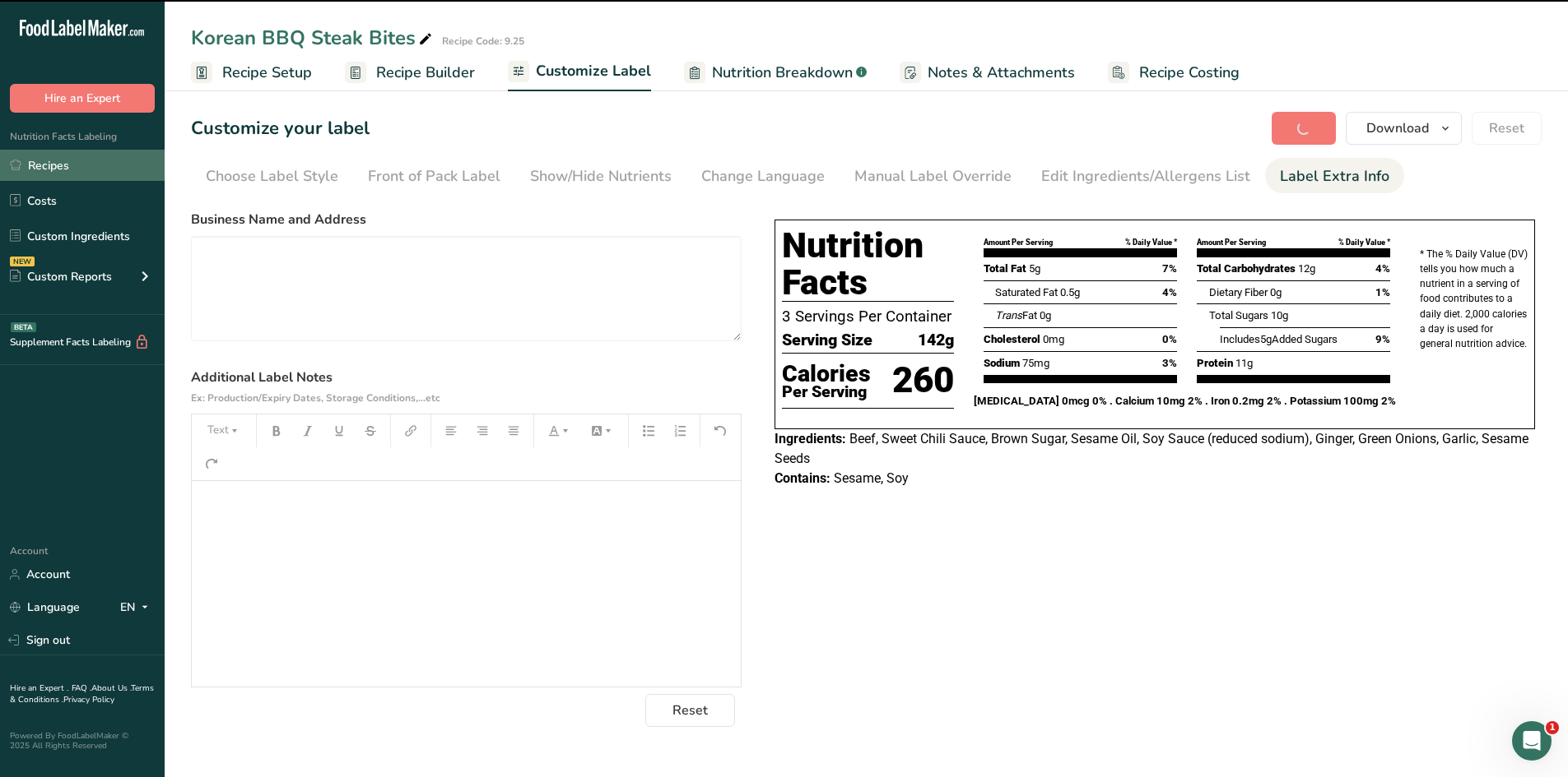
click at [27, 167] on link "Recipes" at bounding box center [82, 165] width 164 height 31
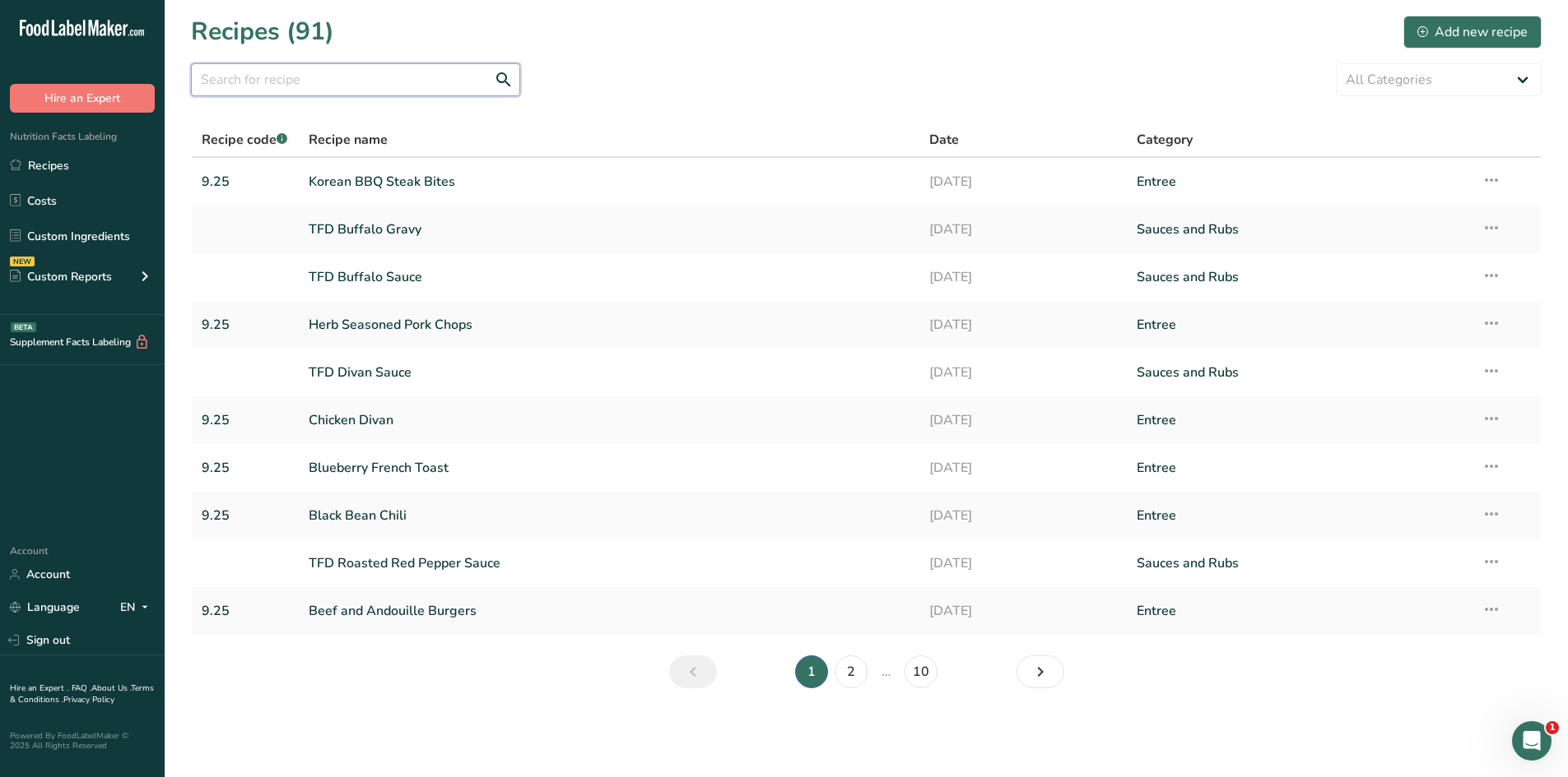
click at [318, 80] on input "text" at bounding box center [355, 80] width 329 height 33
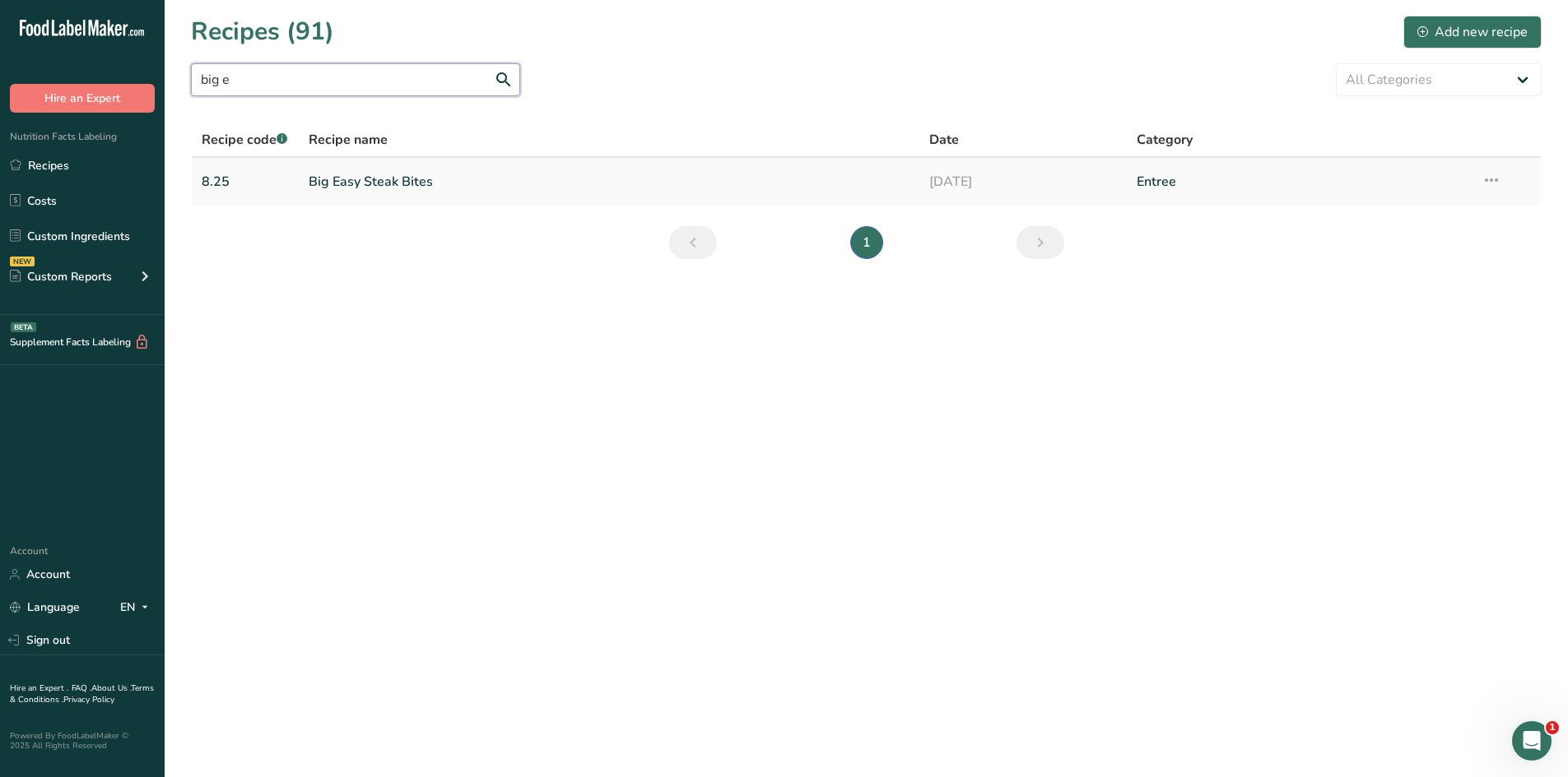
type input "big e"
click at [340, 177] on link "Big Easy Steak Bites" at bounding box center [609, 181] width 602 height 34
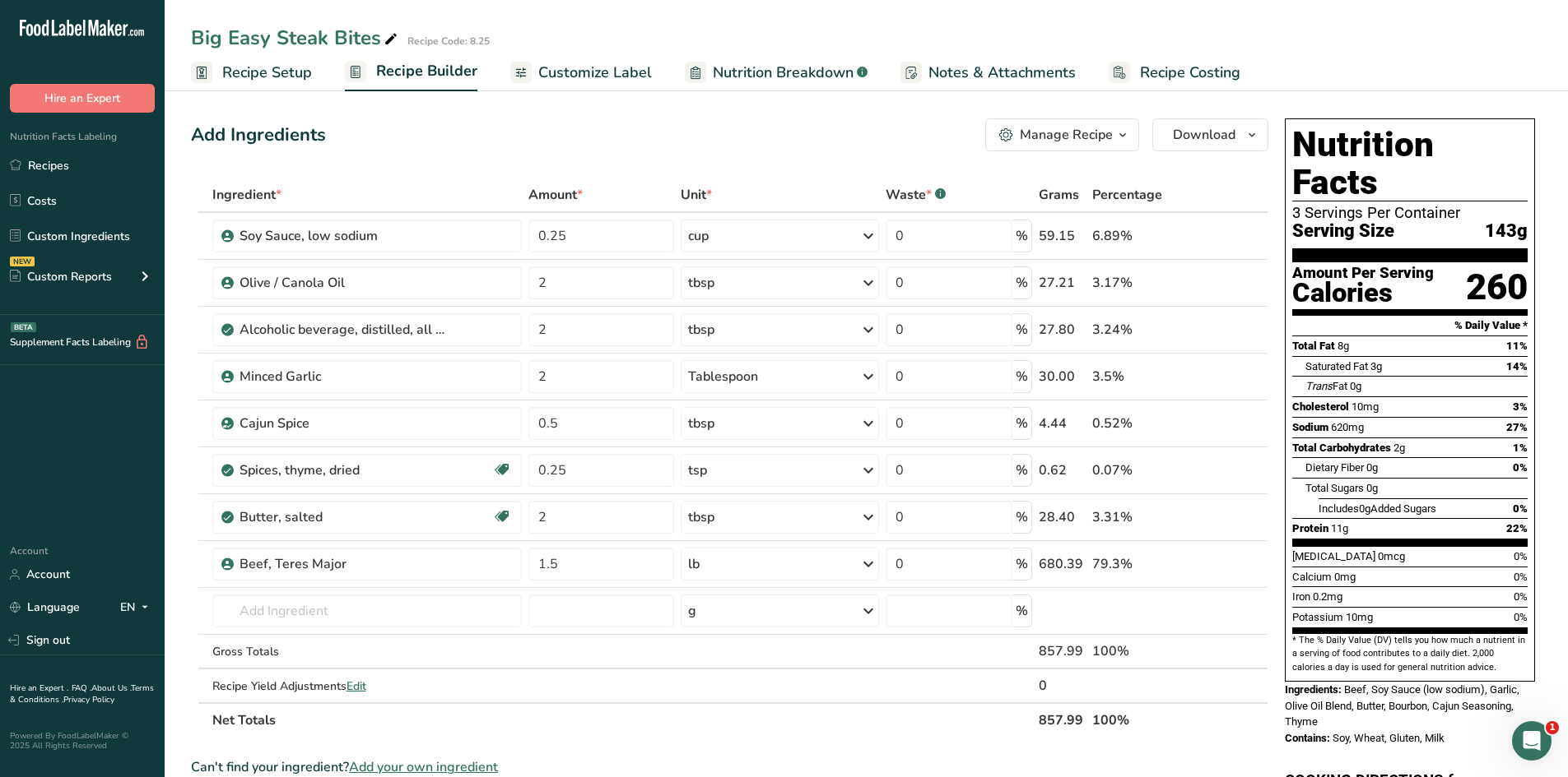
click at [603, 78] on span "Customize Label" at bounding box center [595, 72] width 114 height 23
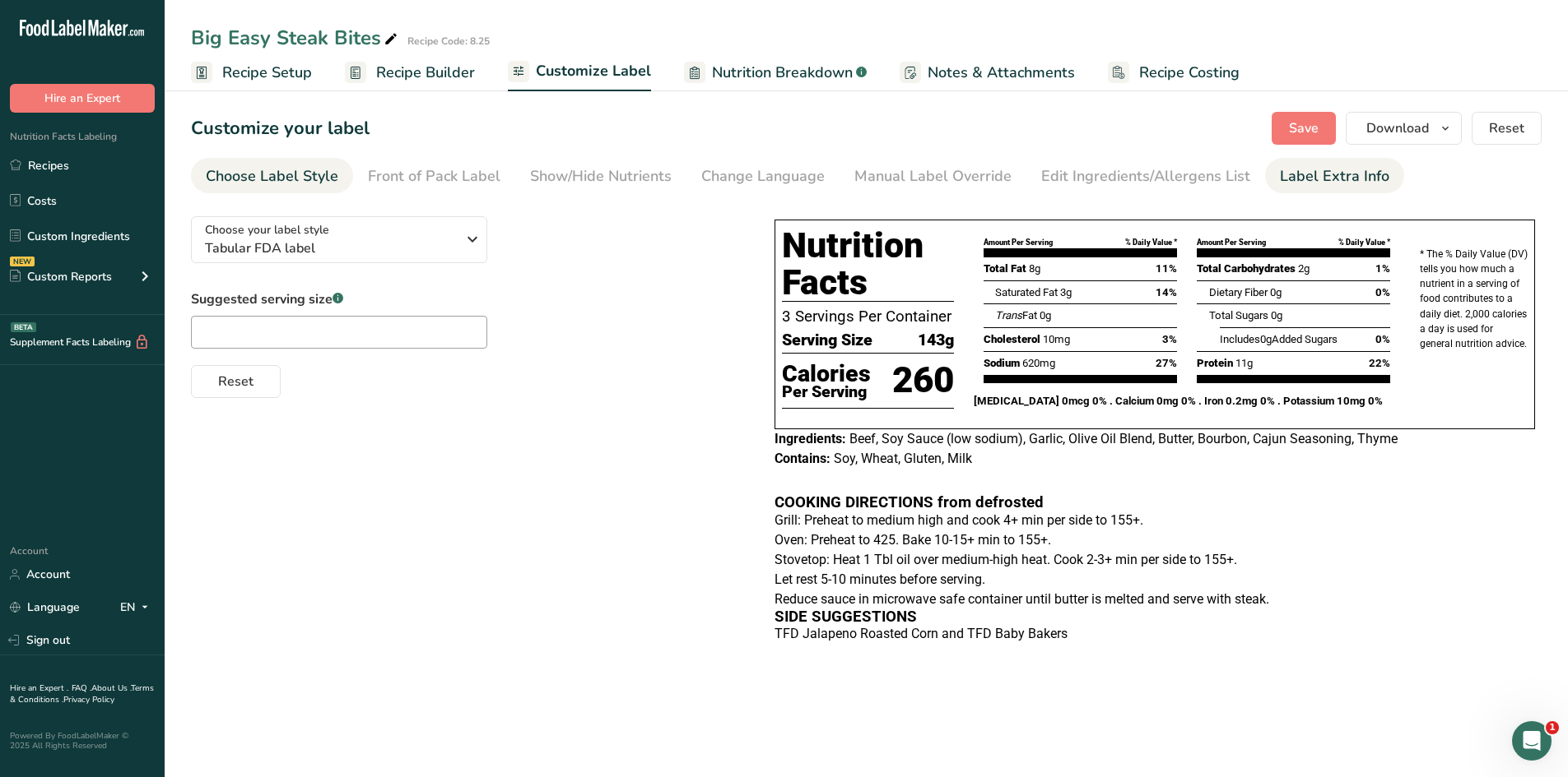
click at [1323, 189] on link "Label Extra Info" at bounding box center [1334, 176] width 110 height 37
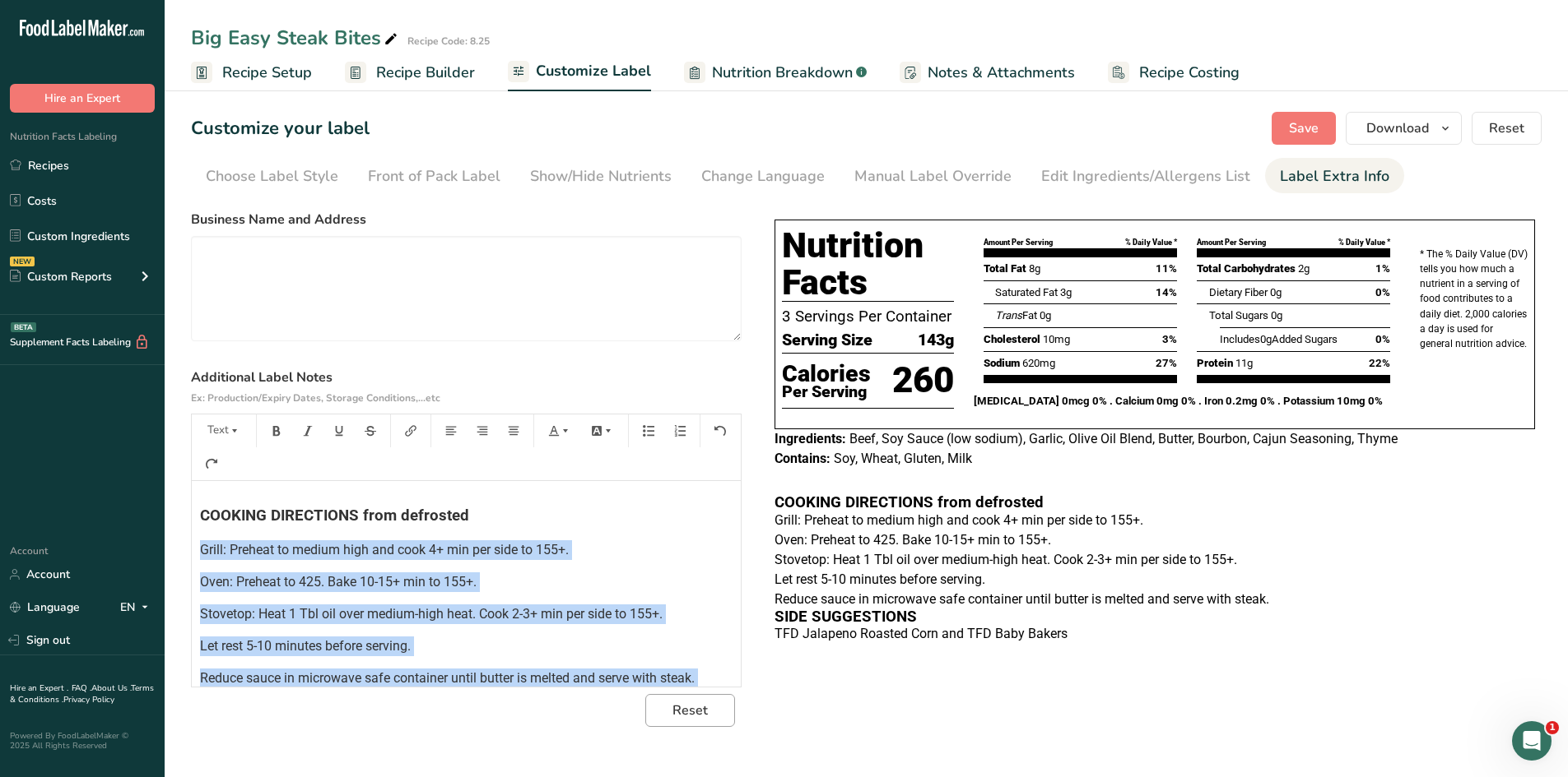
scroll to position [172, 0]
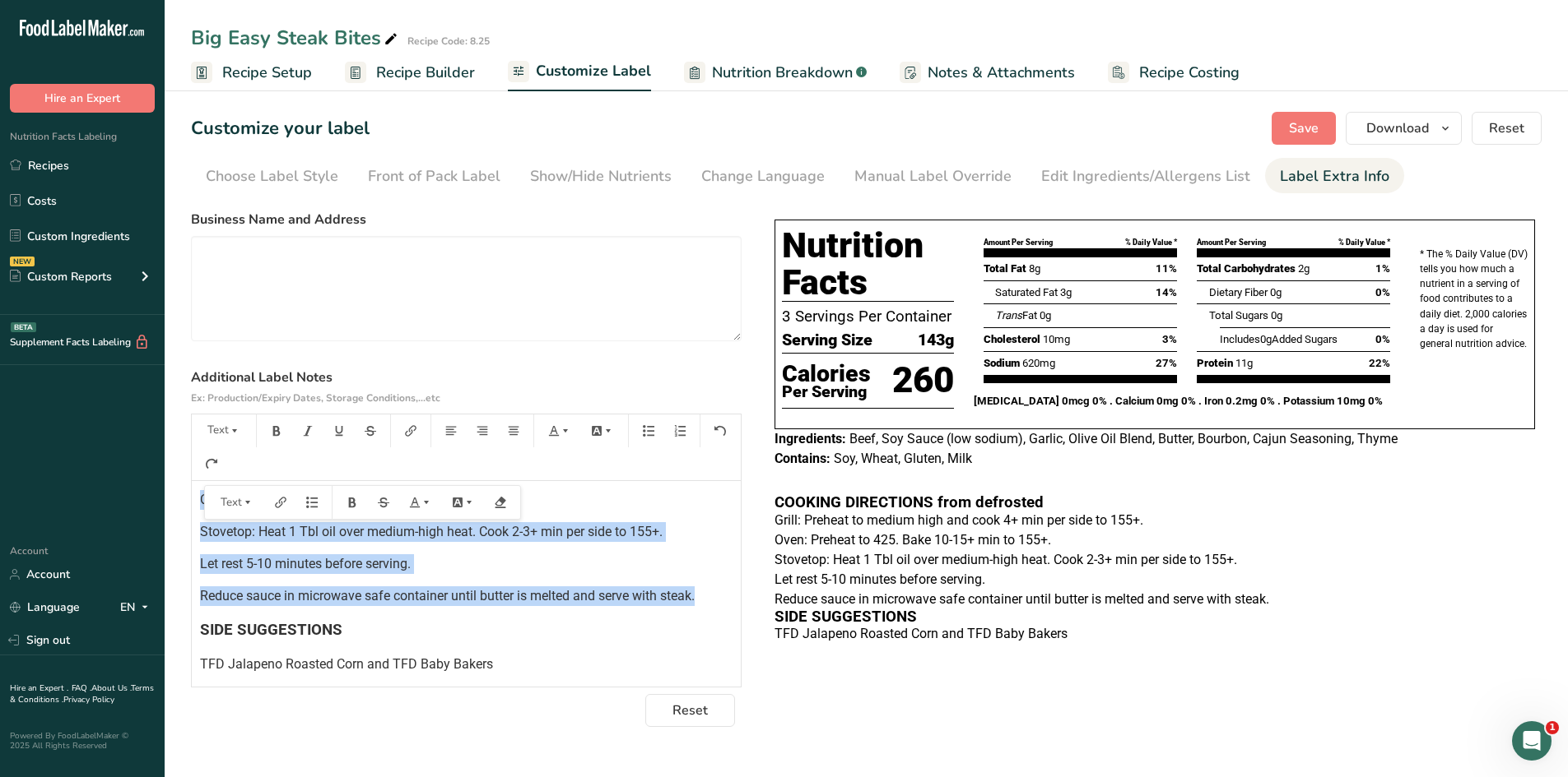
drag, startPoint x: 196, startPoint y: 549, endPoint x: 713, endPoint y: 591, distance: 518.7
click at [713, 591] on div "﻿ ﻿ ﻿ COOKING DIRECTIONS from defrosted Grill: Preheat to medium high and cook …" at bounding box center [466, 491] width 549 height 365
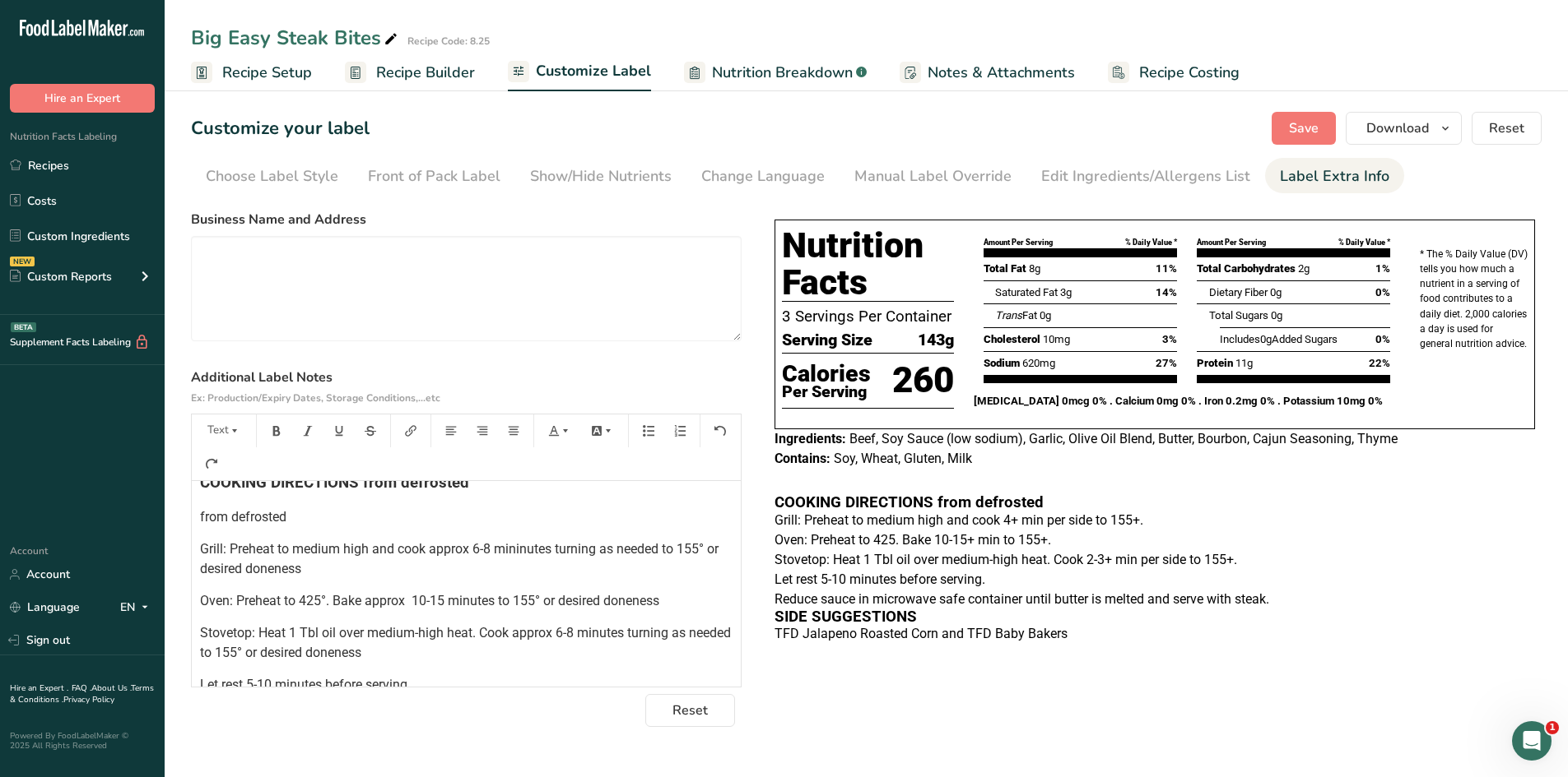
scroll to position [79, 0]
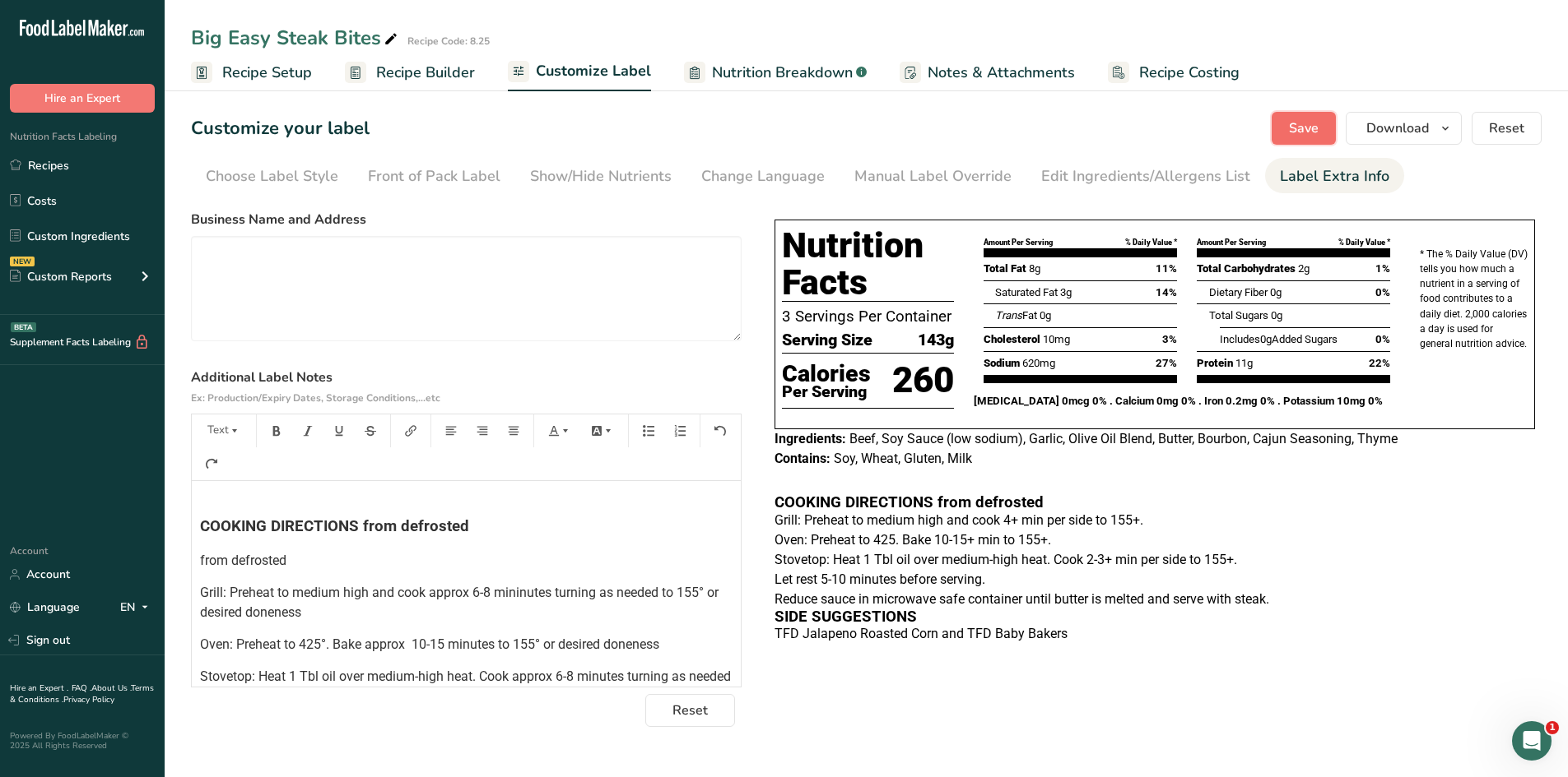
click at [1310, 134] on span "Save" at bounding box center [1304, 128] width 29 height 20
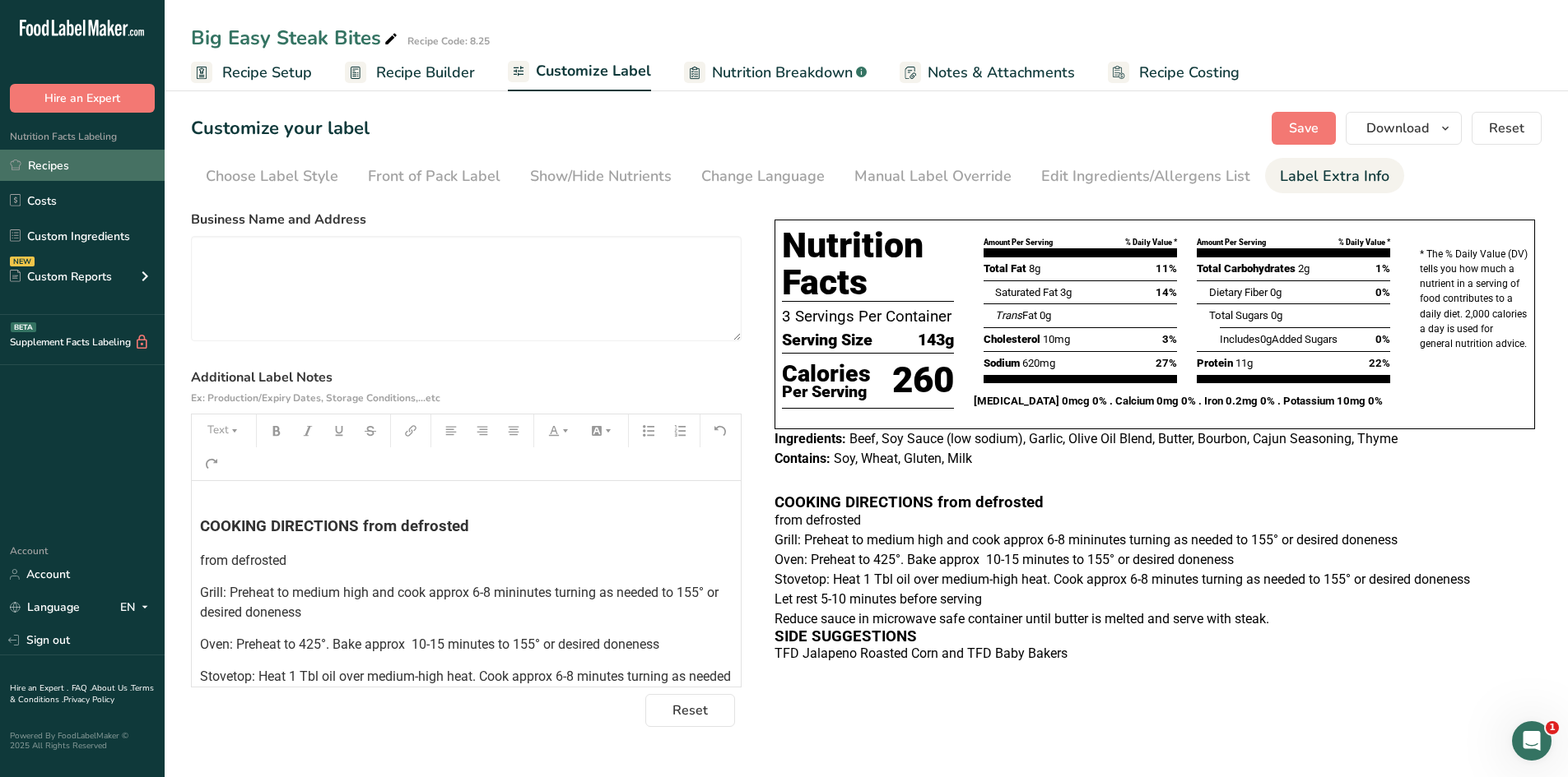
click at [39, 168] on link "Recipes" at bounding box center [82, 165] width 164 height 31
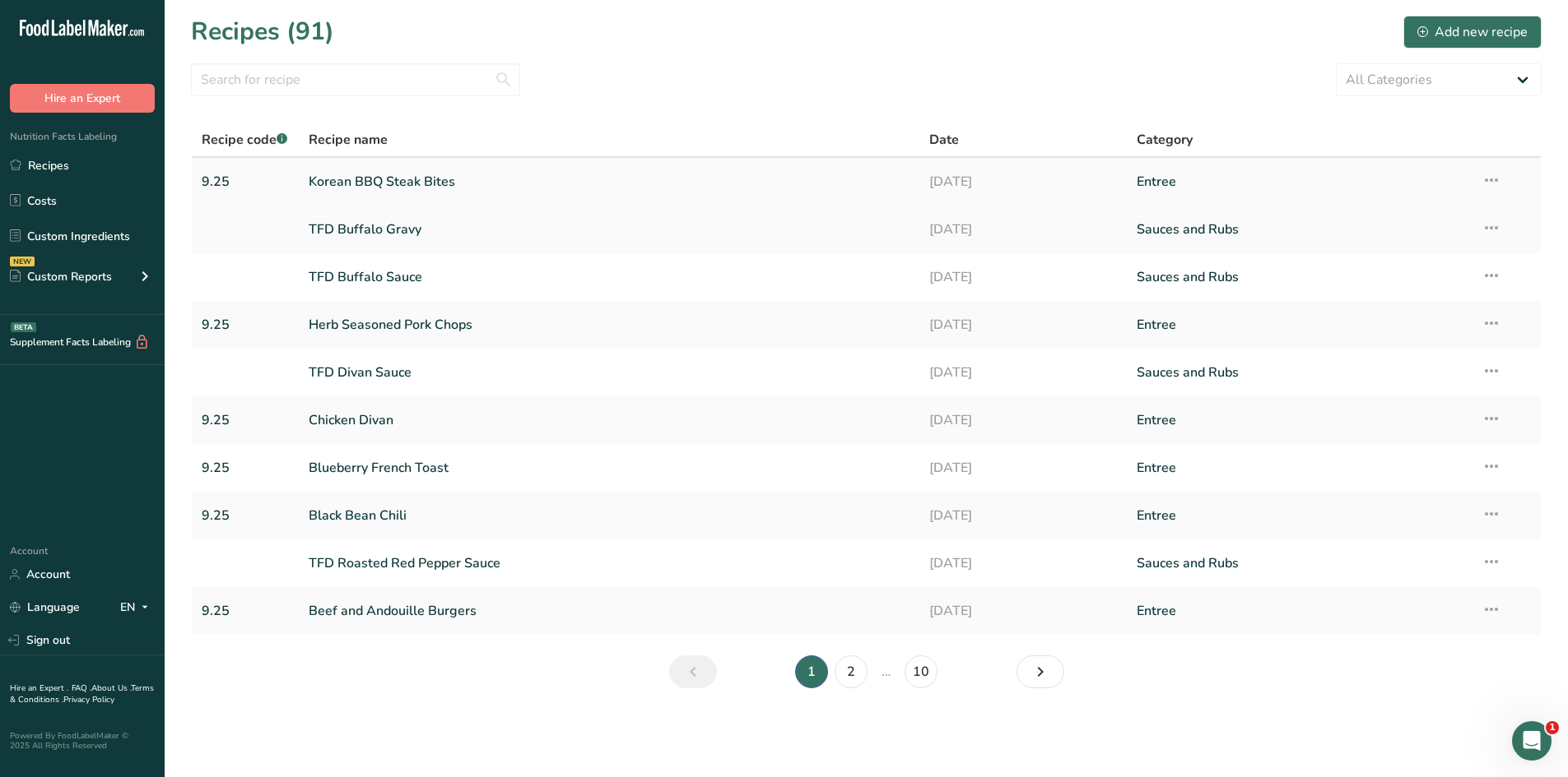
click at [399, 184] on link "Korean BBQ Steak Bites" at bounding box center [609, 181] width 602 height 34
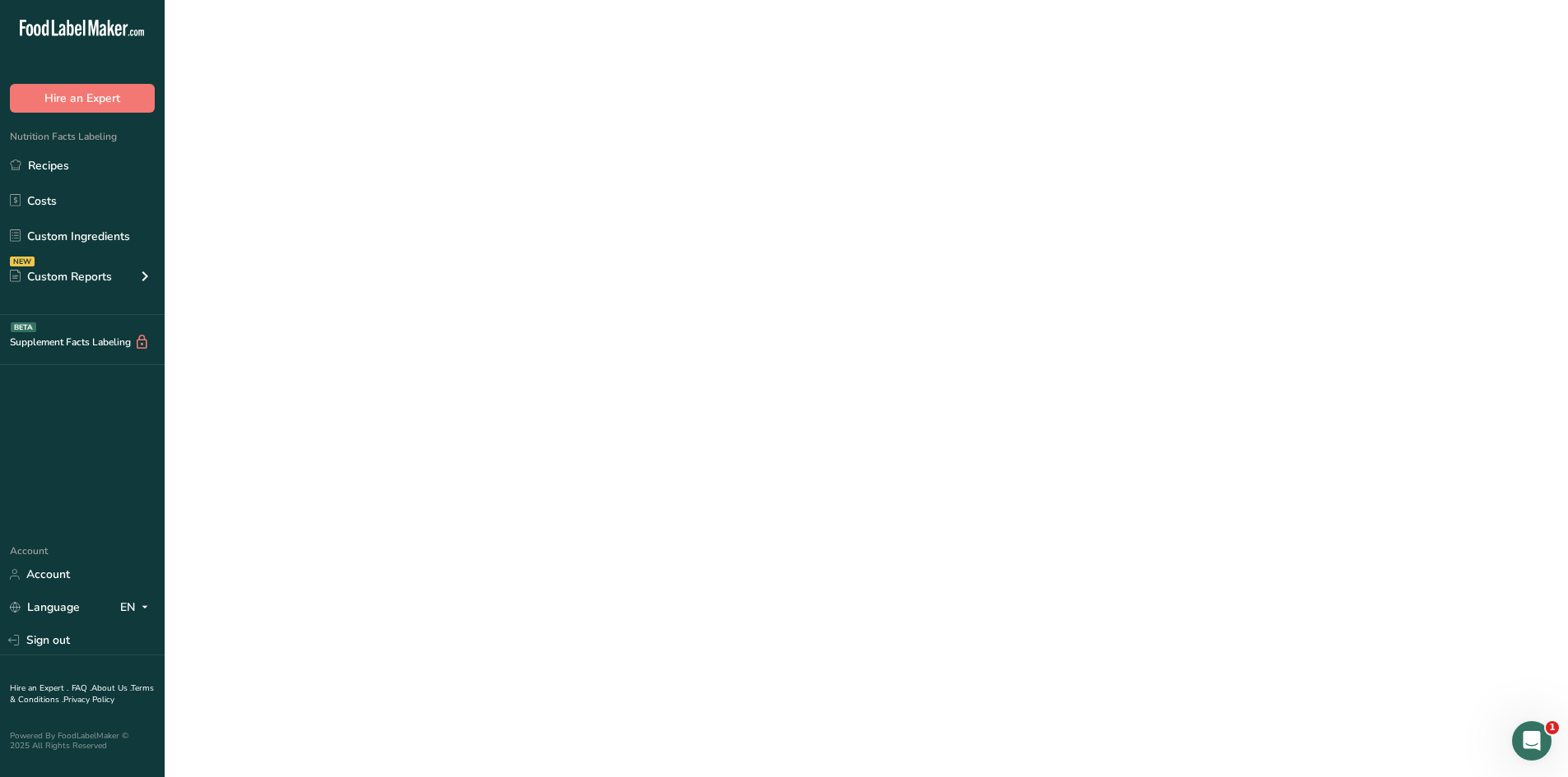
click at [399, 184] on link "Korean BBQ Steak Bites" at bounding box center [609, 181] width 602 height 34
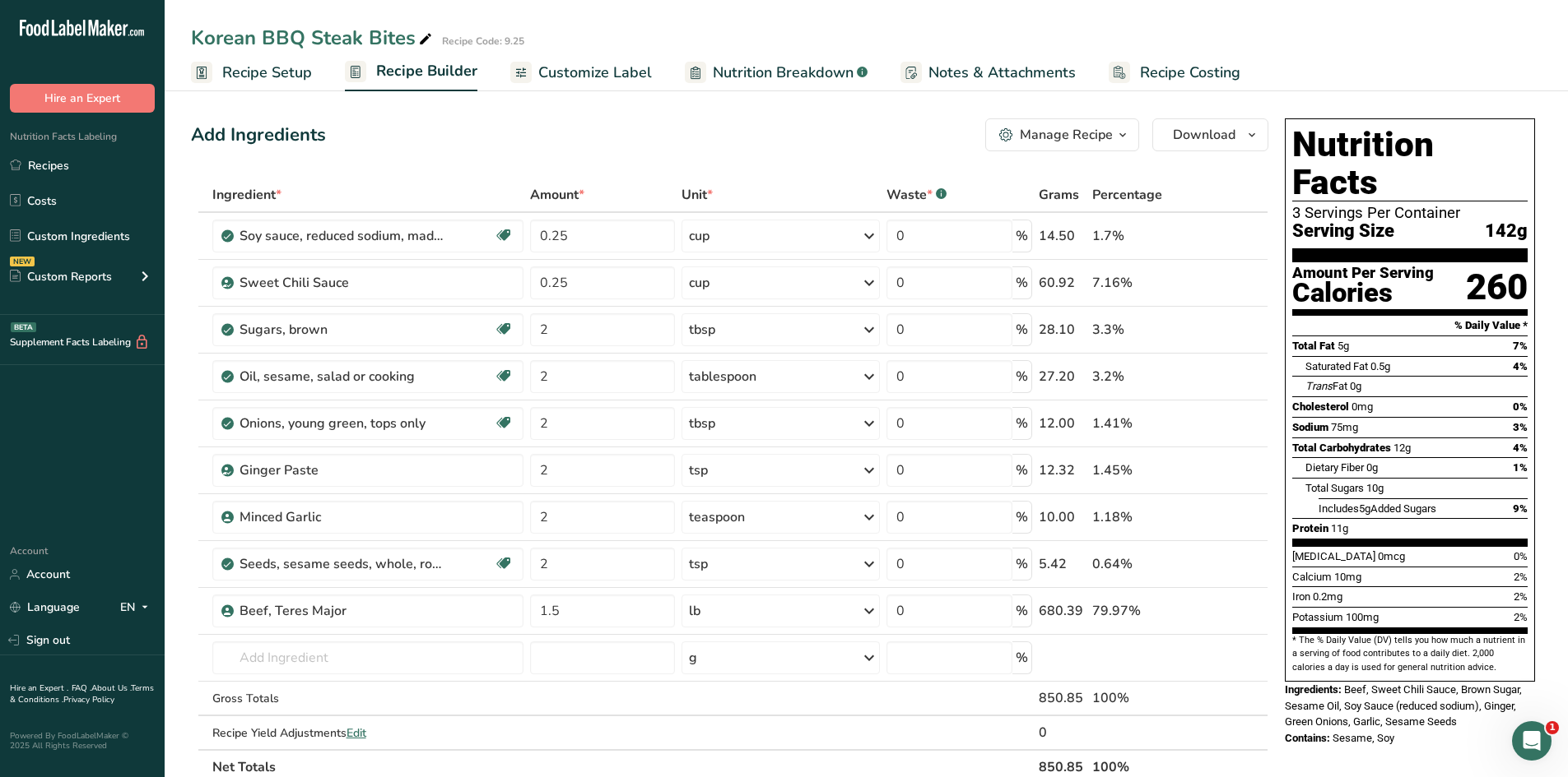
click at [565, 86] on link "Customize Label" at bounding box center [580, 72] width 142 height 37
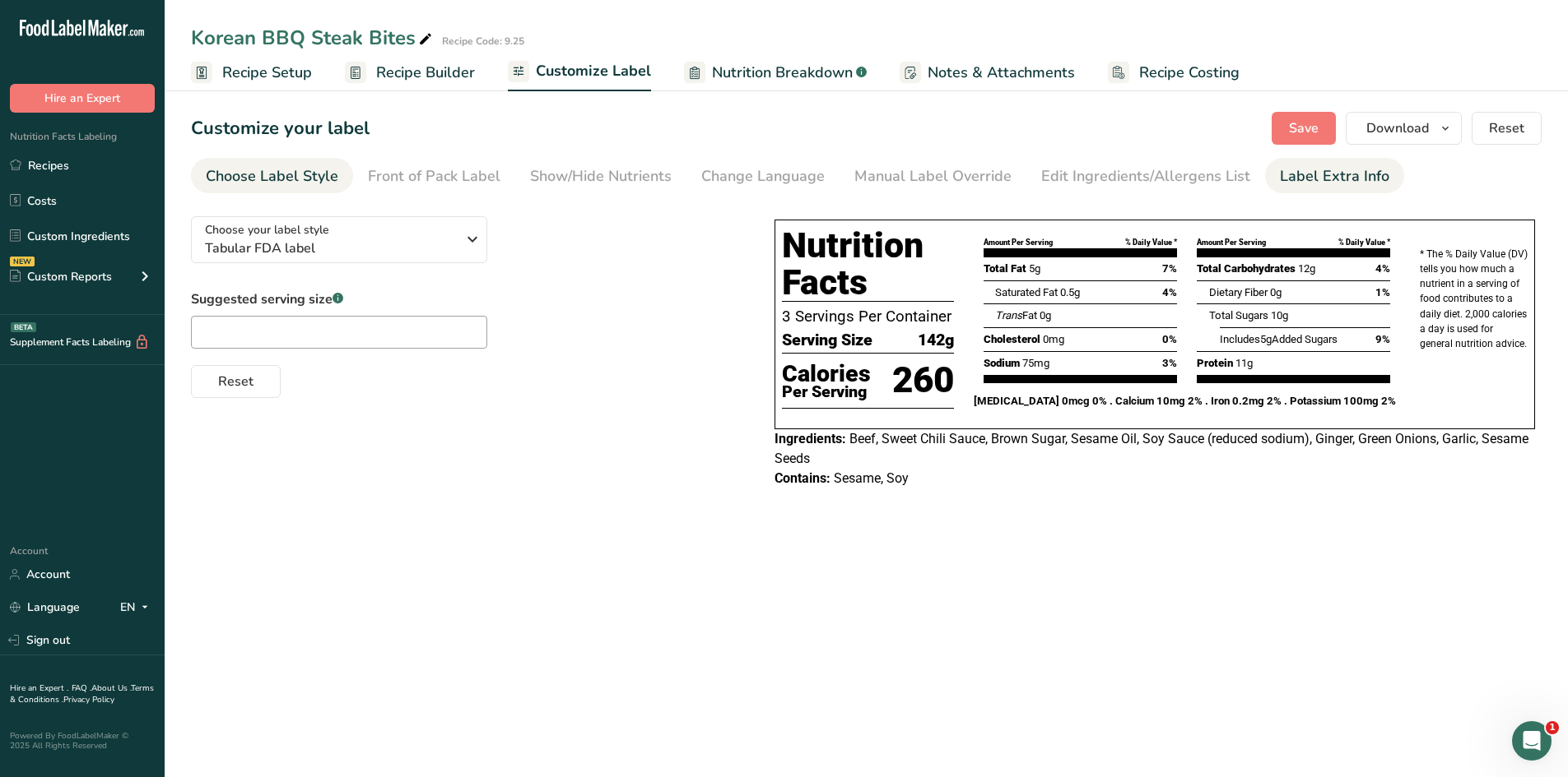
click at [1320, 178] on div "Label Extra Info" at bounding box center [1334, 176] width 110 height 23
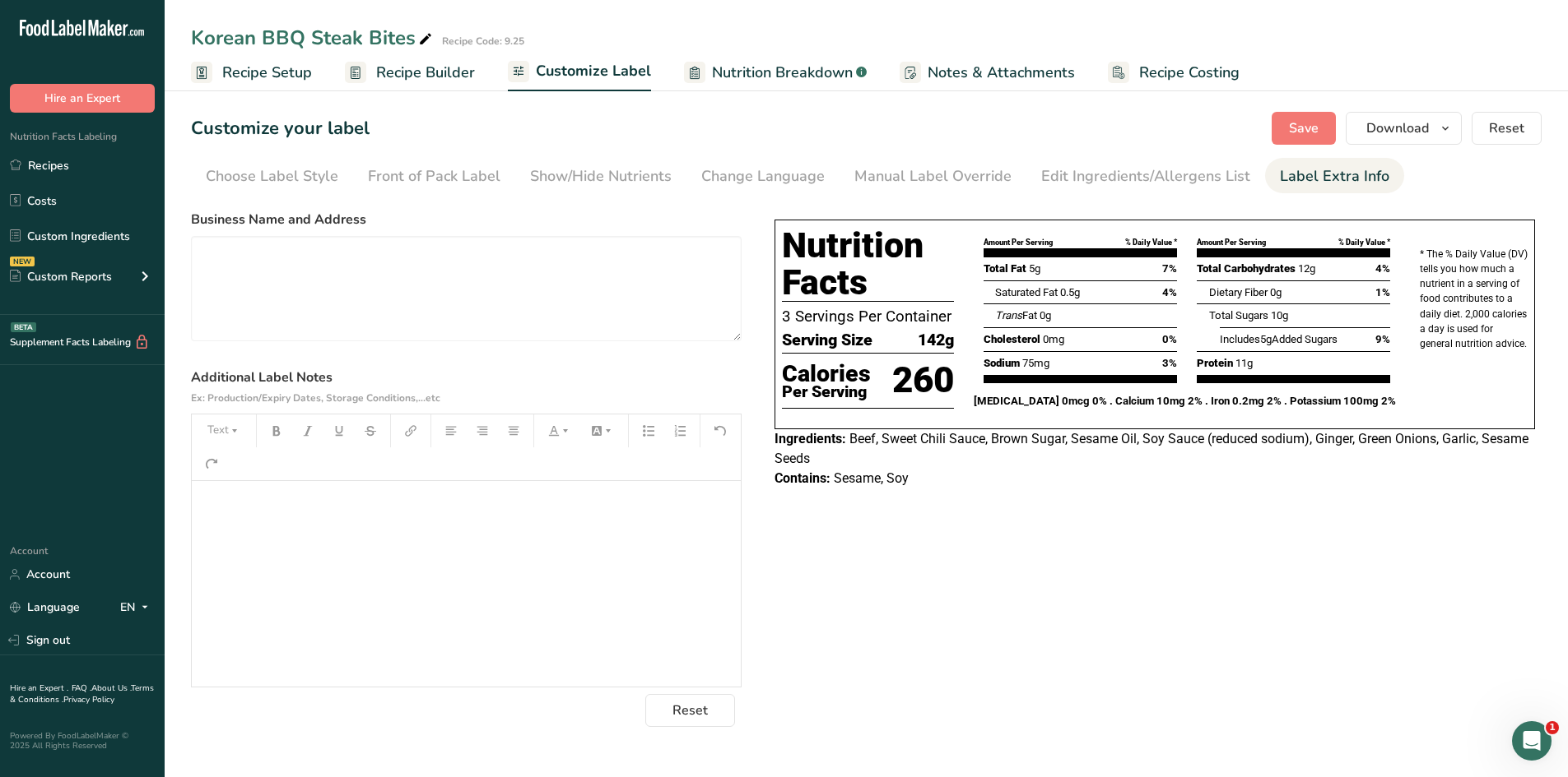
click at [318, 507] on p "﻿" at bounding box center [466, 504] width 532 height 20
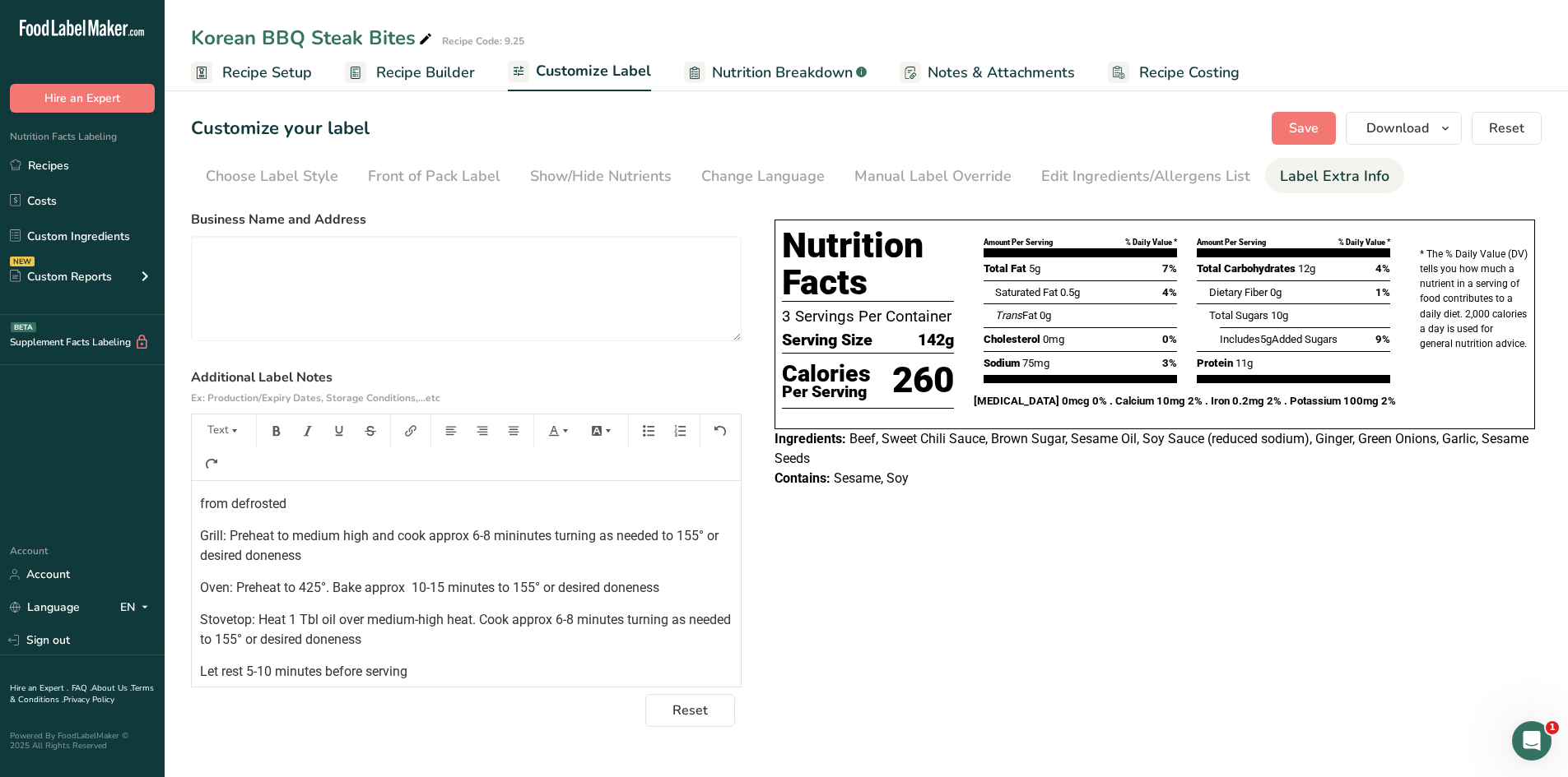
click at [199, 507] on div "from defrosted Grill: Preheat to medium high and cook approx 6-8 mininutes turn…" at bounding box center [466, 598] width 549 height 233
click at [213, 429] on button "Text" at bounding box center [223, 431] width 49 height 26
click at [444, 520] on div "COOKING DIRECTIONS from defrosted Grill: Preheat to medium high and cook approx…" at bounding box center [466, 598] width 549 height 233
drag, startPoint x: 445, startPoint y: 507, endPoint x: 201, endPoint y: 466, distance: 247.4
click at [198, 489] on div "COOKING DIRECTIONS from defrosted Grill: Preheat to medium high and cook approx…" at bounding box center [466, 598] width 549 height 233
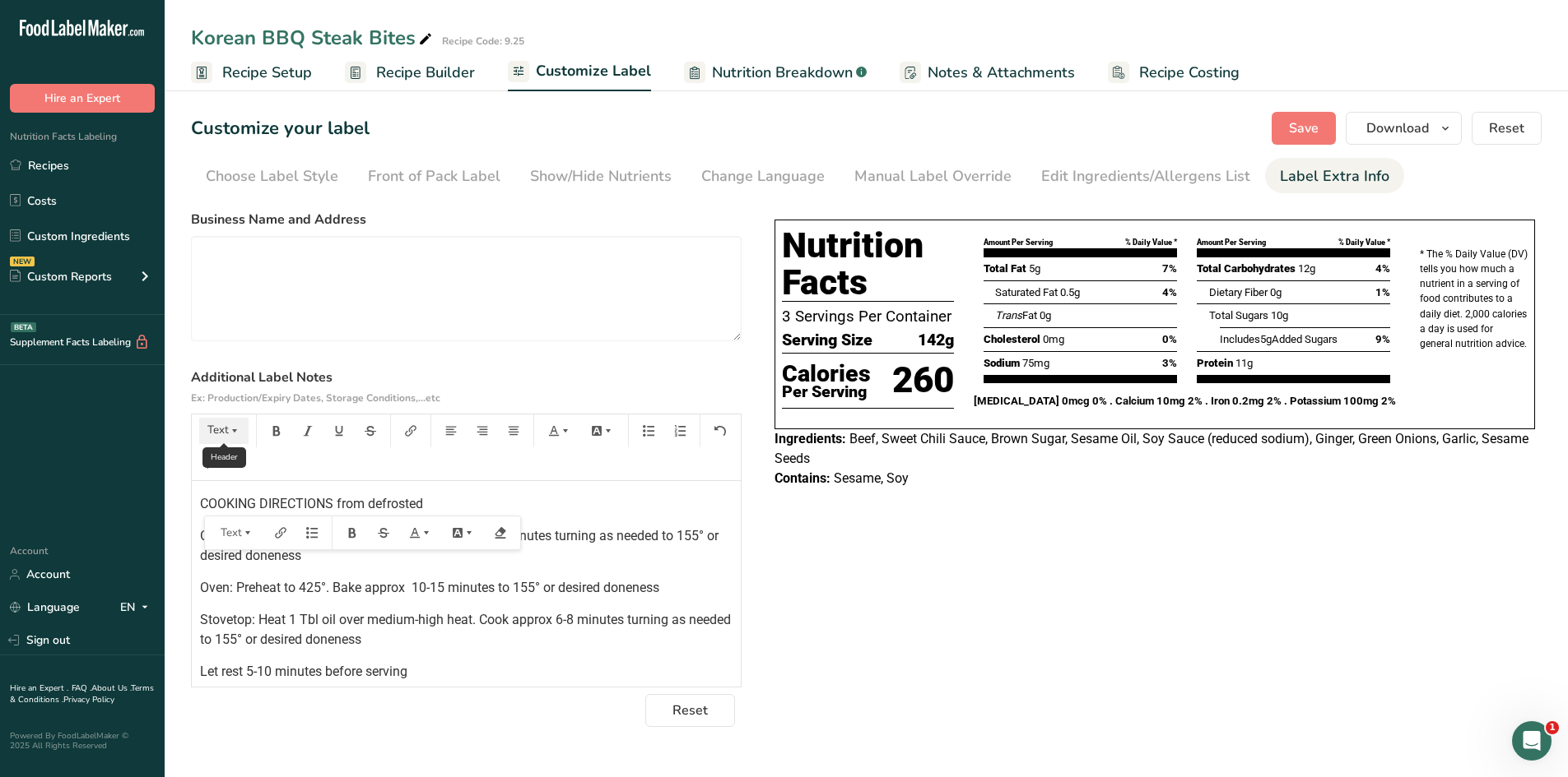
click at [230, 418] on div "Text H1 H2 H3 H4 H5 Text" at bounding box center [223, 432] width 56 height 33
click at [232, 430] on icon "button" at bounding box center [235, 432] width 12 height 12
click at [239, 520] on span "H2" at bounding box center [231, 520] width 27 height 26
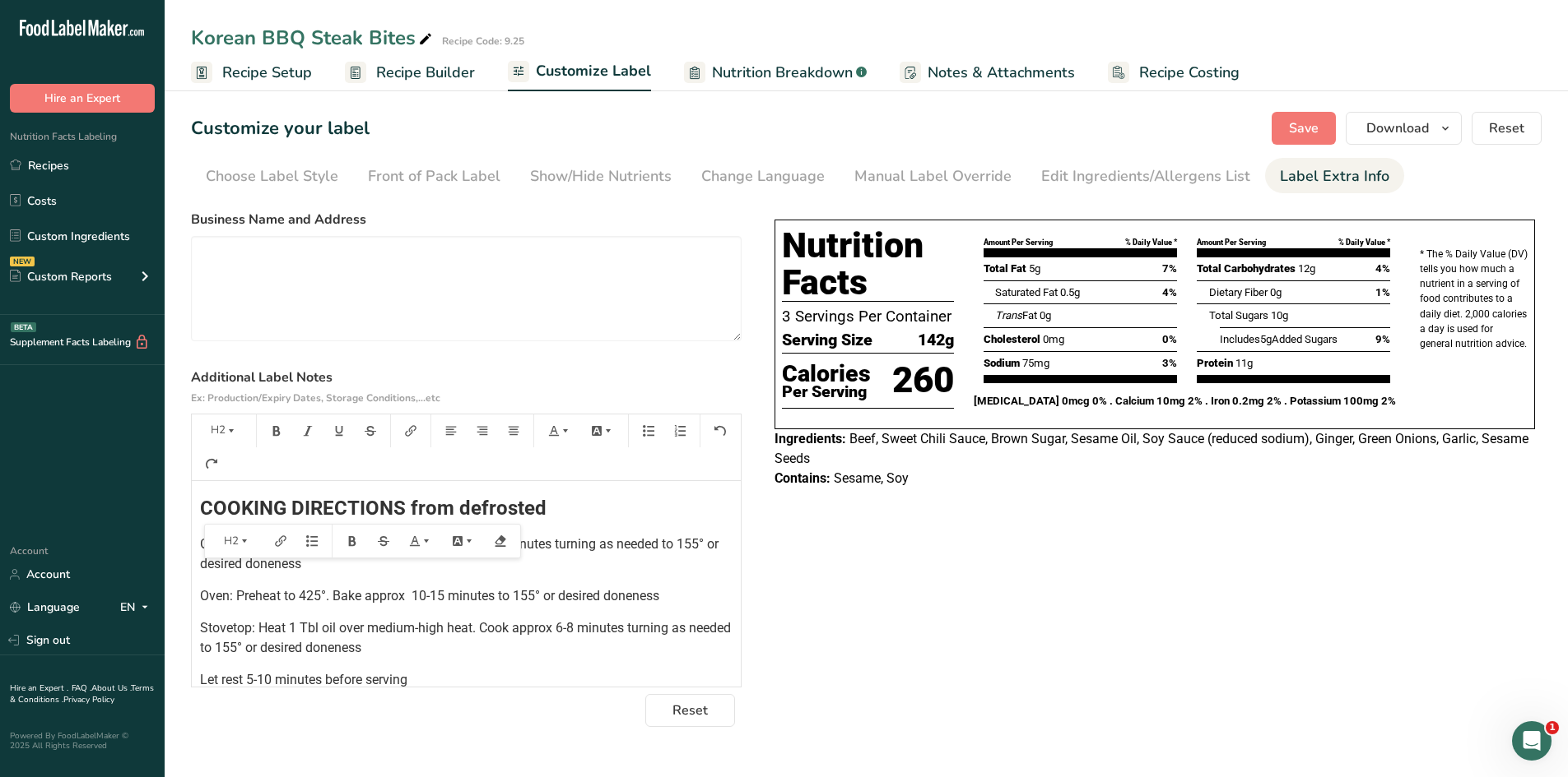
click at [616, 574] on div "COOKING DIRECTIONS from defrosted Grill: Preheat to medium high and cook approx…" at bounding box center [466, 602] width 549 height 241
click at [1308, 133] on span "Save" at bounding box center [1304, 128] width 29 height 20
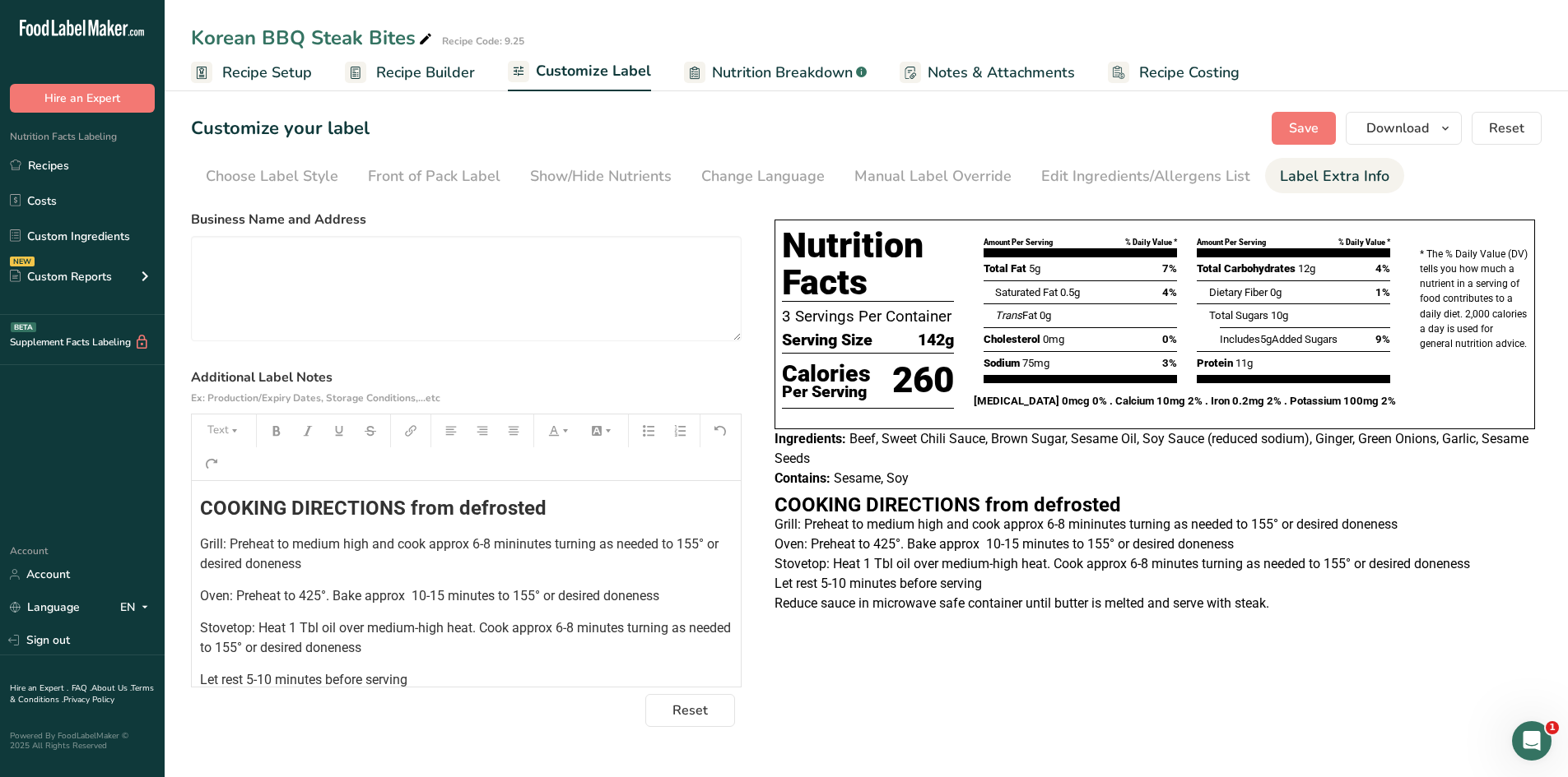
scroll to position [48, 0]
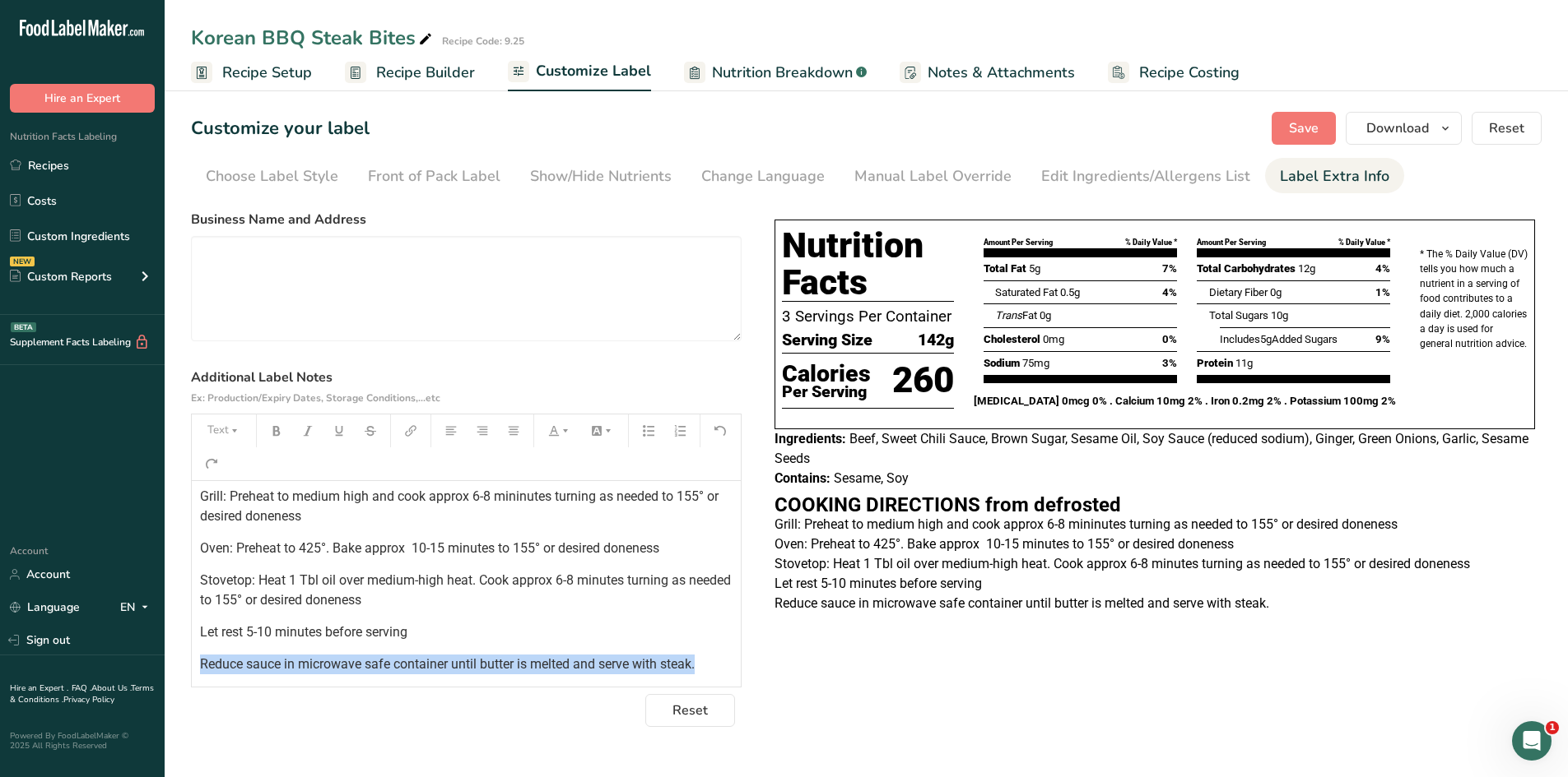
drag, startPoint x: 708, startPoint y: 668, endPoint x: 112, endPoint y: 674, distance: 596.0
click at [112, 674] on div ".a-20{fill:#fff;} Hire an Expert Nutrition Facts Labeling Recipes Costs Custom …" at bounding box center [784, 388] width 1568 height 777
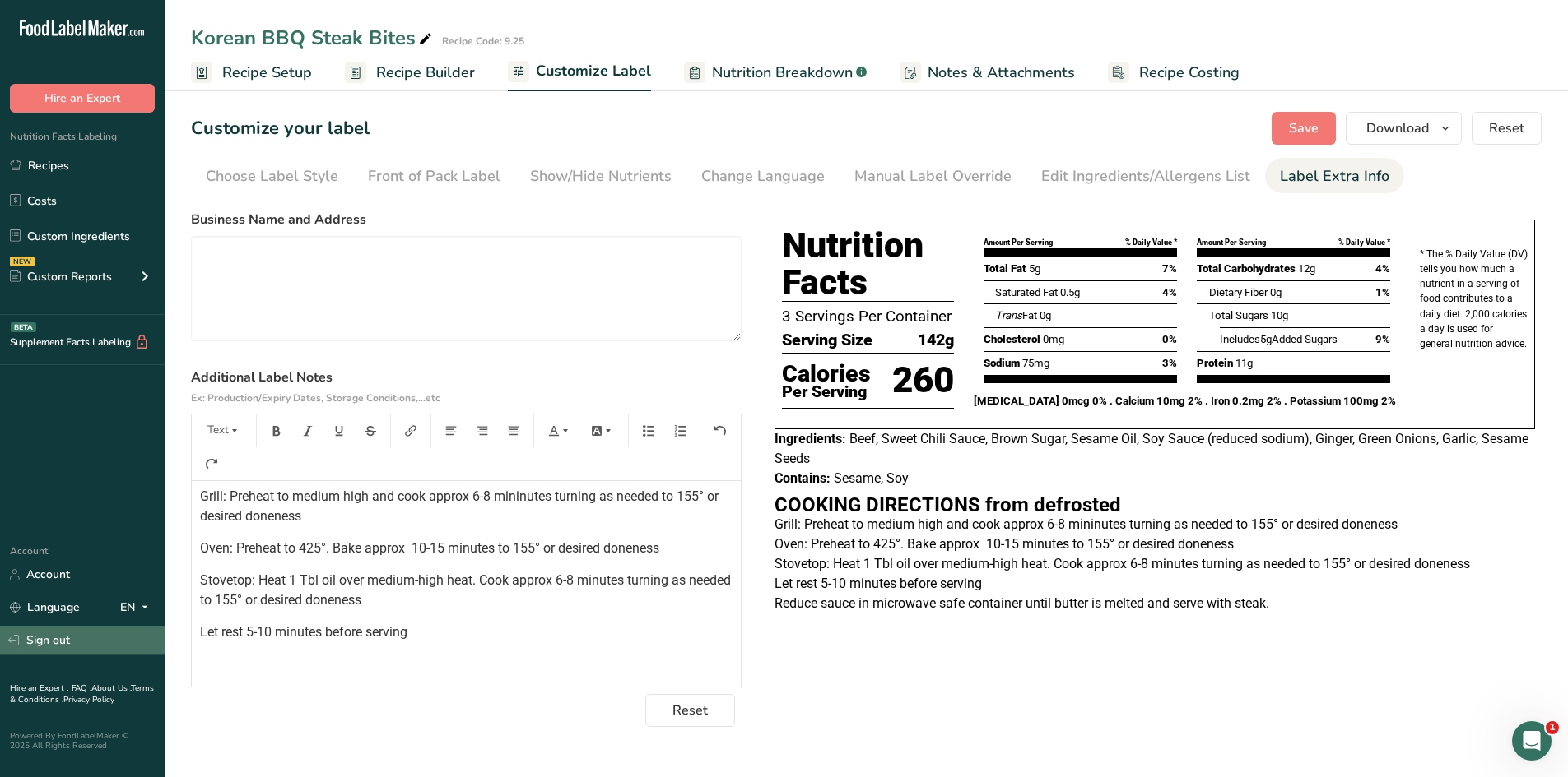
scroll to position [16, 0]
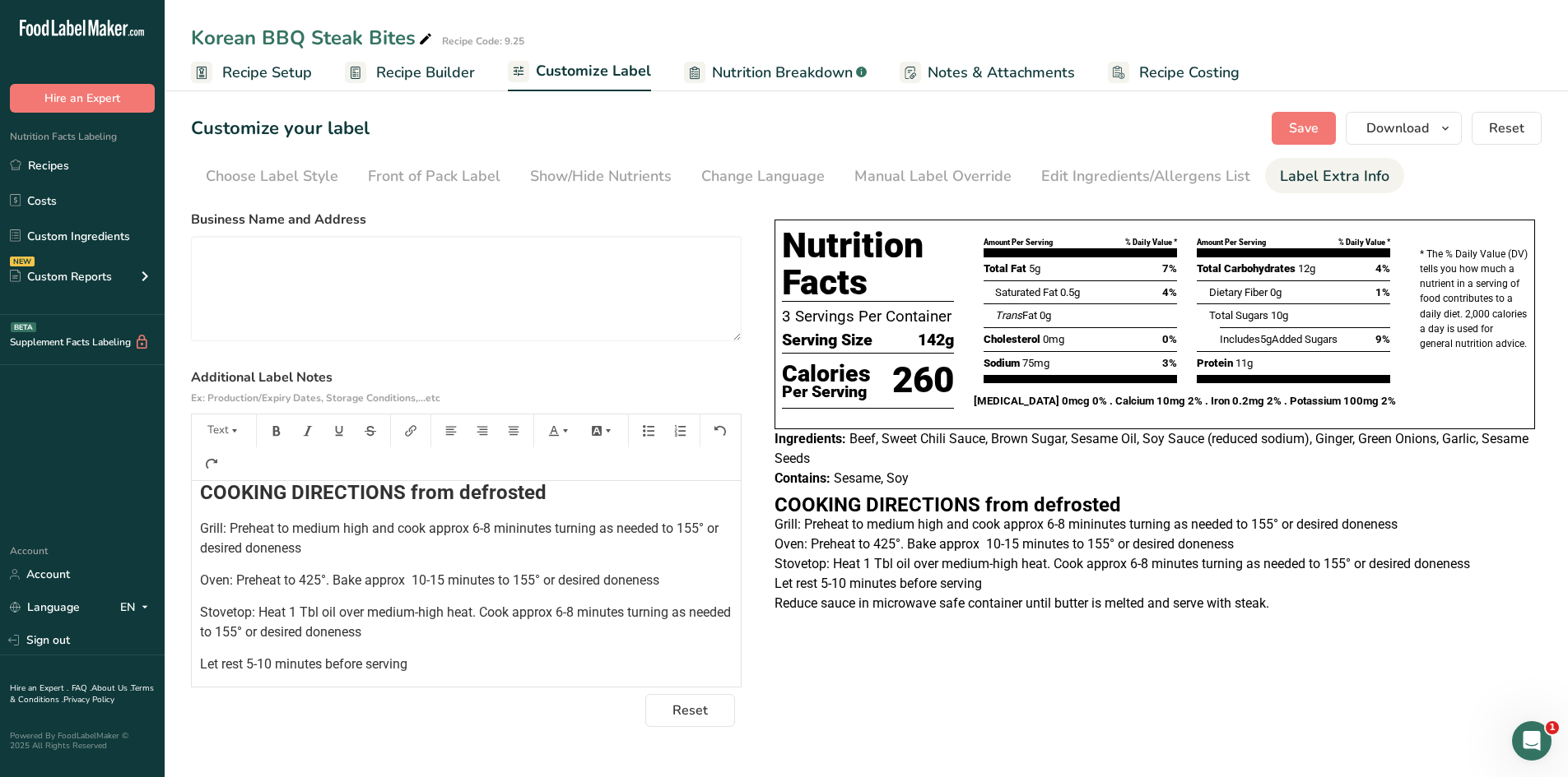
click at [200, 491] on span "COOKING DIRECTIONS from defrosted" at bounding box center [373, 493] width 346 height 23
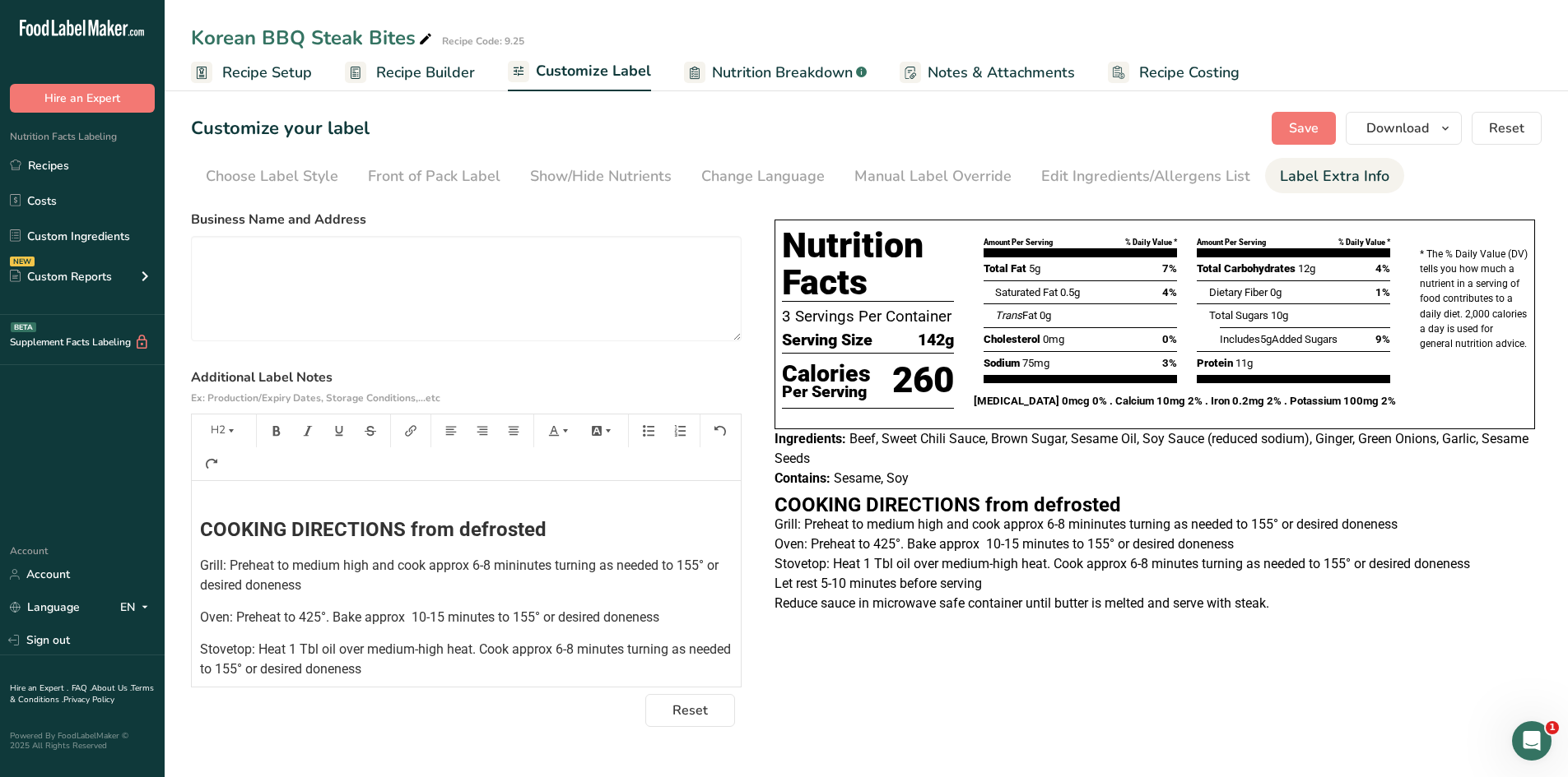
scroll to position [0, 0]
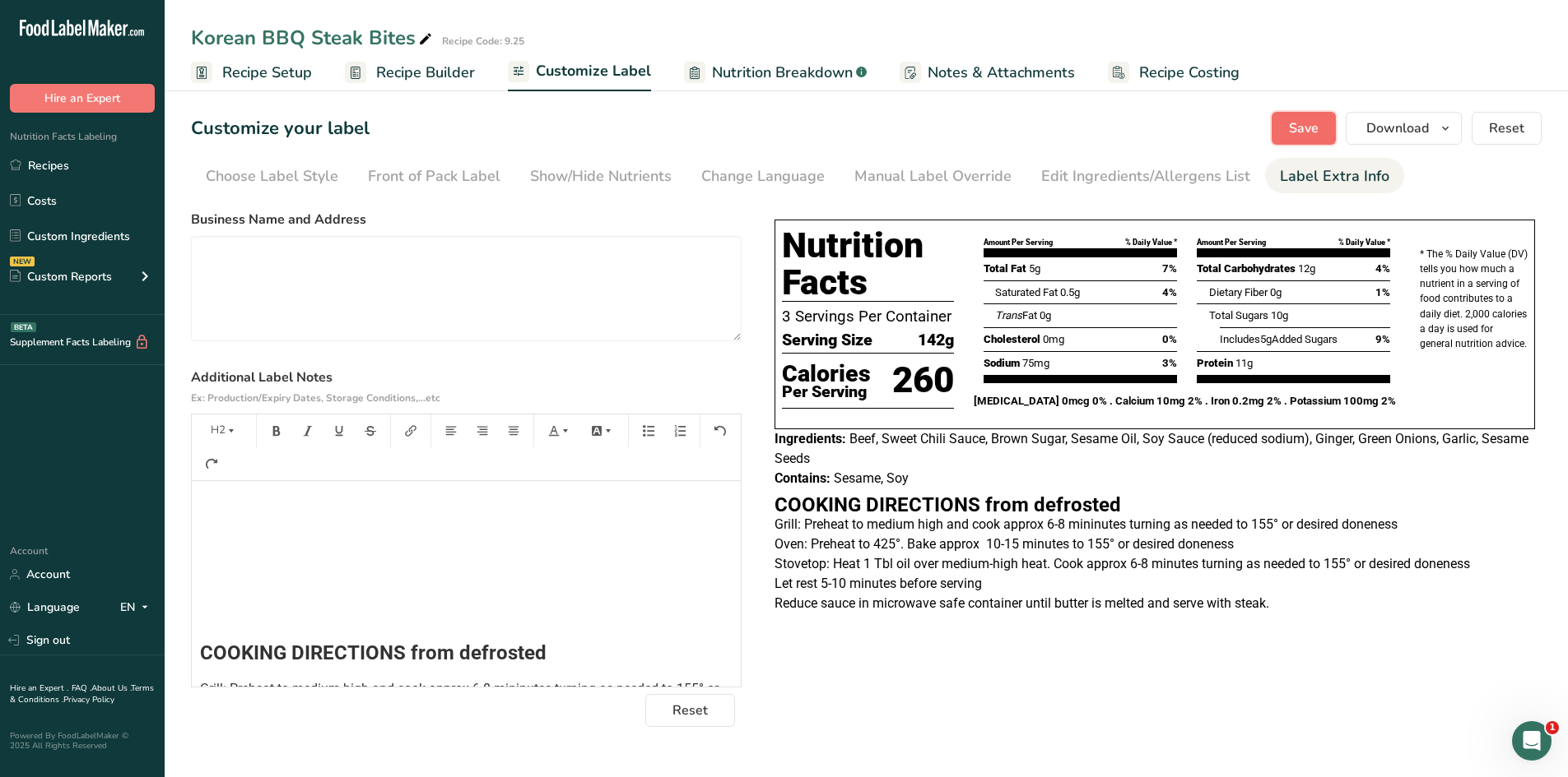
click at [1294, 125] on span "Save" at bounding box center [1304, 128] width 29 height 20
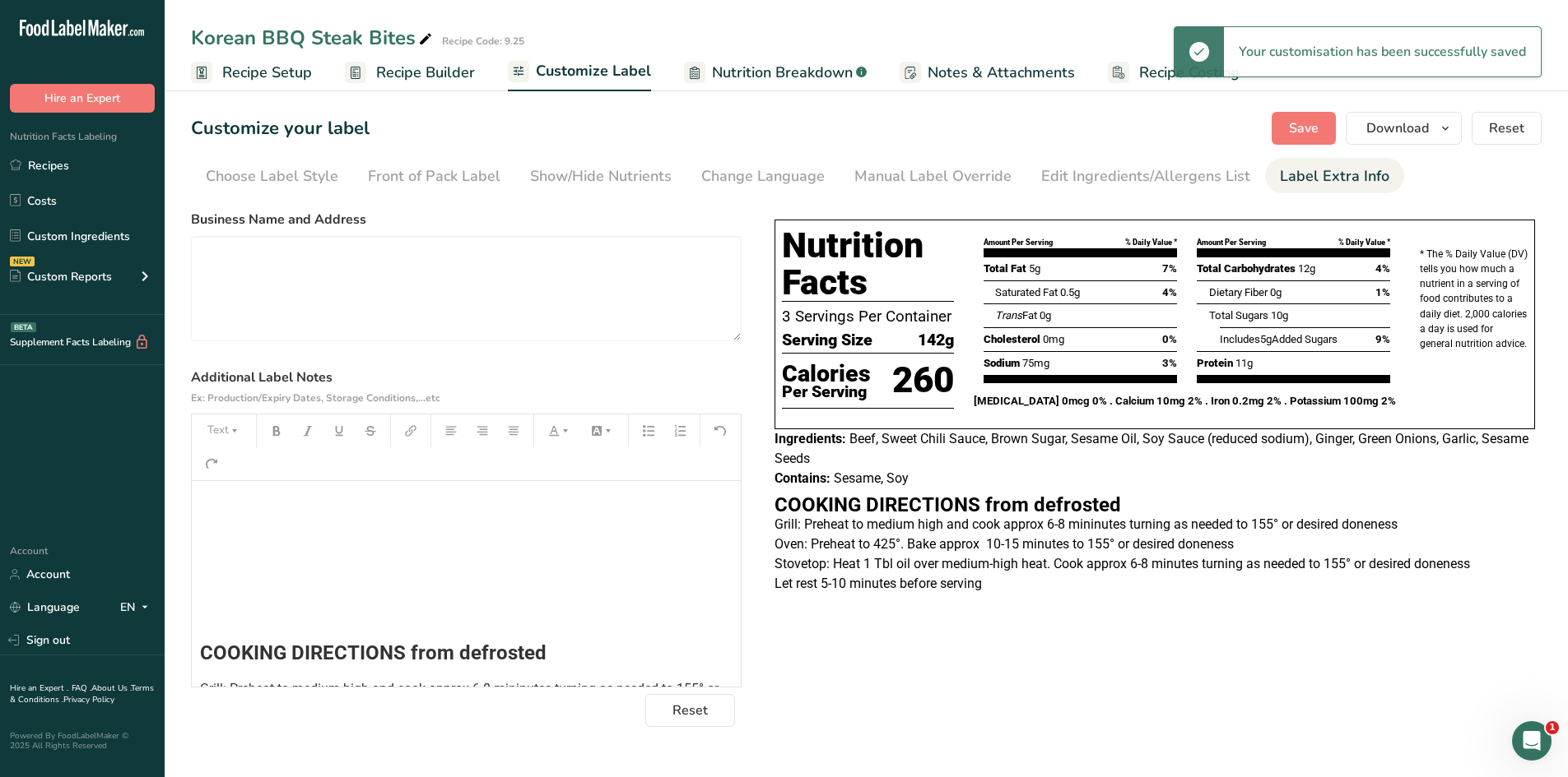
click at [199, 650] on div "﻿ ﻿ ﻿ ﻿ COOKING DIRECTIONS from defrosted Grill: Preheat to medium high and coo…" at bounding box center [466, 658] width 549 height 353
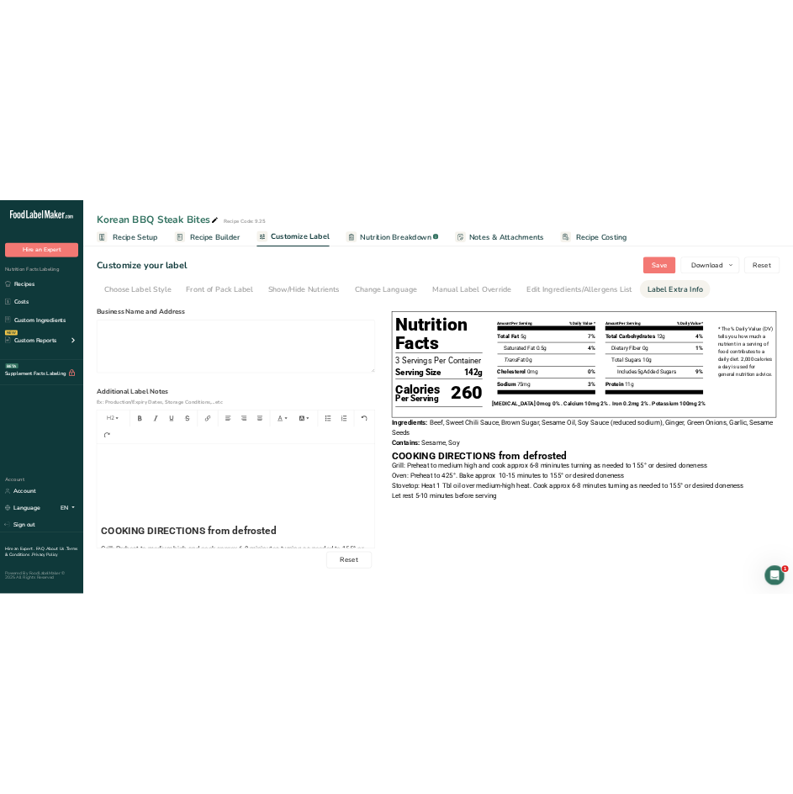
scroll to position [14, 0]
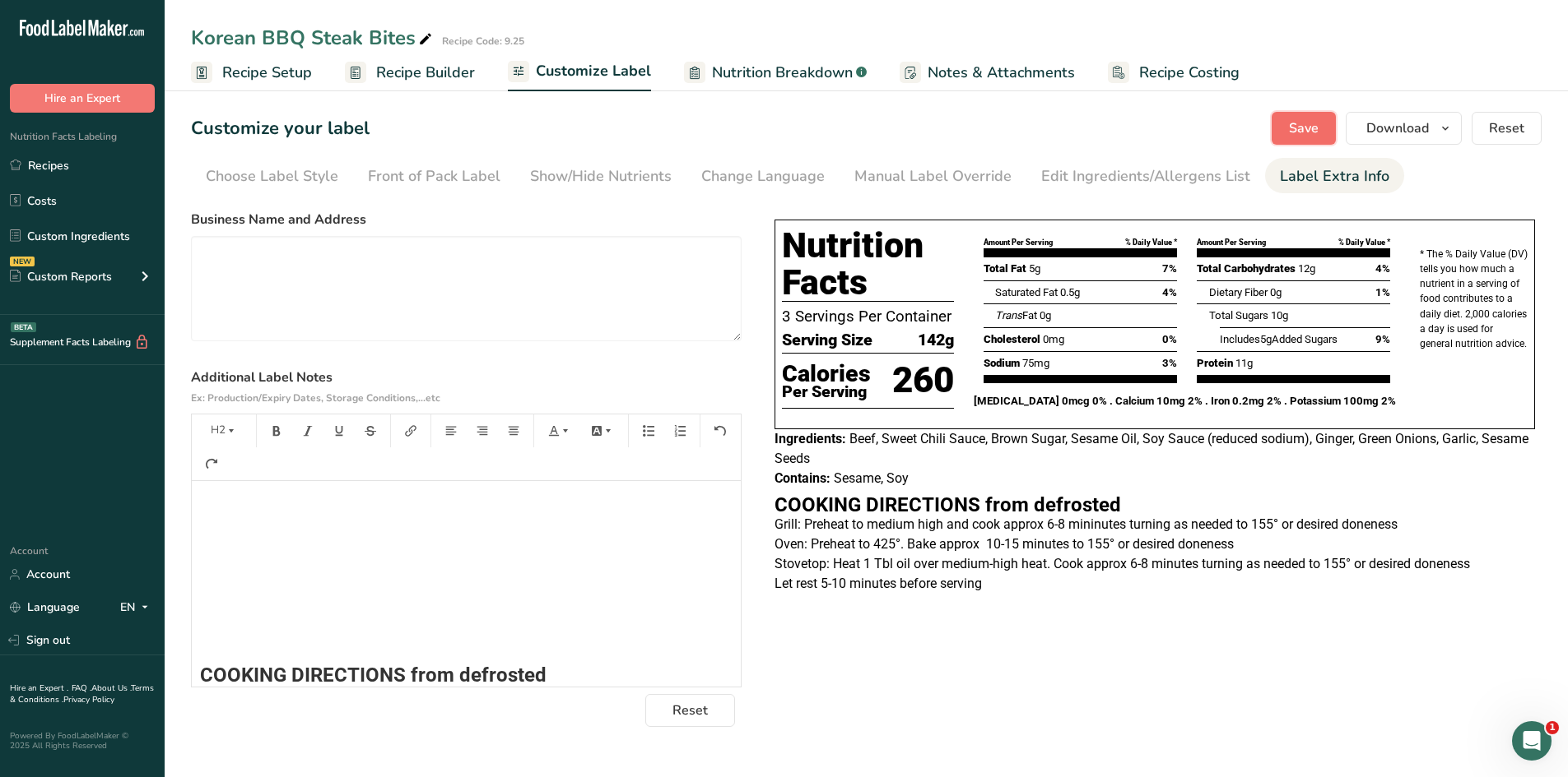
click at [1311, 131] on span "Save" at bounding box center [1304, 128] width 29 height 20
click at [251, 636] on h2 "﻿" at bounding box center [466, 639] width 532 height 20
click at [1322, 126] on button "Save" at bounding box center [1304, 128] width 65 height 33
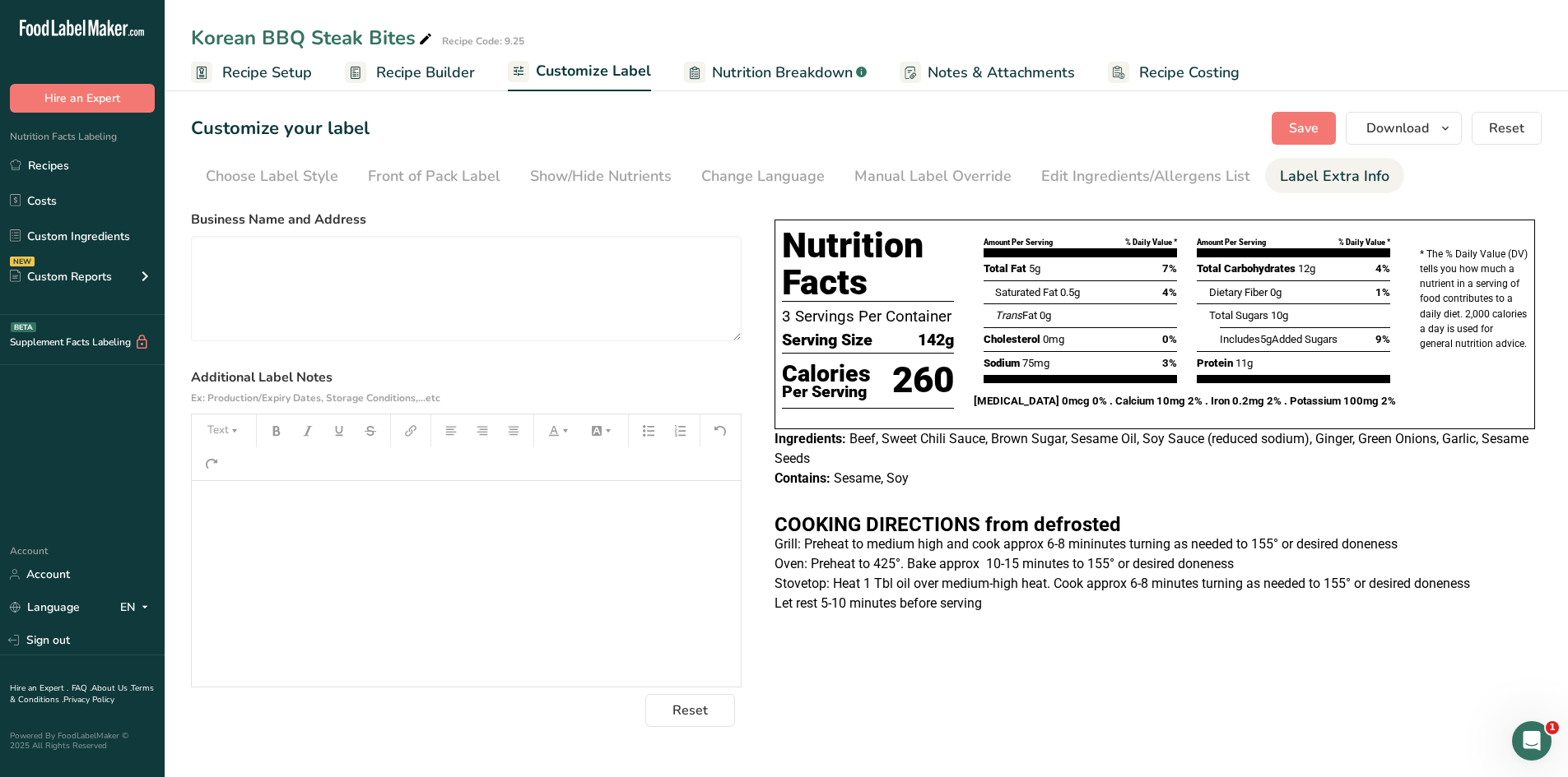
click at [1308, 636] on div "Choose your label style Tabular FDA label USA (FDA) Standard FDA label Tabular …" at bounding box center [866, 466] width 1351 height 525
click at [56, 168] on link "Recipes" at bounding box center [82, 165] width 164 height 31
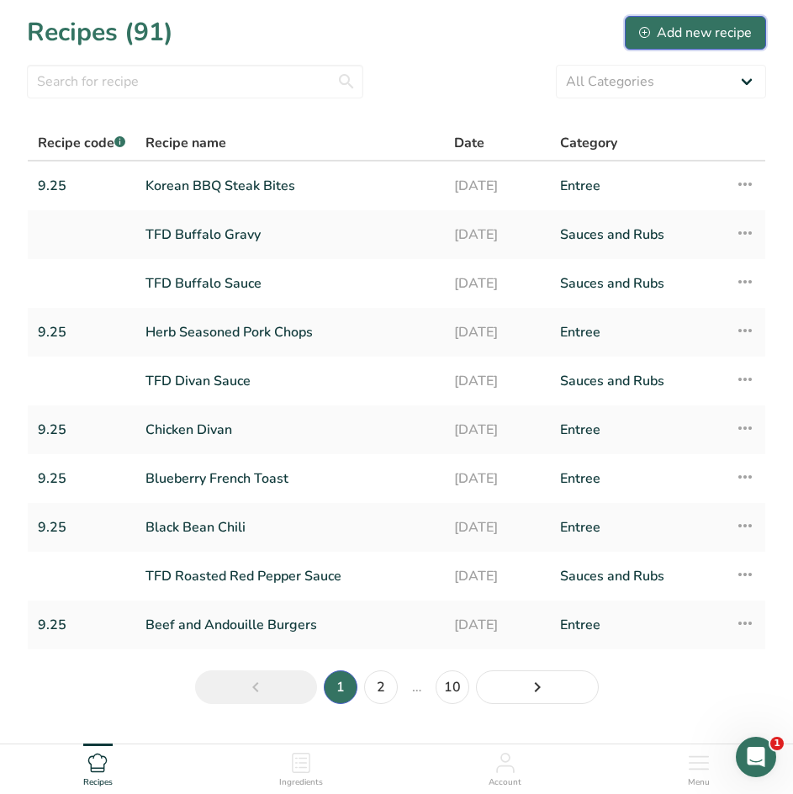
click at [708, 34] on div "Add new recipe" at bounding box center [695, 33] width 113 height 20
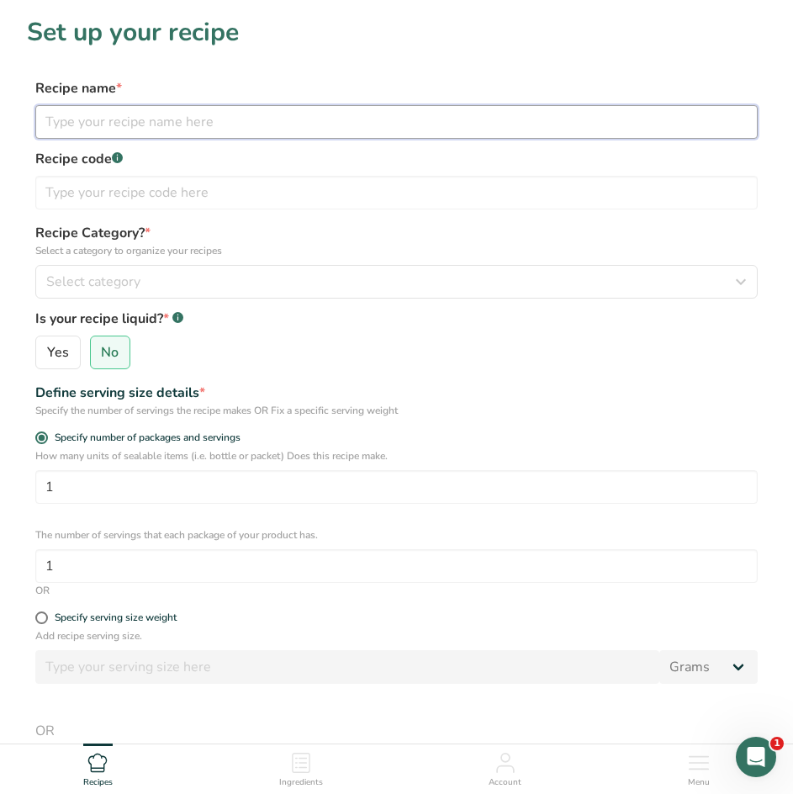
click at [127, 117] on input "text" at bounding box center [396, 122] width 722 height 34
type input "o"
type input "Pizza Calzones"
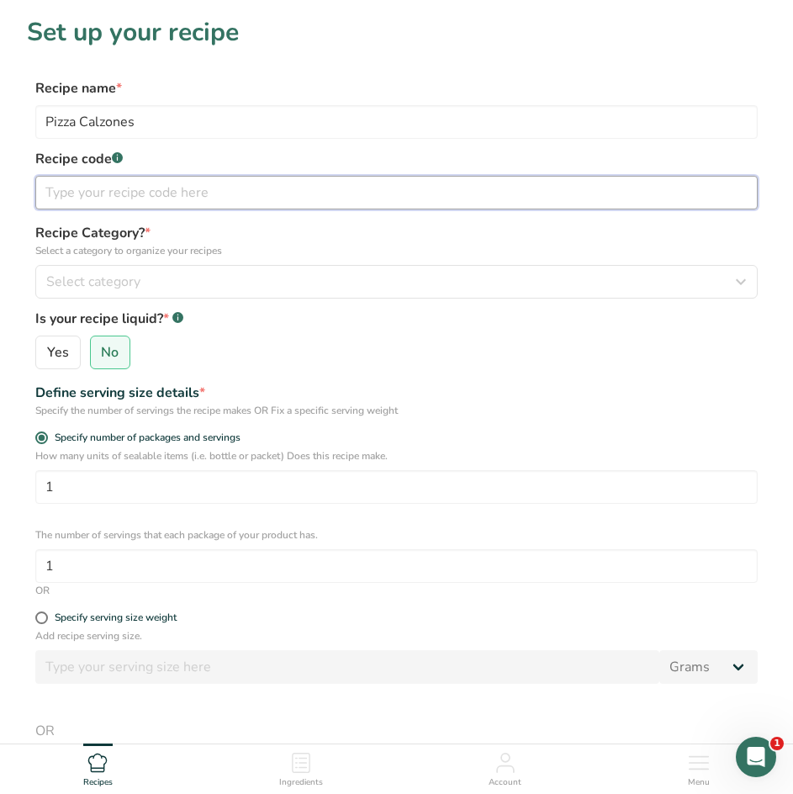
click at [145, 182] on input "text" at bounding box center [396, 193] width 722 height 34
type input "9.25"
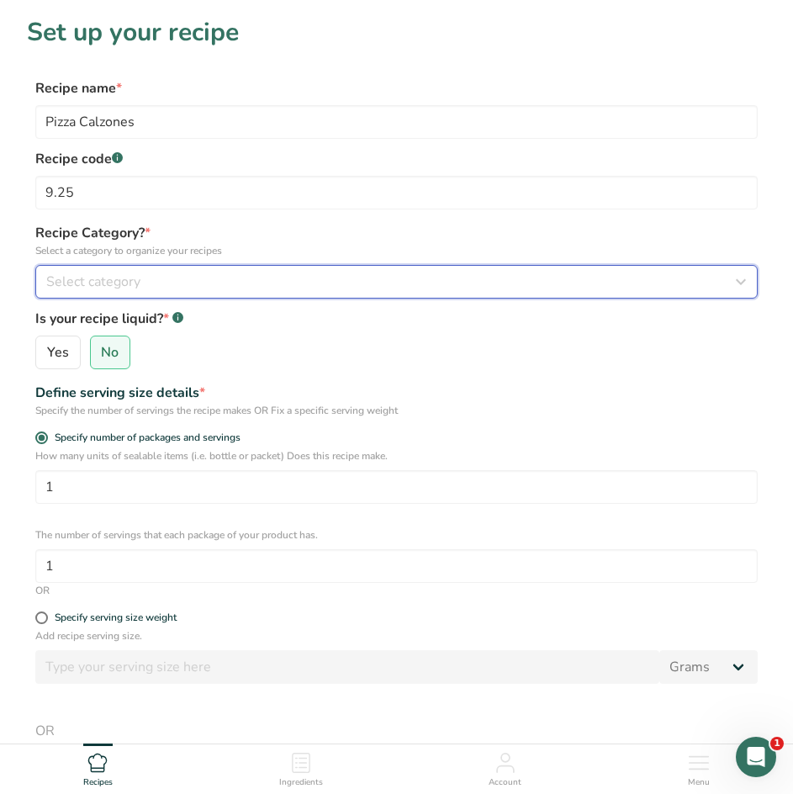
click at [182, 282] on div "Select category" at bounding box center [391, 282] width 690 height 20
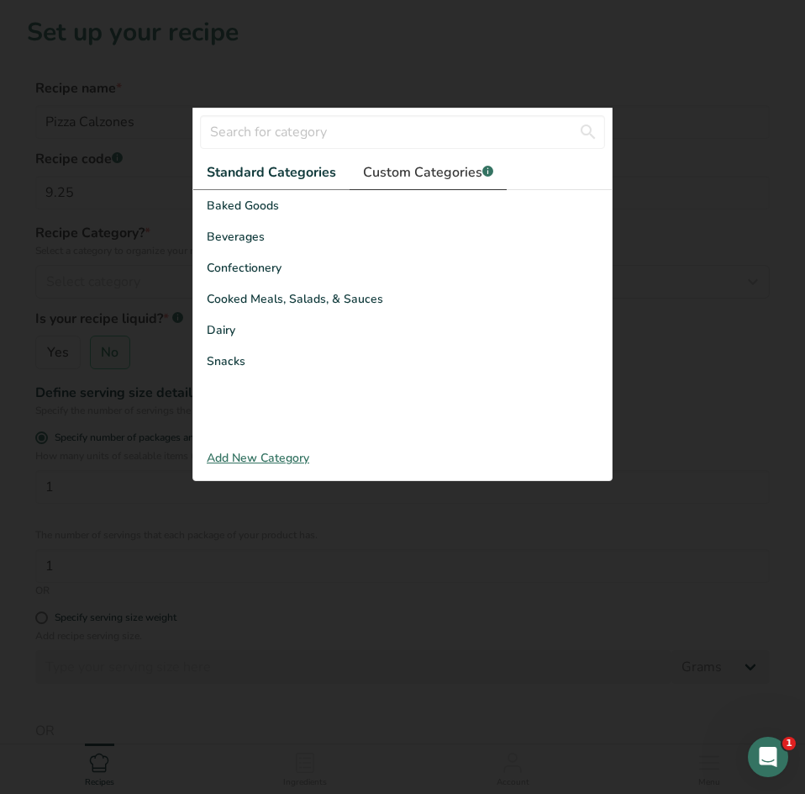
click at [409, 175] on span "Custom Categories .a-a{fill:#347362;}.b-a{fill:#fff;}" at bounding box center [428, 172] width 130 height 20
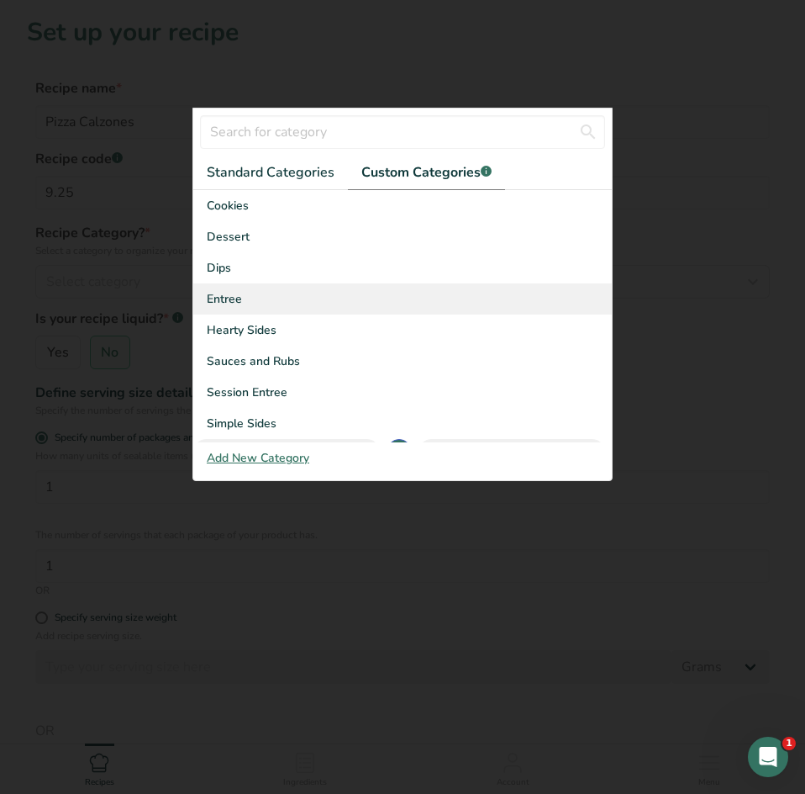
click at [277, 298] on div "Entree" at bounding box center [402, 298] width 419 height 31
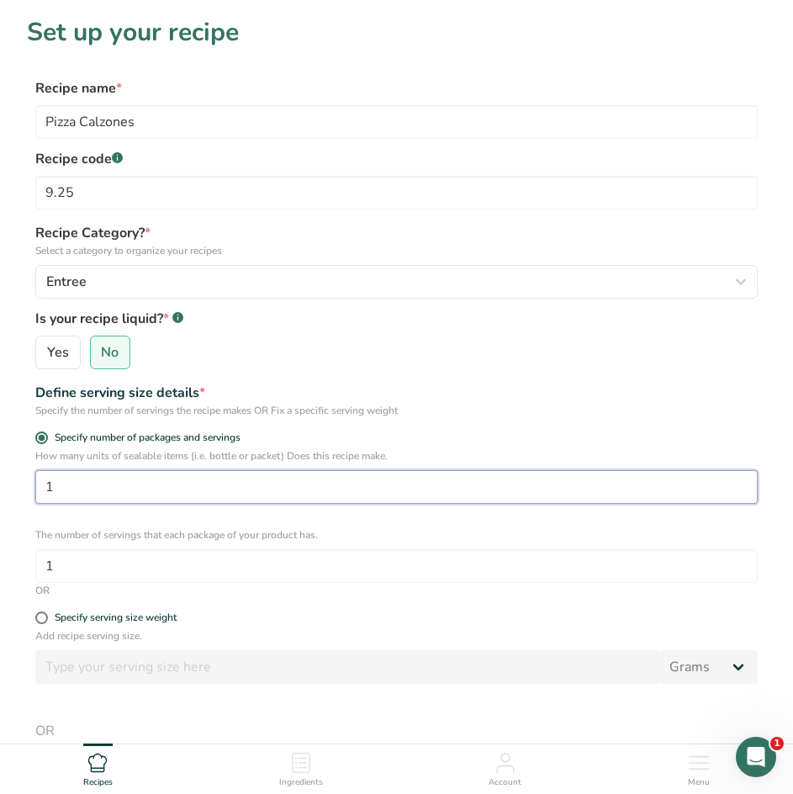
drag, startPoint x: 172, startPoint y: 488, endPoint x: -121, endPoint y: 510, distance: 294.2
click at [0, 510] on html "Set up your recipe Recipe name * Pizza Calzones Recipe code .a-a{fill:#347362;}…" at bounding box center [396, 554] width 793 height 1108
drag, startPoint x: 74, startPoint y: 486, endPoint x: -105, endPoint y: 457, distance: 181.3
click at [0, 457] on html "Set up your recipe Recipe name * Pizza Calzones Recipe code .a-a{fill:#347362;}…" at bounding box center [396, 554] width 793 height 1108
type input "2"
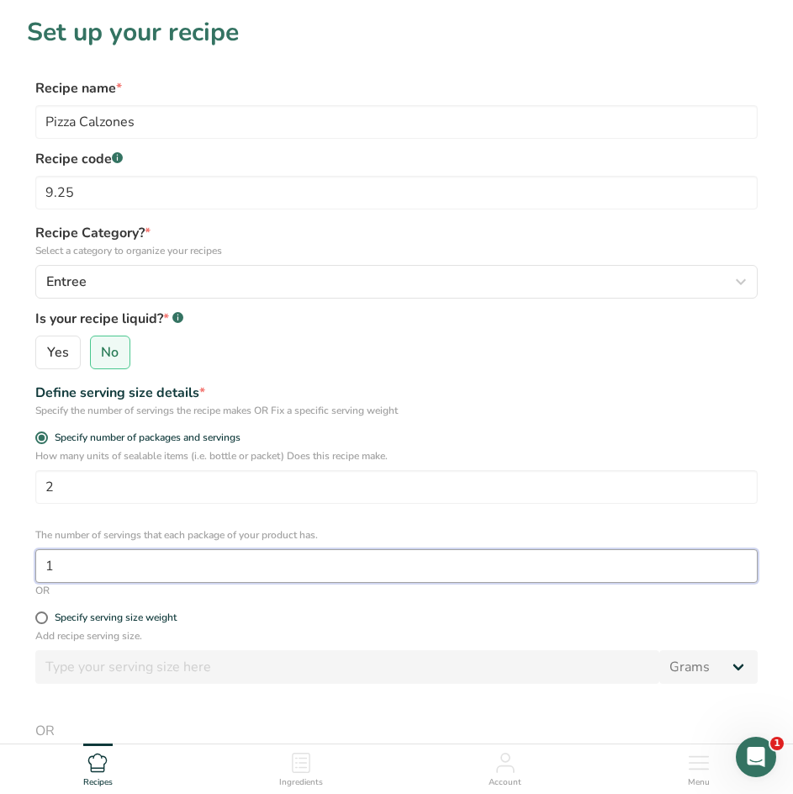
drag, startPoint x: 75, startPoint y: 567, endPoint x: -61, endPoint y: 559, distance: 136.4
click at [0, 559] on html "Set up your recipe Recipe name * Pizza Calzones Recipe code .a-a{fill:#347362;}…" at bounding box center [396, 554] width 793 height 1108
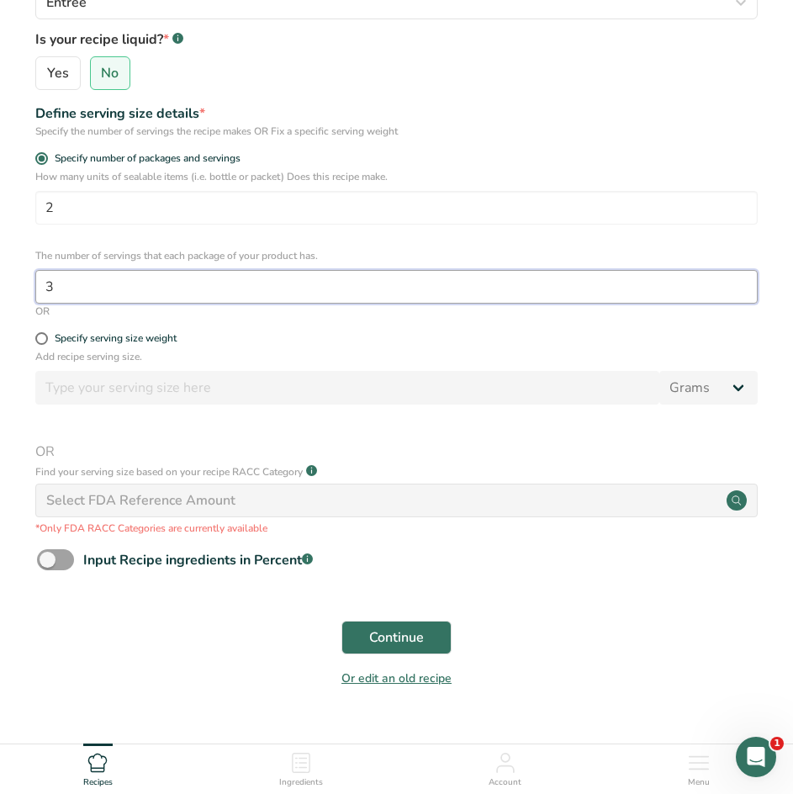
scroll to position [314, 0]
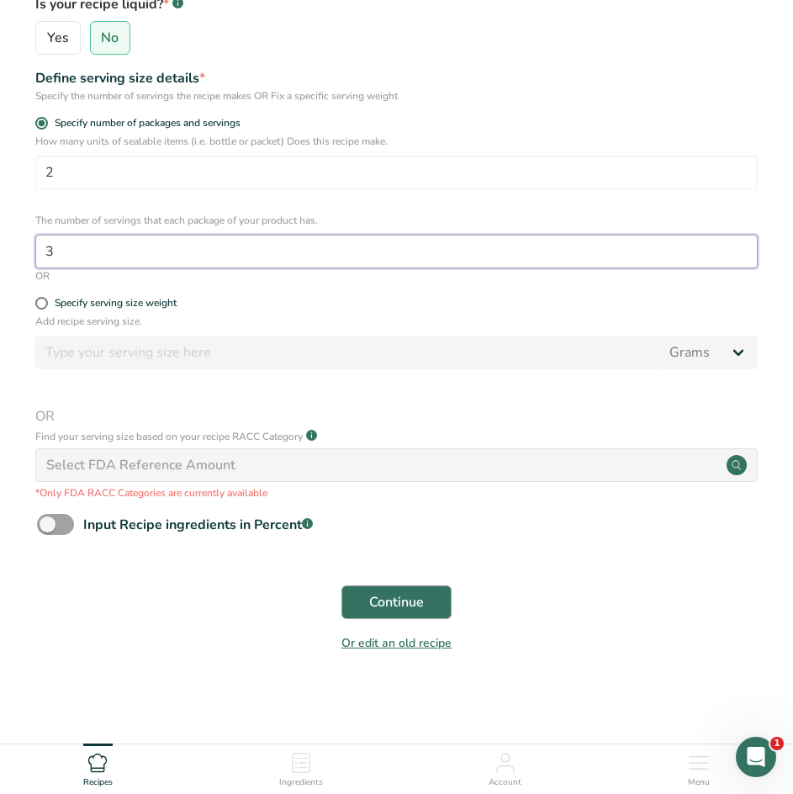
type input "3"
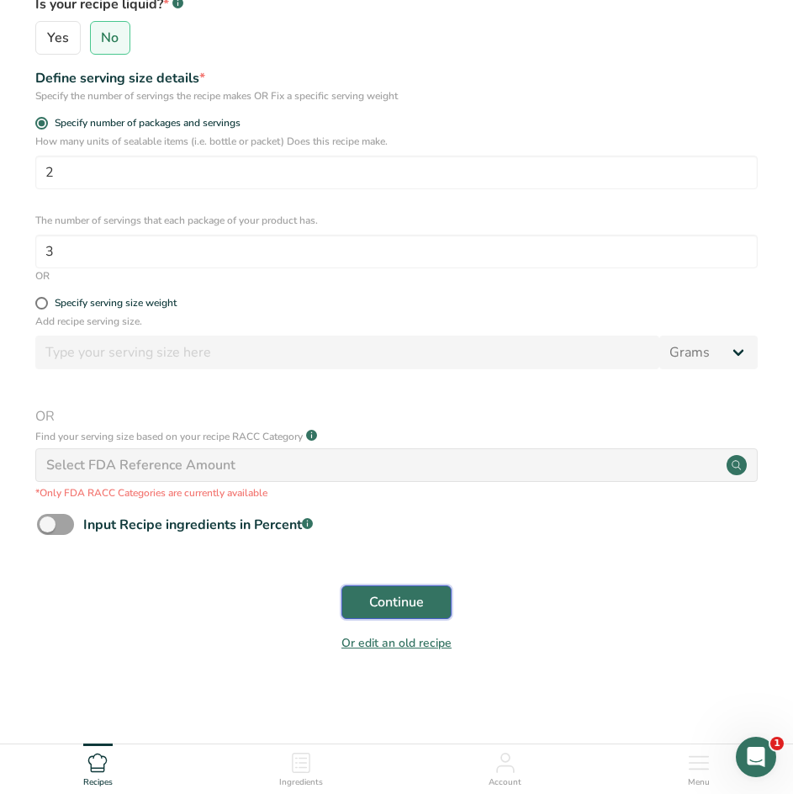
click at [367, 608] on button "Continue" at bounding box center [396, 602] width 110 height 34
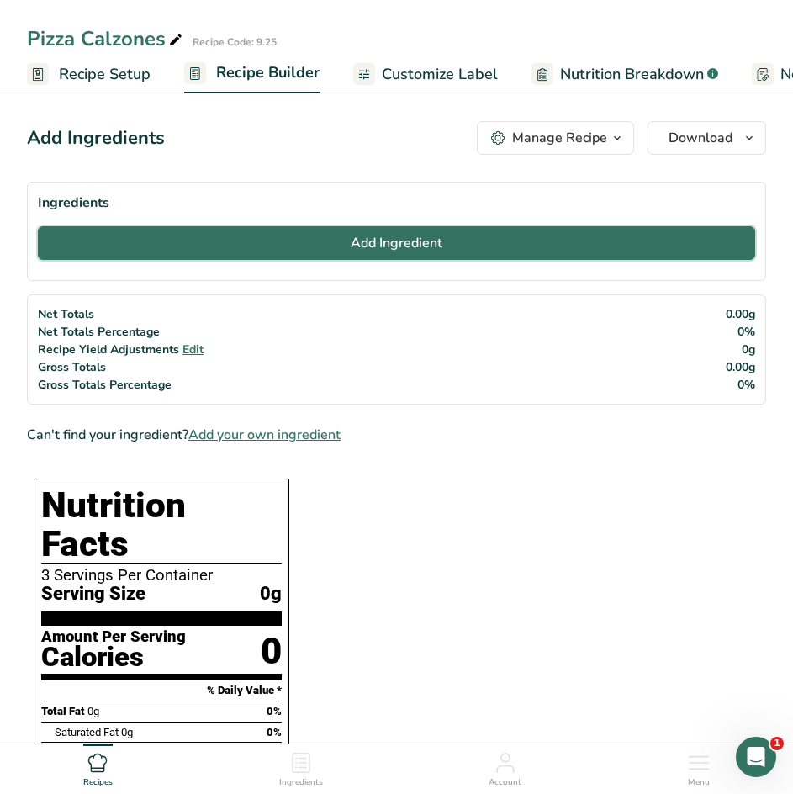
click at [354, 243] on span "Add Ingredient" at bounding box center [397, 243] width 92 height 20
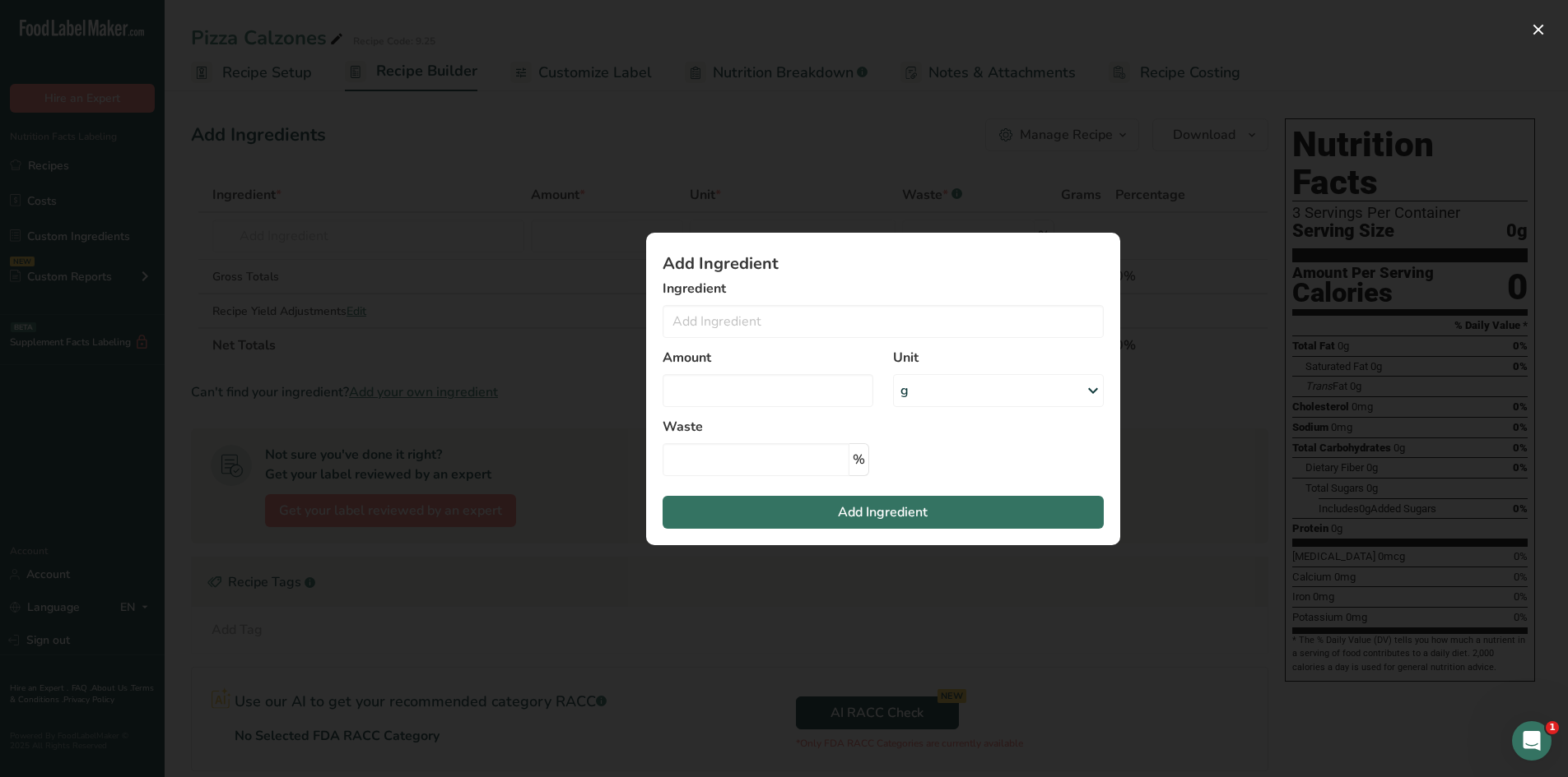
click at [1182, 129] on div "Add ingredient modal" at bounding box center [784, 388] width 1568 height 777
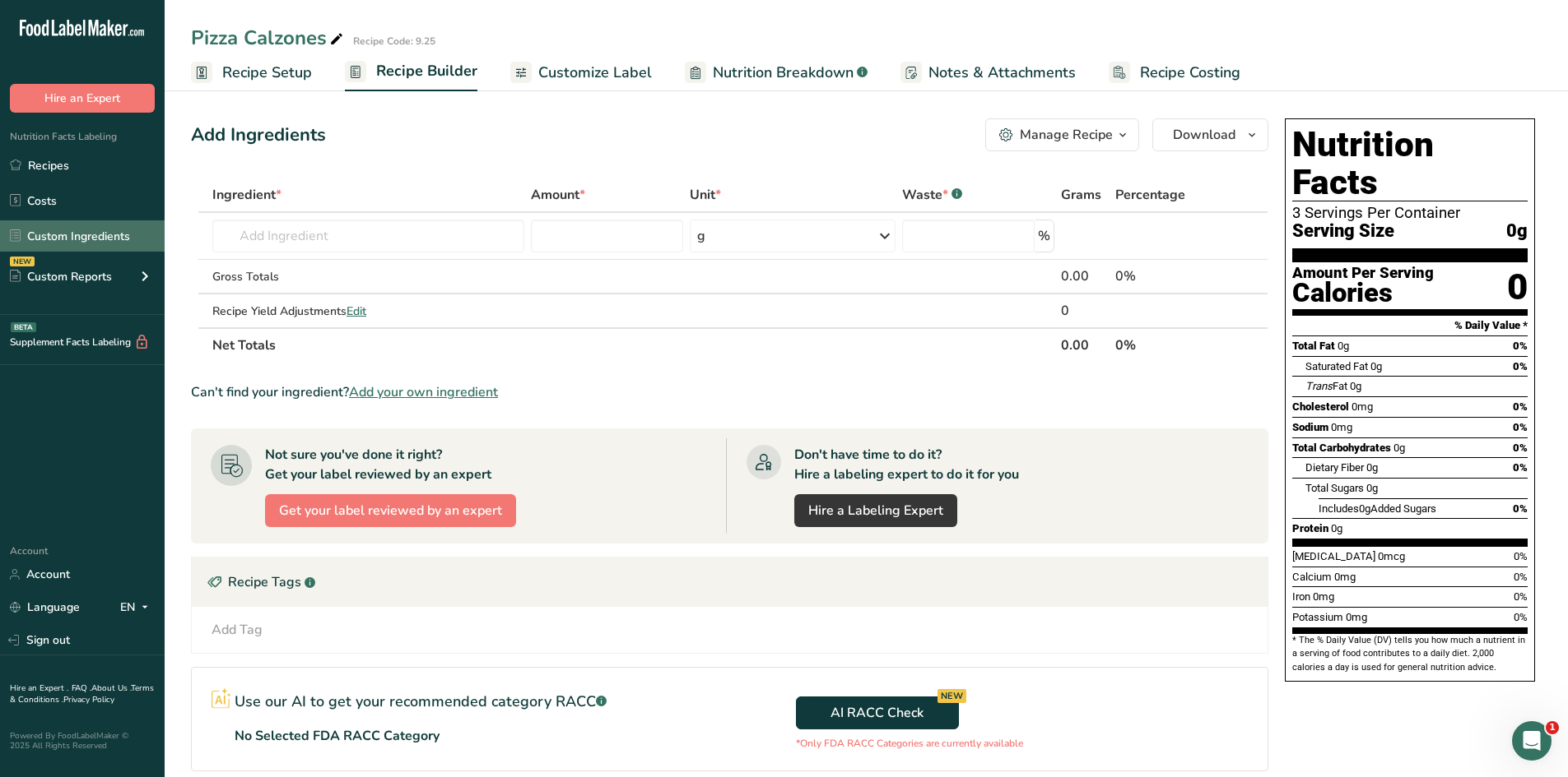
click at [72, 236] on link "Custom Ingredients" at bounding box center [82, 236] width 164 height 31
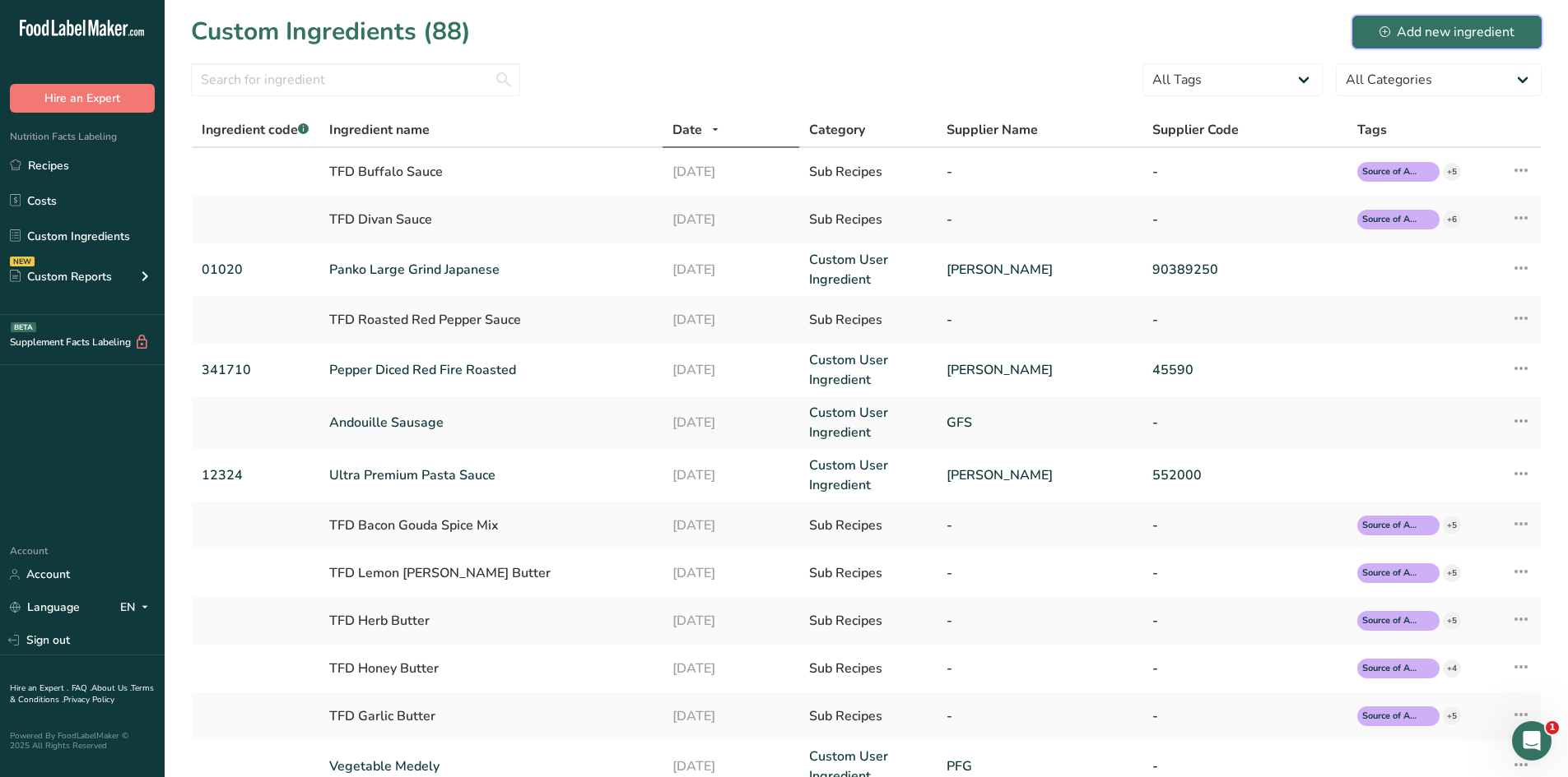
click at [1432, 34] on div "Add new ingredient" at bounding box center [1447, 32] width 135 height 20
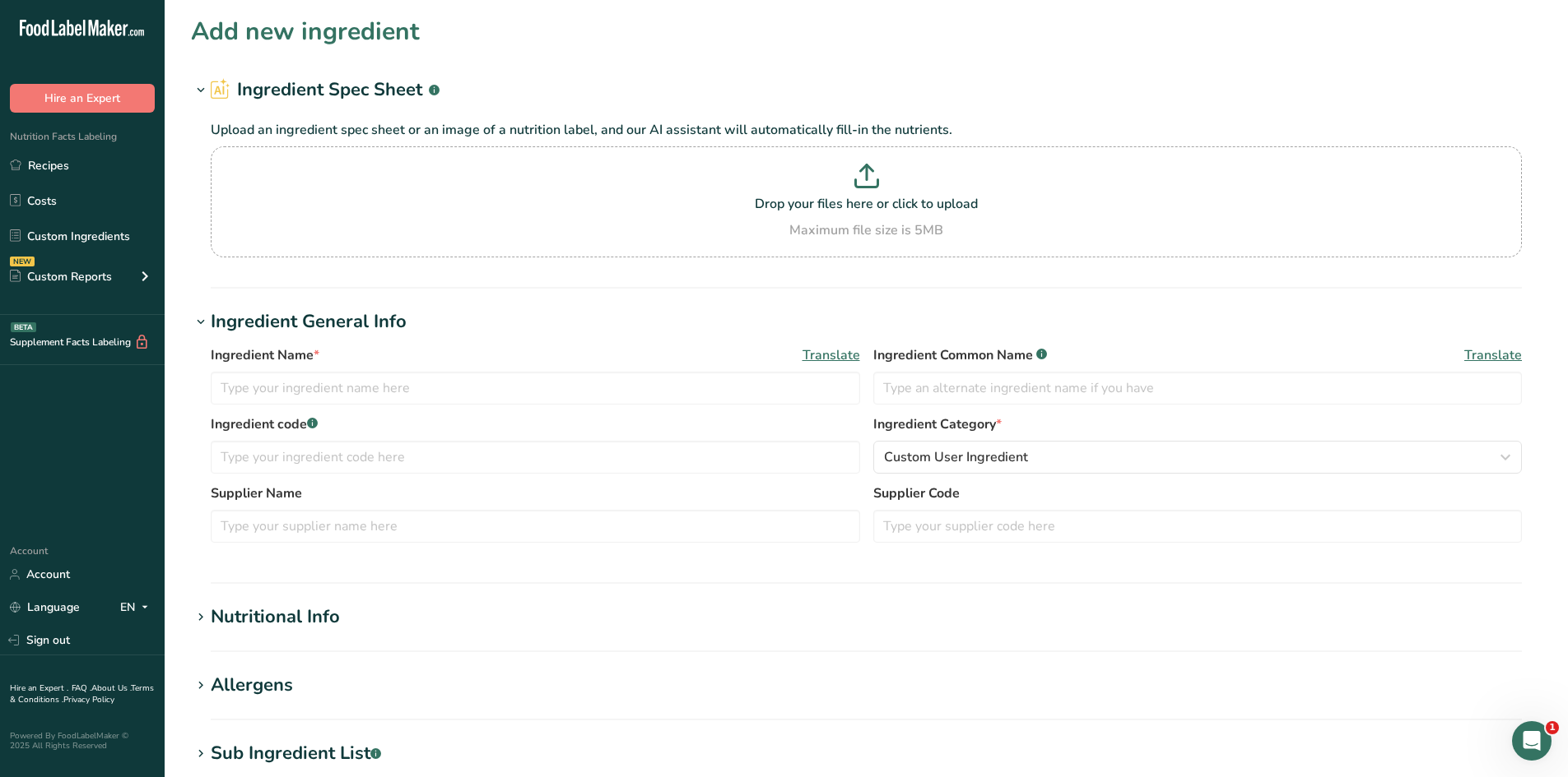
click at [1394, 346] on div "Ingredient Common Name .a-a{fill:#347362;}.b-a{fill:#fff;} Translate" at bounding box center [1197, 355] width 649 height 20
click at [943, 214] on div "Drop your files here or click to upload Maximum file size is 5MB" at bounding box center [865, 202] width 1303 height 76
click at [943, 214] on input "Drop your files here or click to upload Maximum file size is 5MB" at bounding box center [865, 202] width 1311 height 111
type input "C:\fakepath\calzone.pdf"
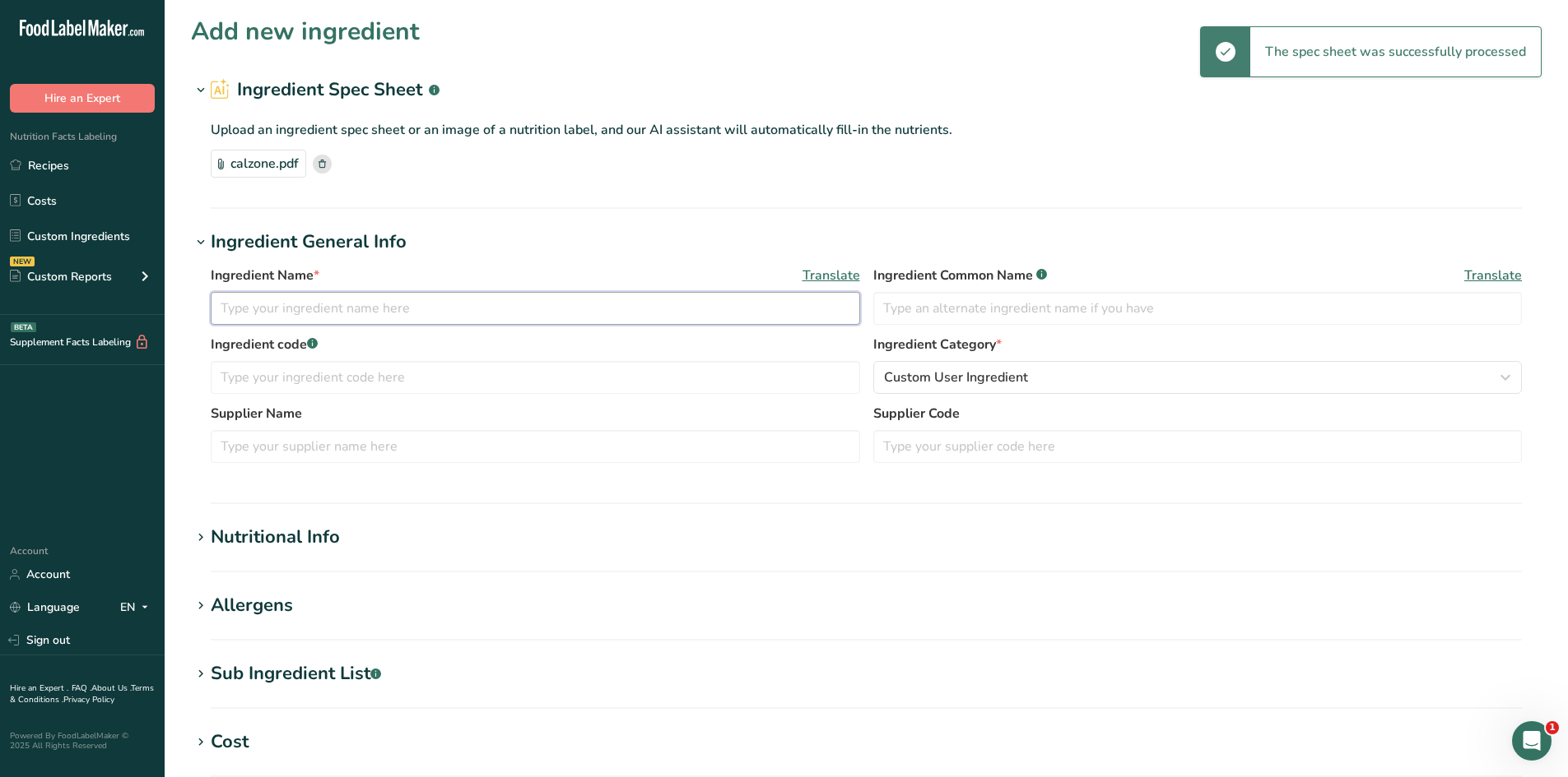
click at [641, 302] on input "text" at bounding box center [534, 308] width 649 height 33
type input "Calzone Dough"
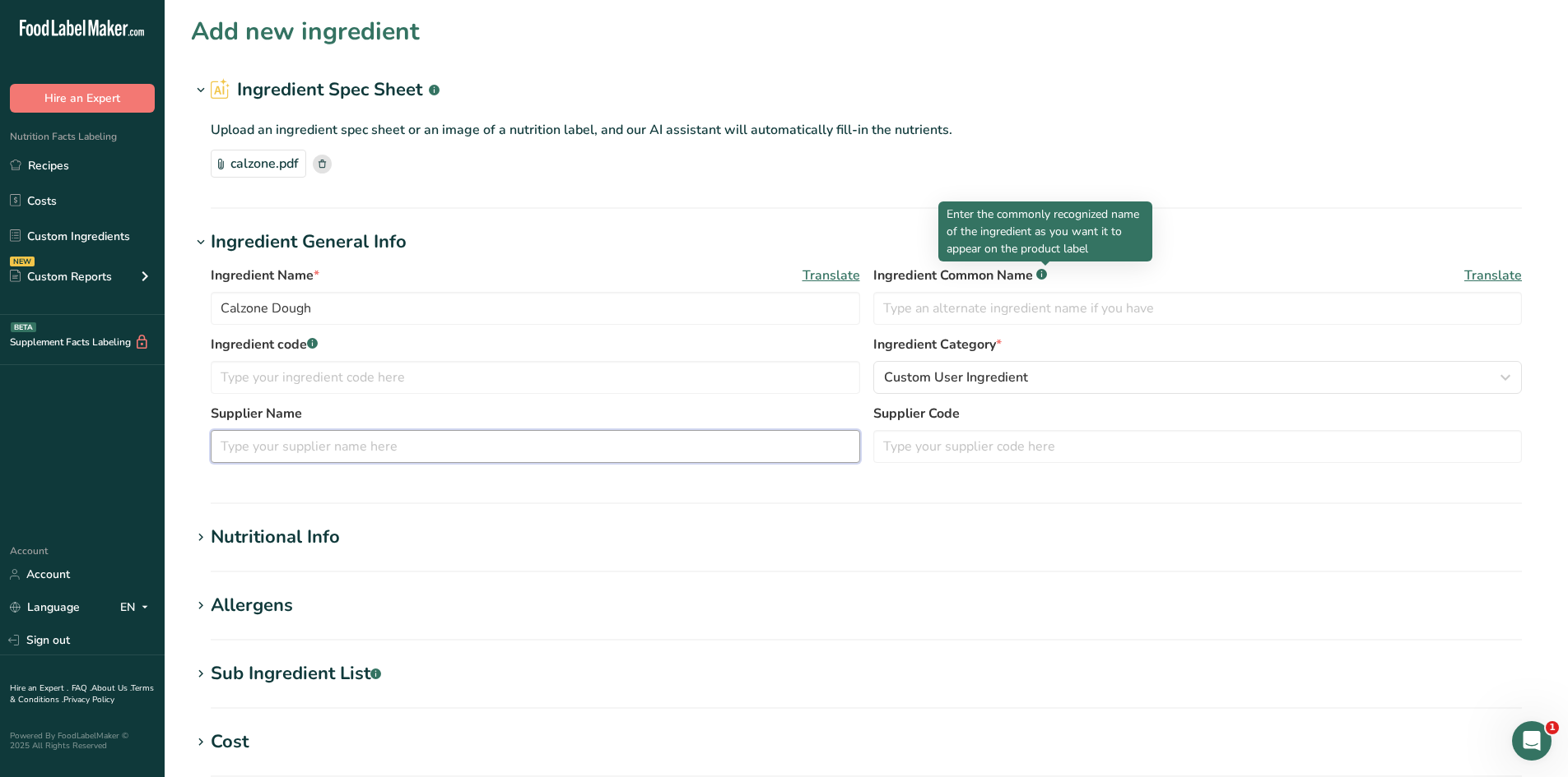
click at [438, 446] on input "text" at bounding box center [534, 447] width 649 height 33
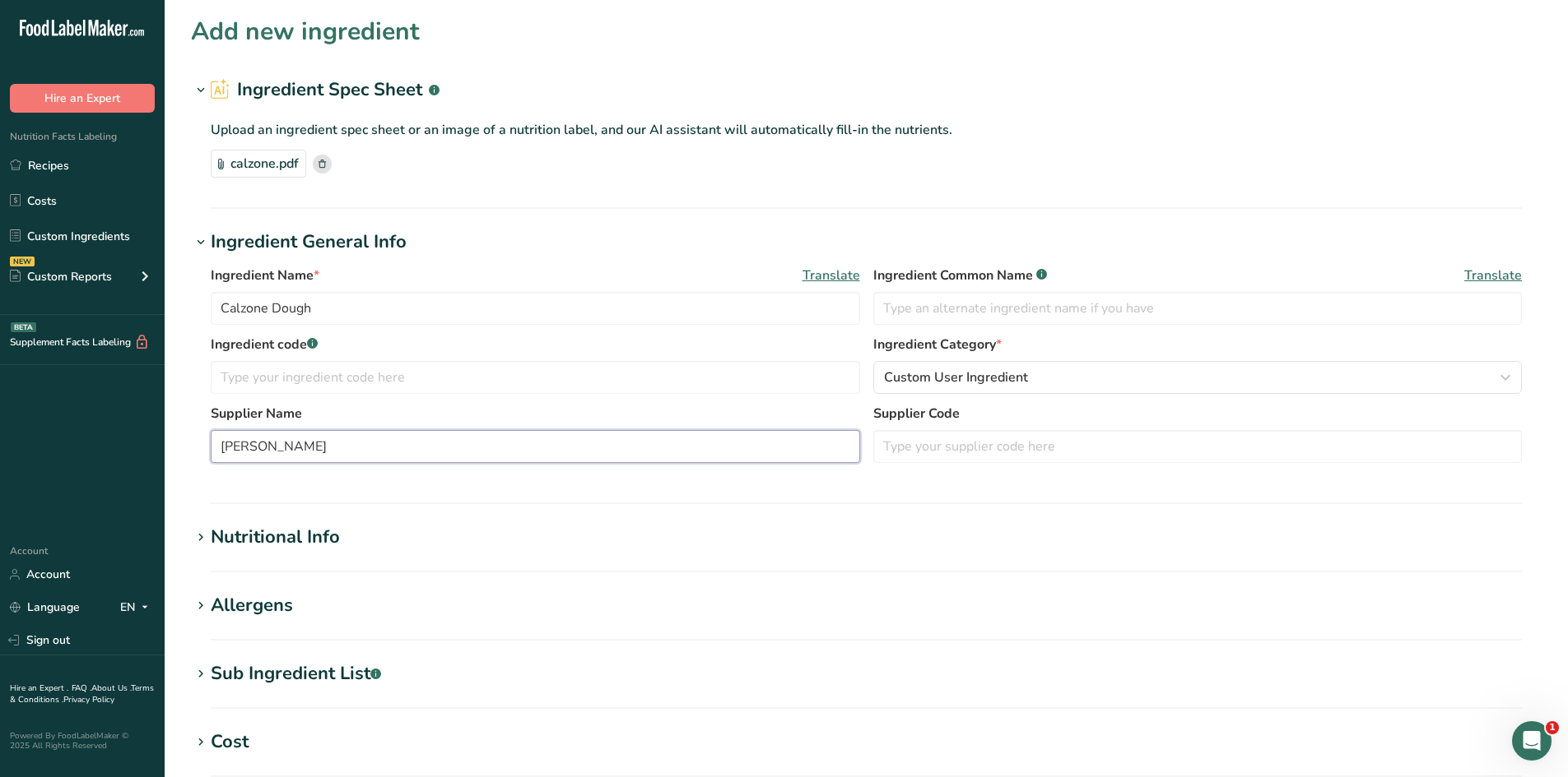
type input "[PERSON_NAME]"
click at [199, 532] on icon at bounding box center [201, 538] width 15 height 23
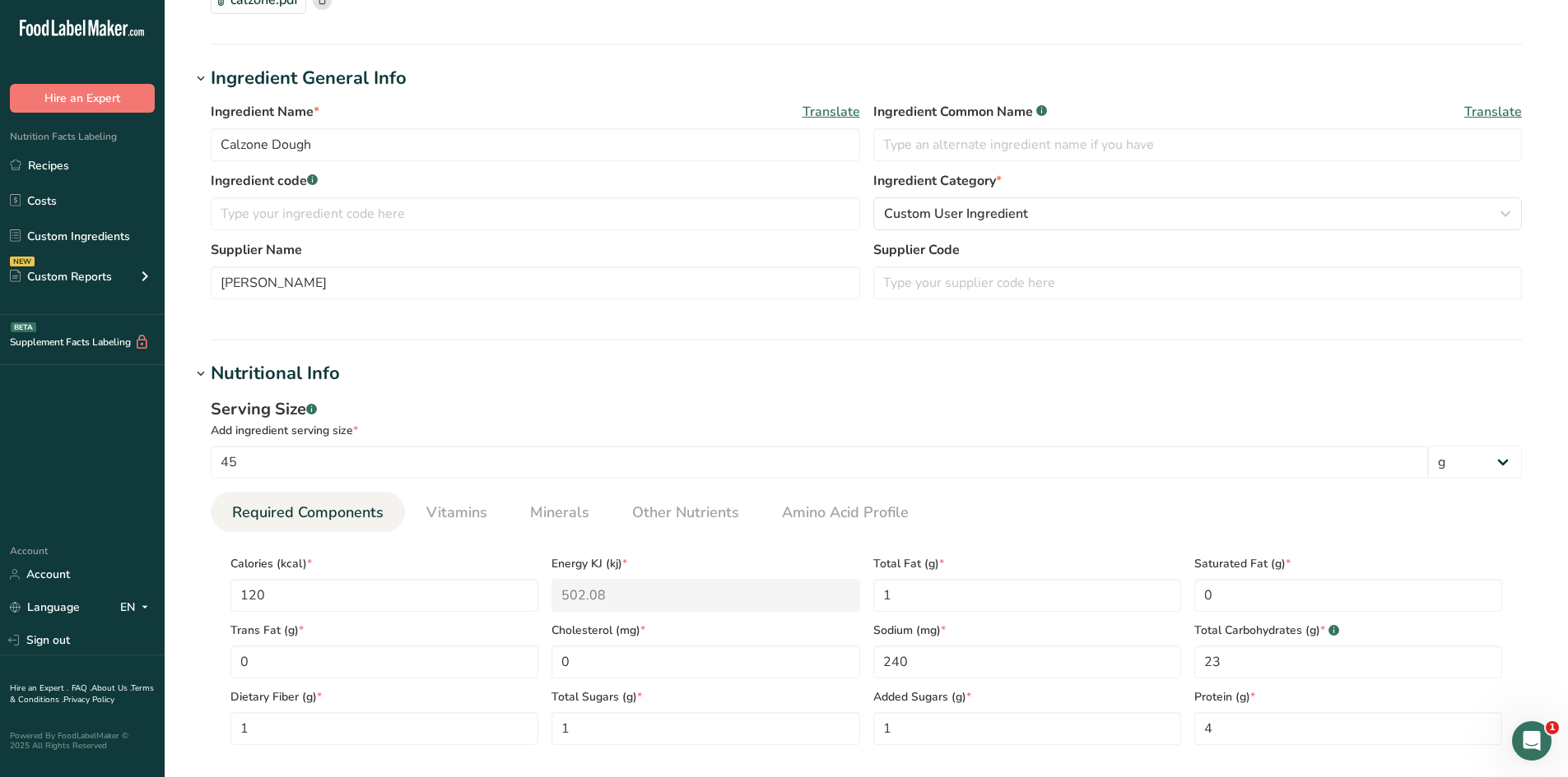
scroll to position [164, 0]
drag, startPoint x: 275, startPoint y: 460, endPoint x: 205, endPoint y: 462, distance: 70.0
click at [205, 462] on div "Serving Size .a-a{fill:#347362;}.b-a{fill:#fff;} Add ingredient serving size * …" at bounding box center [866, 576] width 1351 height 381
type input "1"
click at [1496, 462] on select "g kg mg mcg lb oz l mL fl oz tbsp tsp cup qt gallon" at bounding box center [1475, 462] width 94 height 33
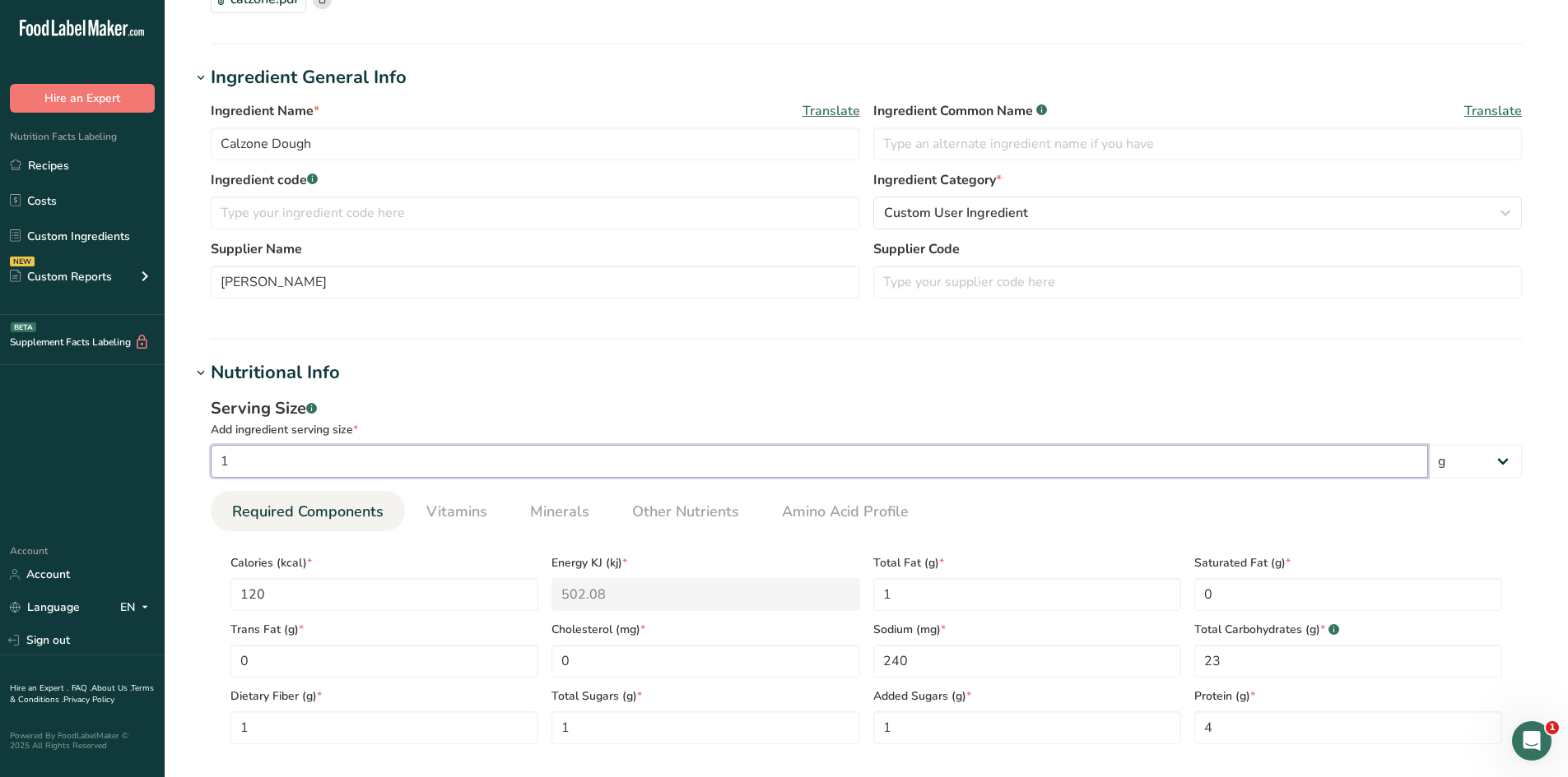
drag, startPoint x: 342, startPoint y: 457, endPoint x: 124, endPoint y: 434, distance: 219.2
click at [124, 434] on div ".a-20{fill:#fff;} Hire an Expert Nutrition Facts Labeling Recipes Costs Custom …" at bounding box center [784, 617] width 1568 height 1562
click at [912, 385] on h1 "Nutritional Info" at bounding box center [866, 373] width 1351 height 27
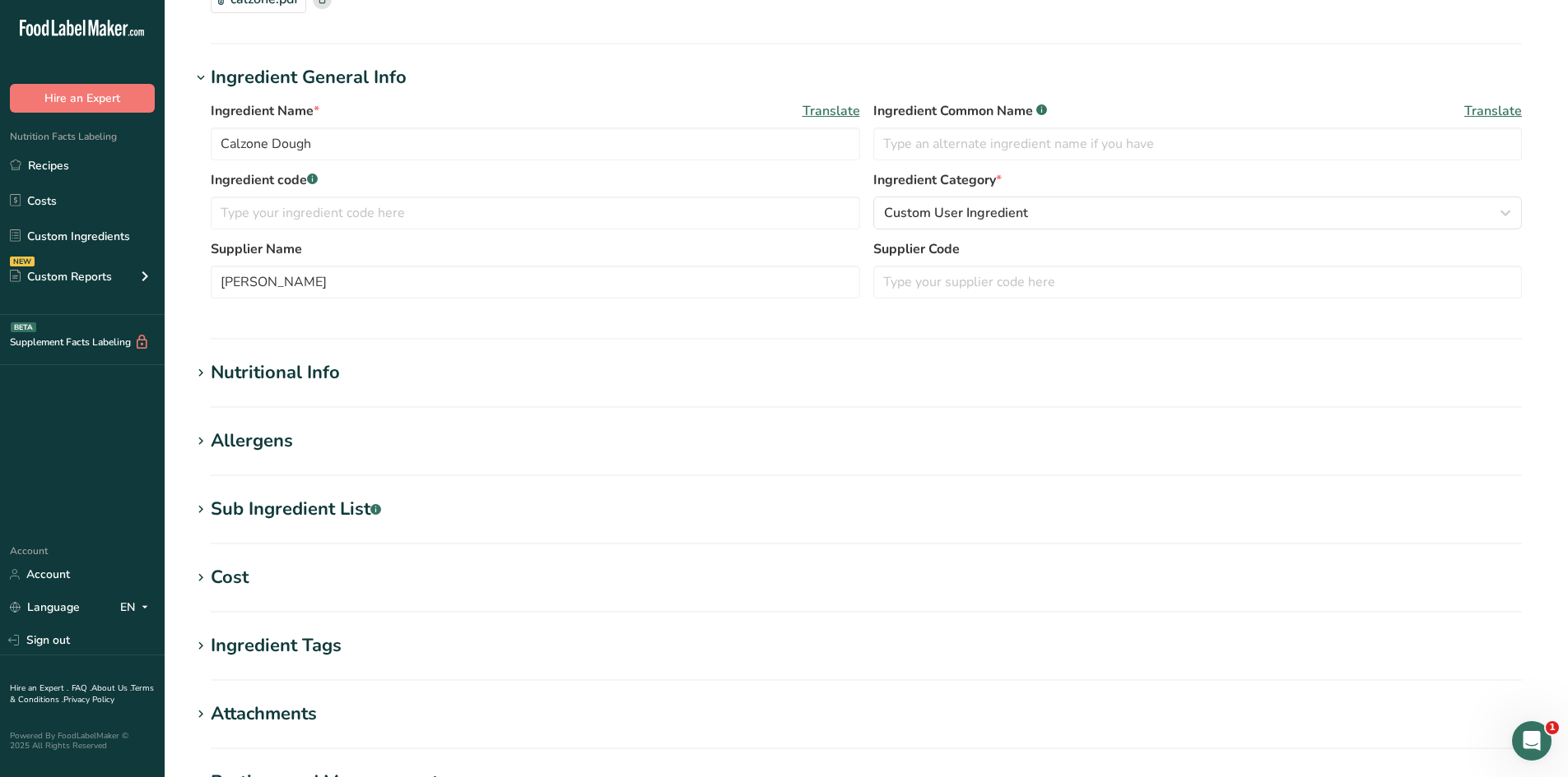
click at [201, 445] on icon at bounding box center [201, 442] width 15 height 23
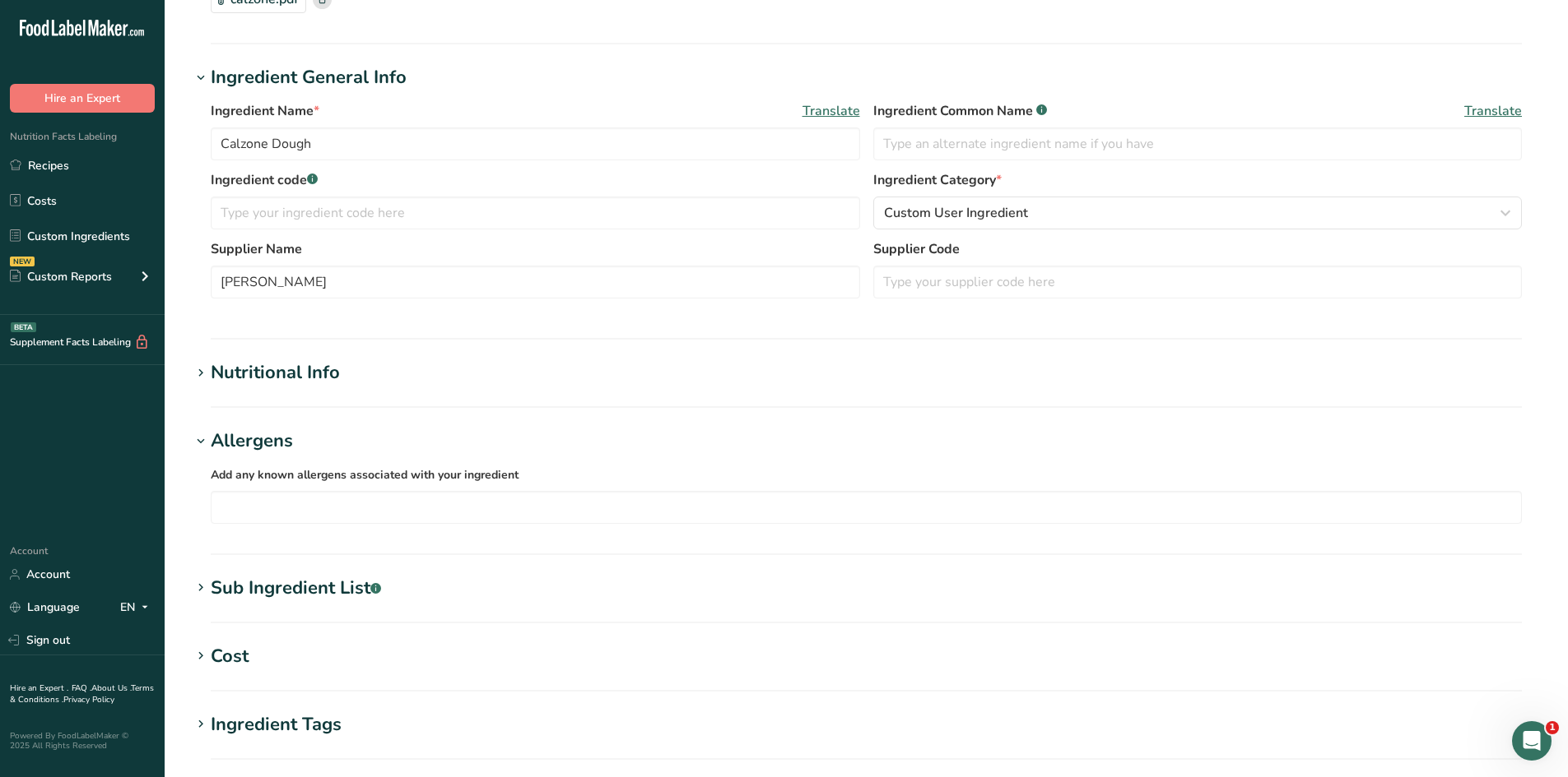
click at [199, 371] on icon at bounding box center [201, 374] width 15 height 23
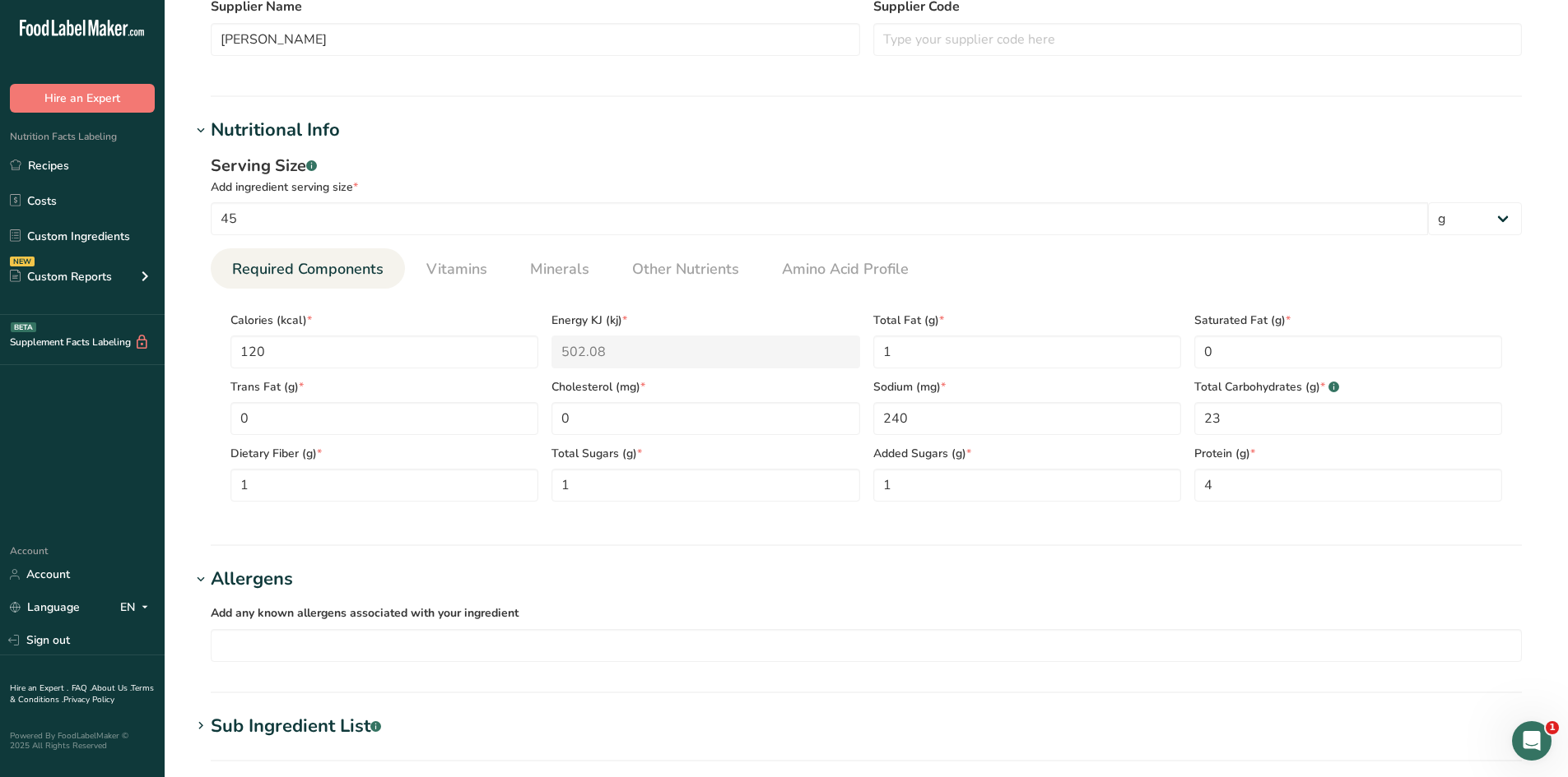
scroll to position [493, 0]
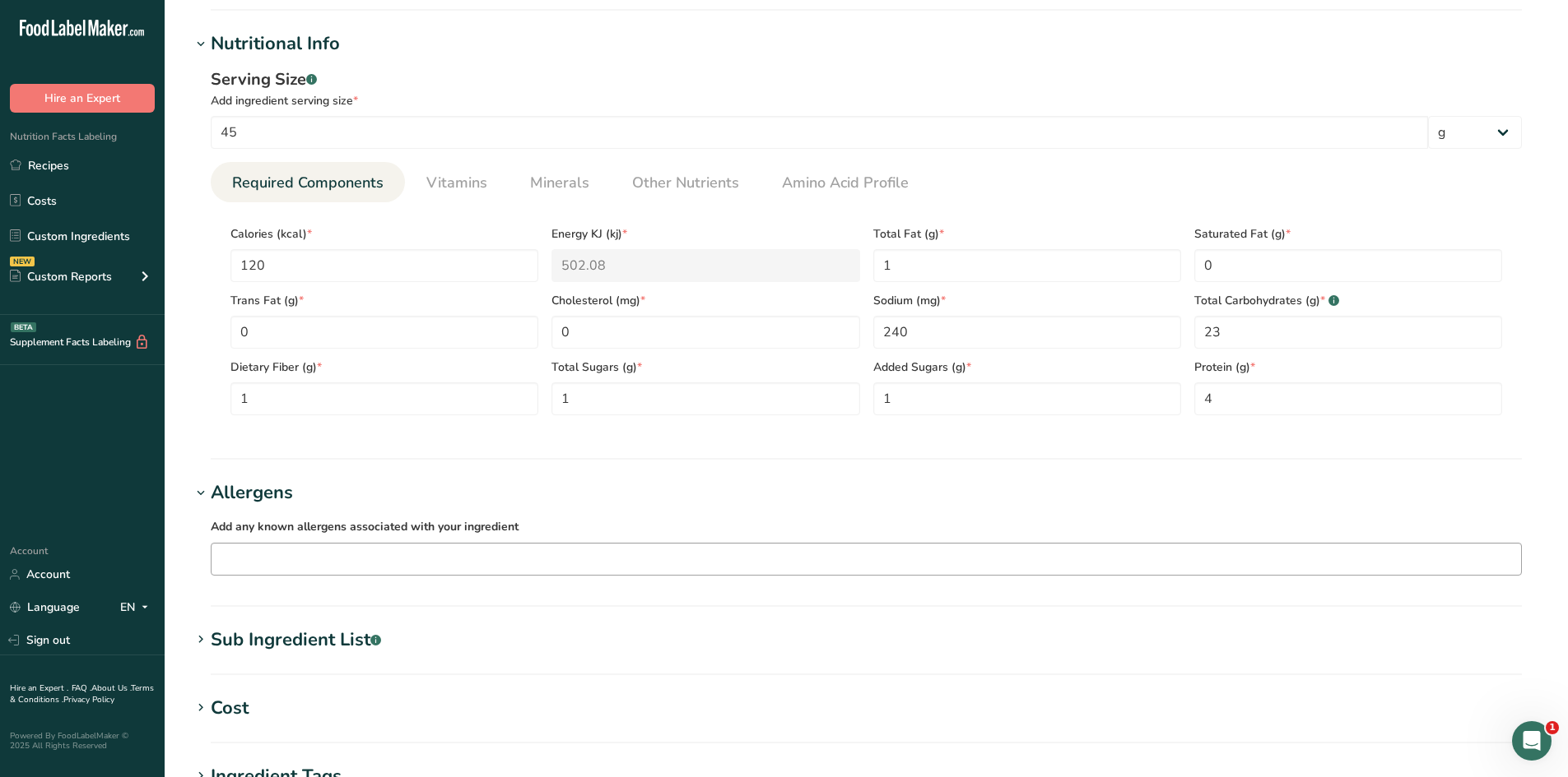
click at [400, 557] on input "text" at bounding box center [866, 559] width 1310 height 25
click at [249, 643] on div "Wheat" at bounding box center [853, 647] width 1257 height 18
click at [254, 693] on div "Gluten" at bounding box center [853, 698] width 1257 height 18
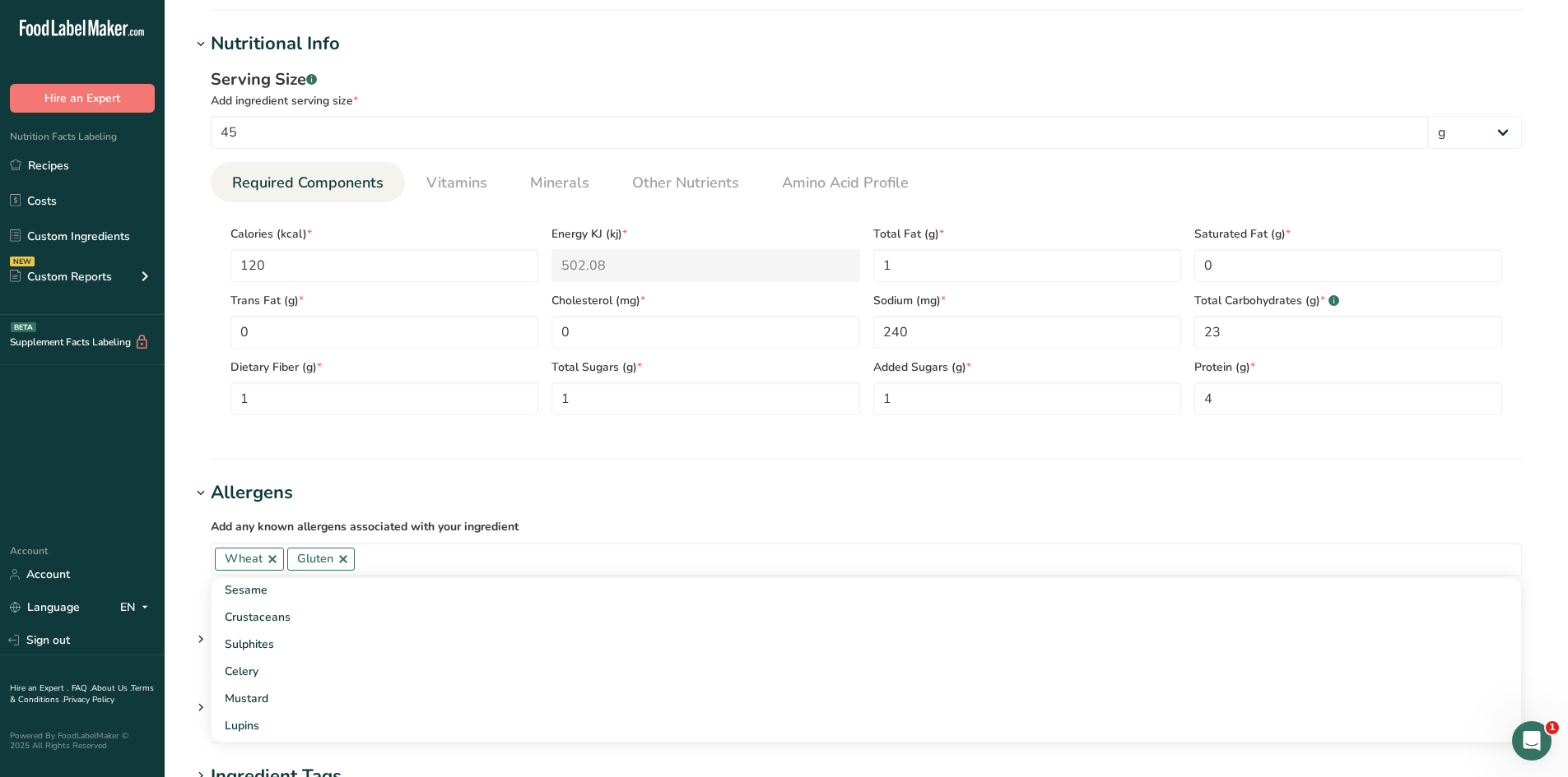
click at [695, 500] on h1 "Allergens" at bounding box center [866, 493] width 1351 height 27
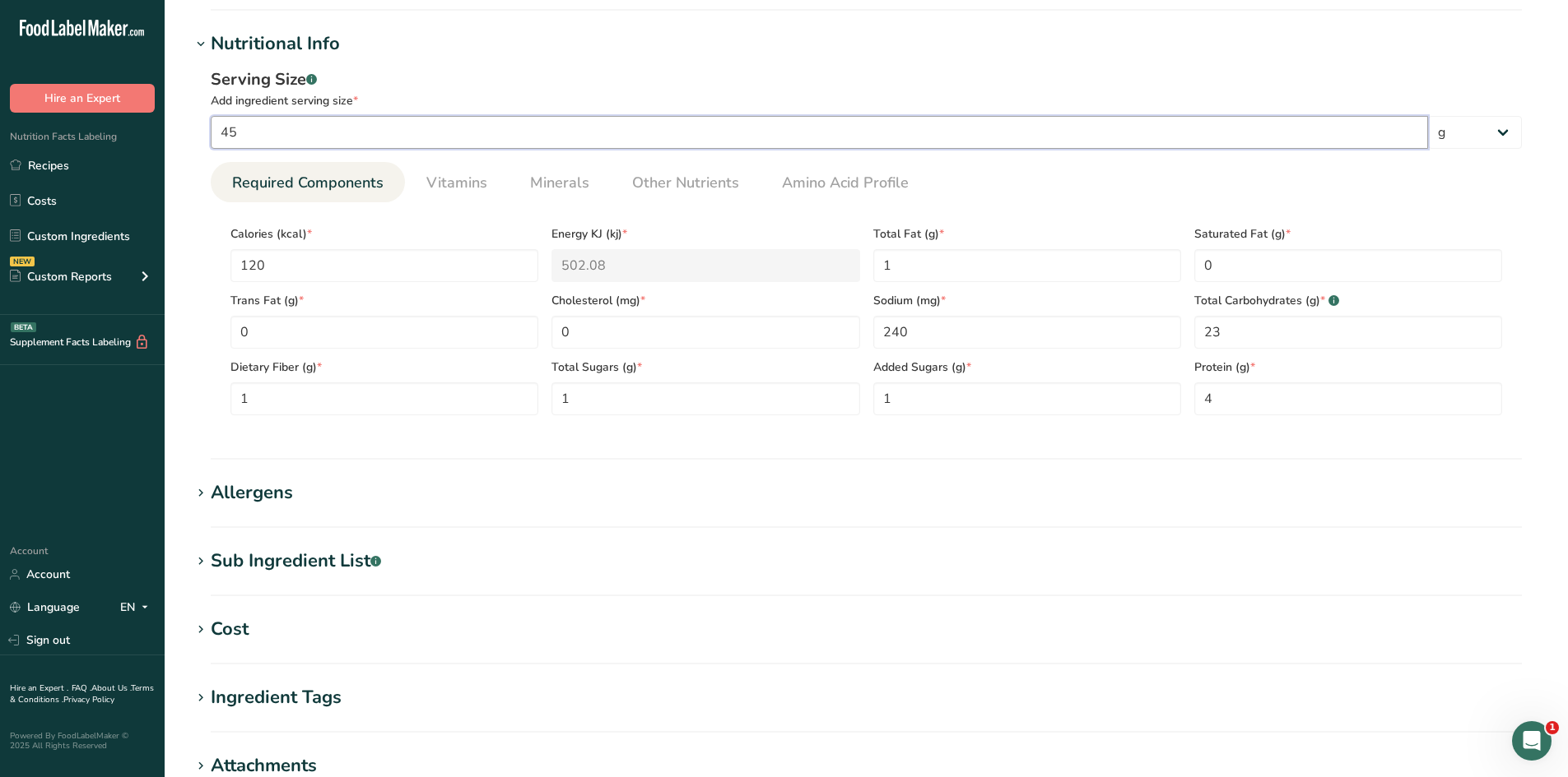
drag, startPoint x: 277, startPoint y: 134, endPoint x: 209, endPoint y: 140, distance: 68.3
click at [214, 126] on input "45" at bounding box center [818, 133] width 1217 height 33
type input "52"
click at [683, 69] on div "Serving Size .a-a{fill:#347362;}.b-a{fill:#fff;}" at bounding box center [865, 79] width 1311 height 24
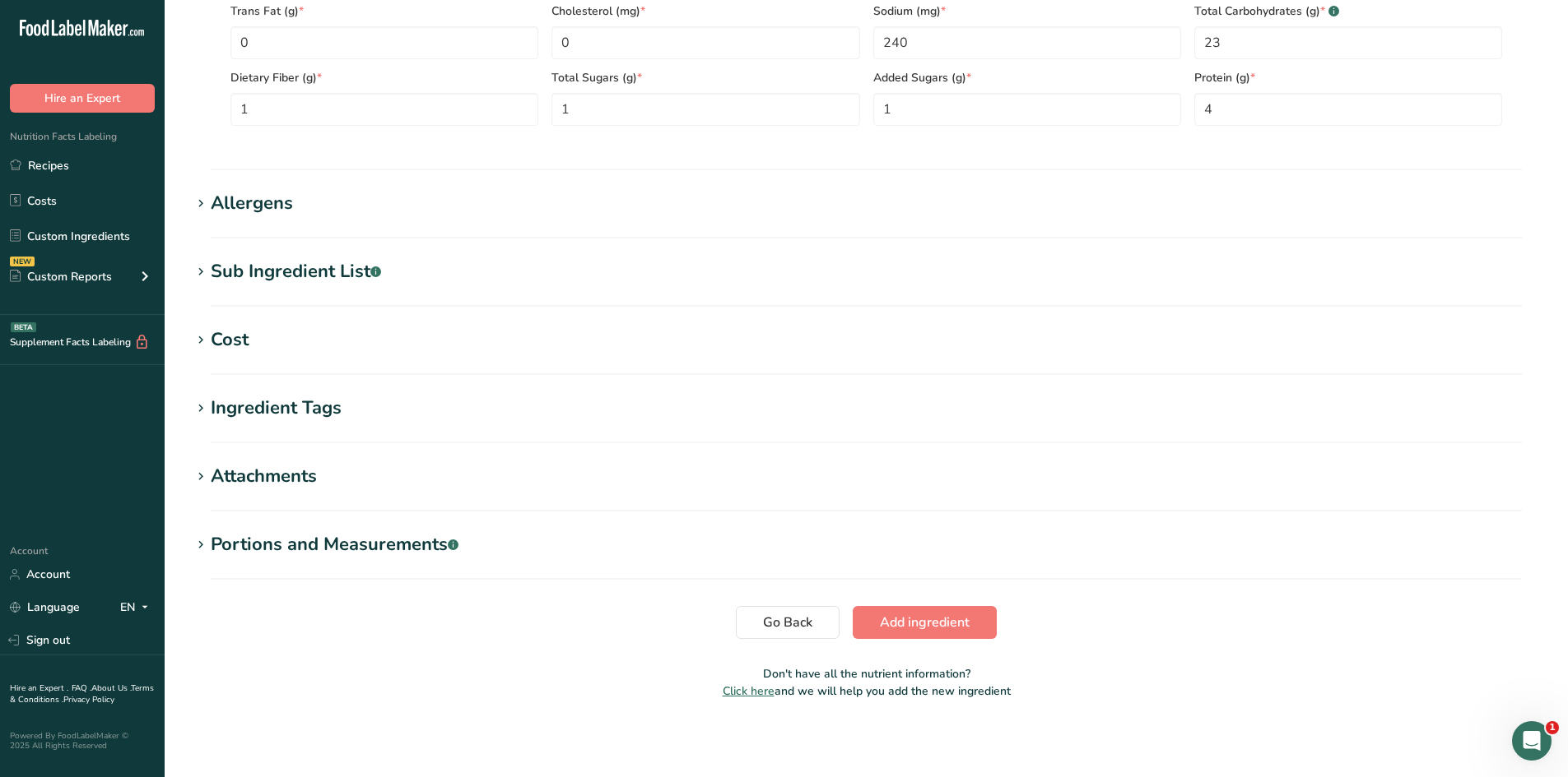
scroll to position [785, 0]
click at [212, 548] on div "Portions and Measurements .a-a{fill:#347362;}.b-a{fill:#fff;}" at bounding box center [334, 543] width 248 height 27
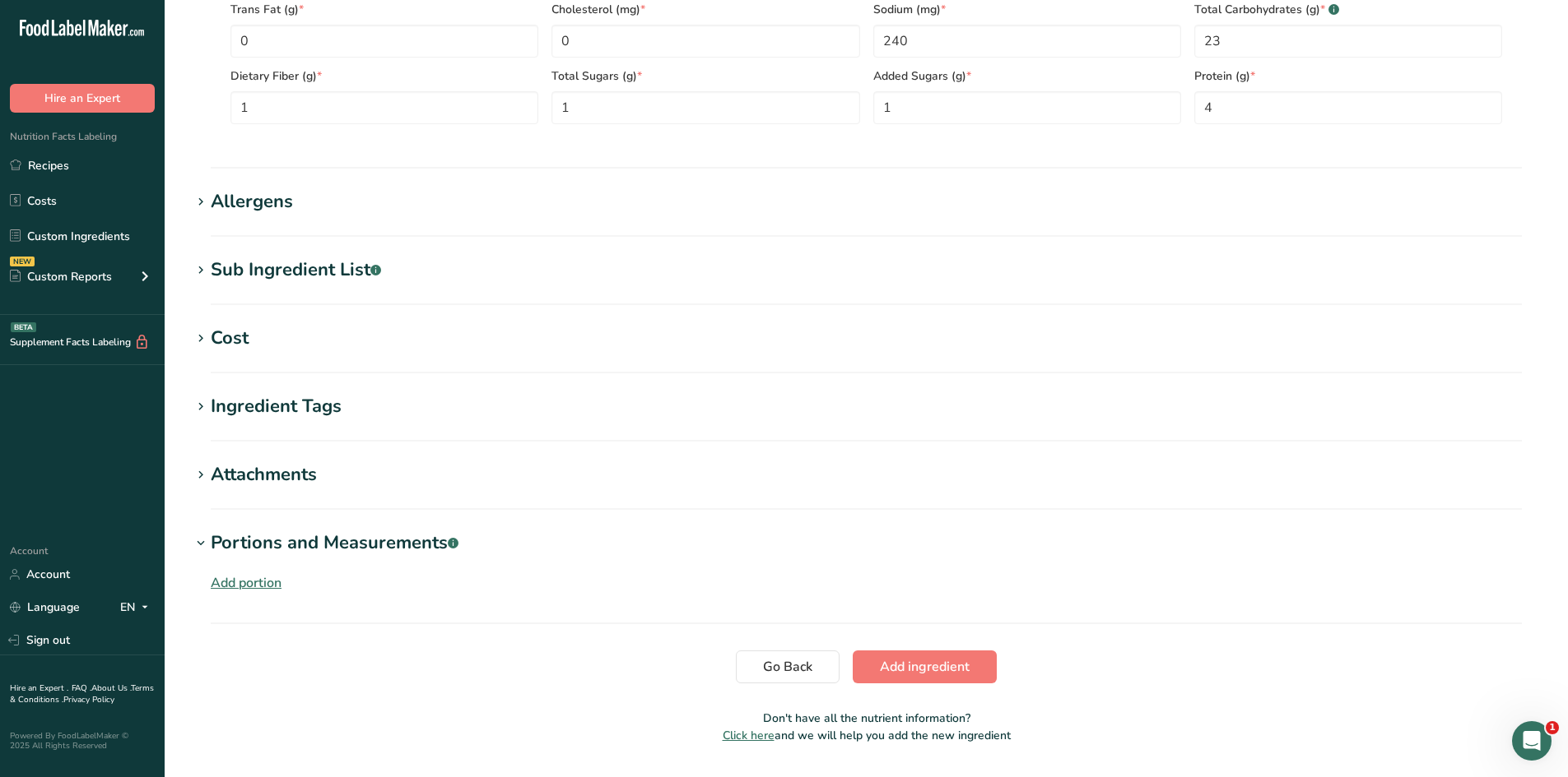
click at [235, 581] on div "Add portion" at bounding box center [246, 583] width 70 height 20
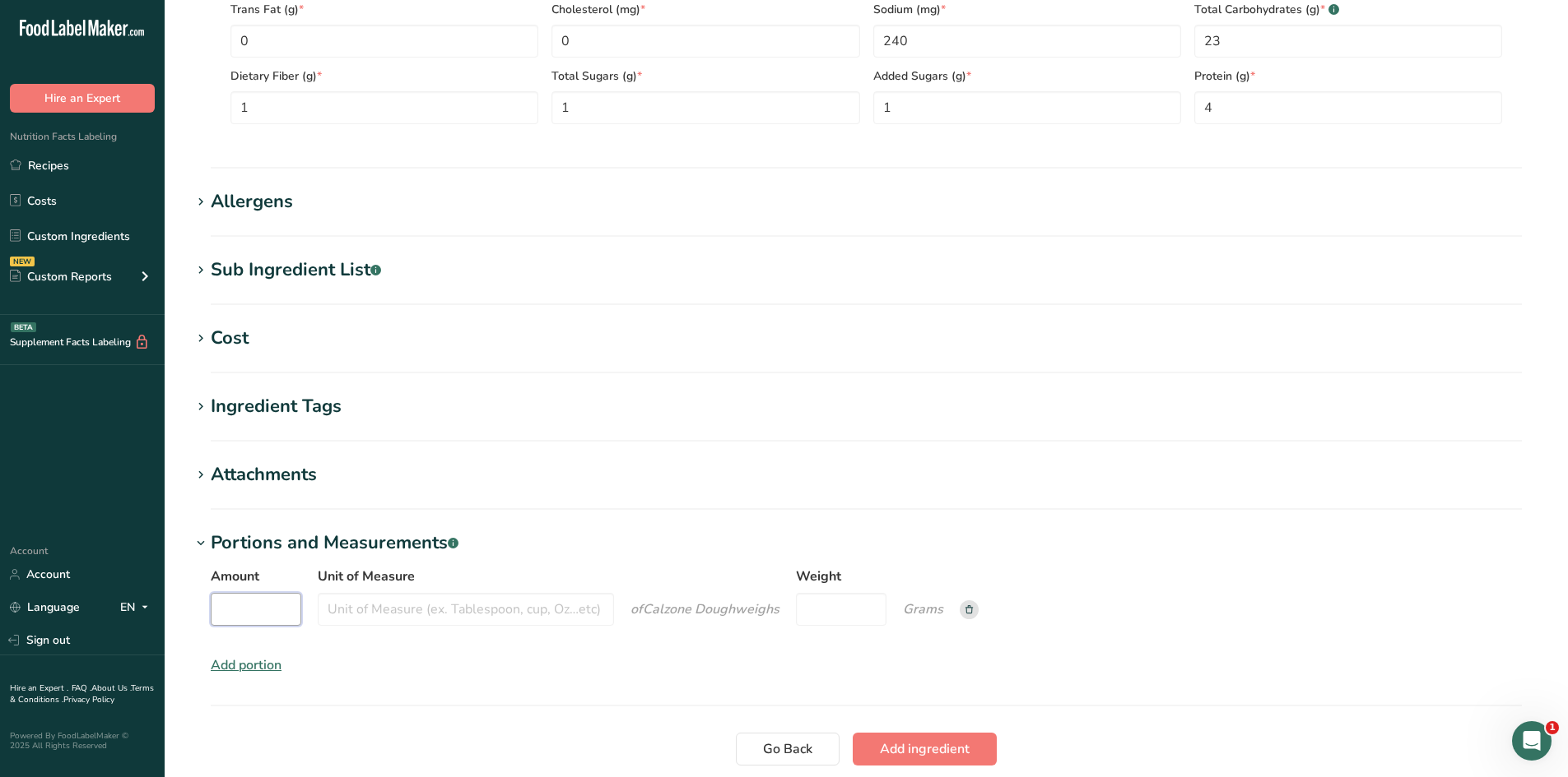
click at [267, 611] on input "Amount" at bounding box center [255, 610] width 90 height 33
type input "1"
drag, startPoint x: 440, startPoint y: 613, endPoint x: 441, endPoint y: 605, distance: 8.1
click at [441, 607] on input "Unit of Measure" at bounding box center [466, 610] width 297 height 33
type input "each"
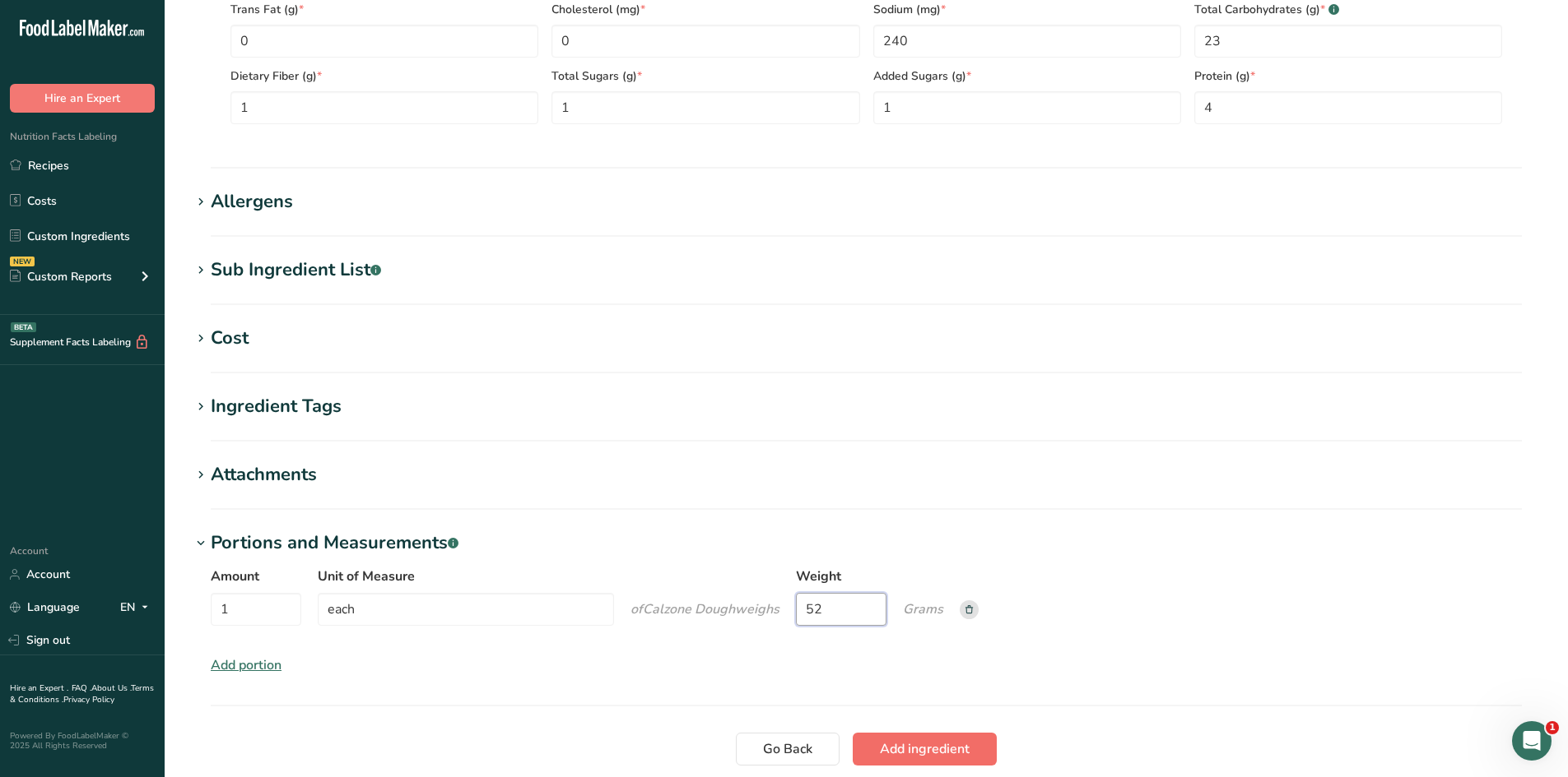
type input "52"
click at [918, 752] on span "Add ingredient" at bounding box center [925, 750] width 90 height 20
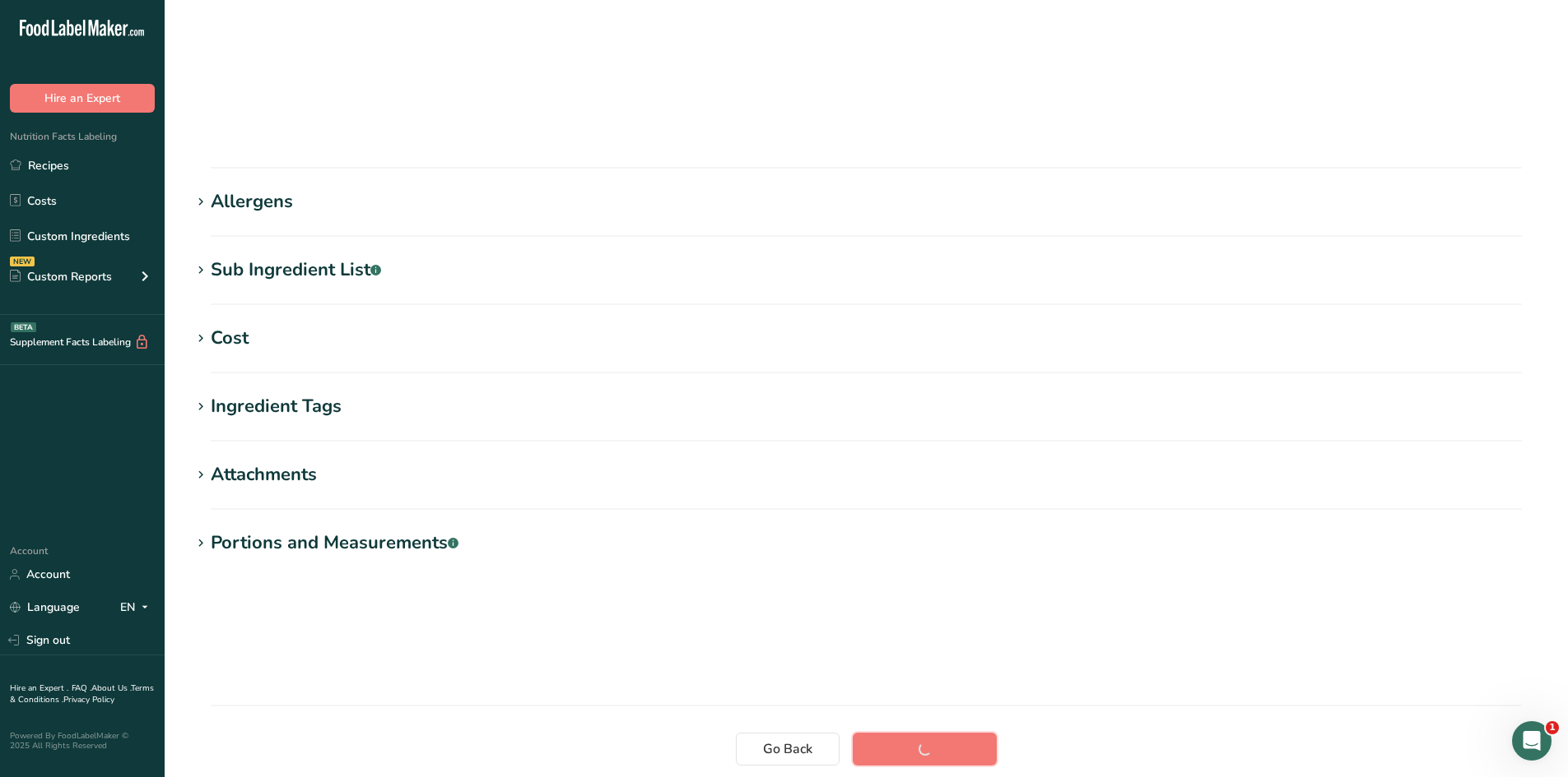
scroll to position [93, 0]
